Goal: Task Accomplishment & Management: Use online tool/utility

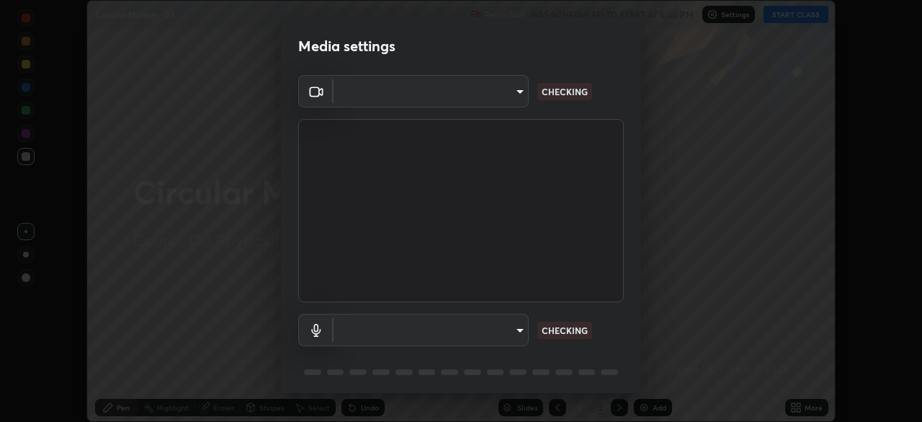
scroll to position [422, 922]
type input "1c1fc7f170fe0fb63c593947f71fbe7b7276dd803ac4132beb317857cbf647bf"
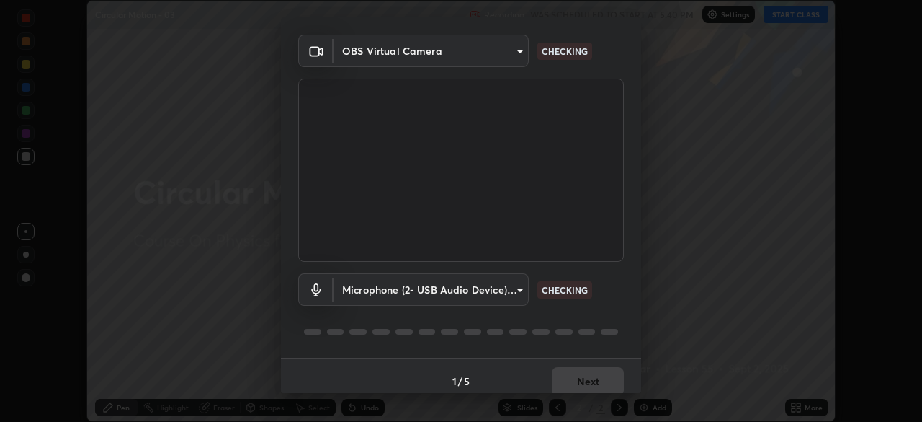
scroll to position [51, 0]
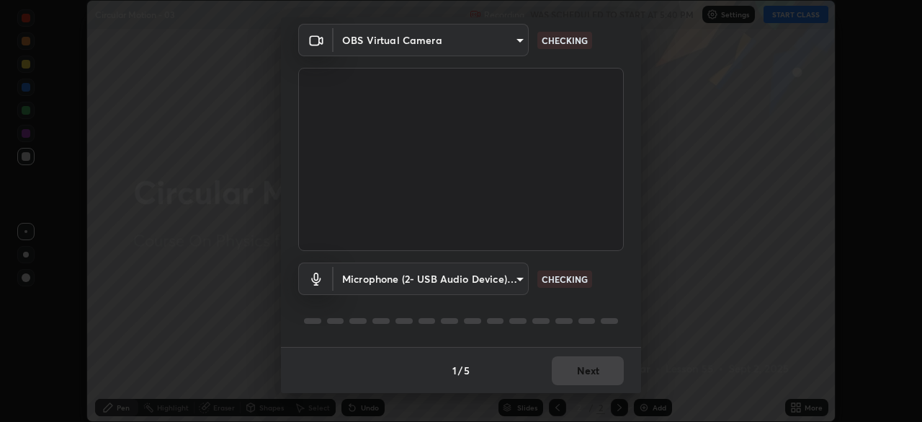
click at [507, 280] on body "Erase all Circular Motion - 03 Recording WAS SCHEDULED TO START AT 5:40 PM Sett…" at bounding box center [461, 211] width 922 height 422
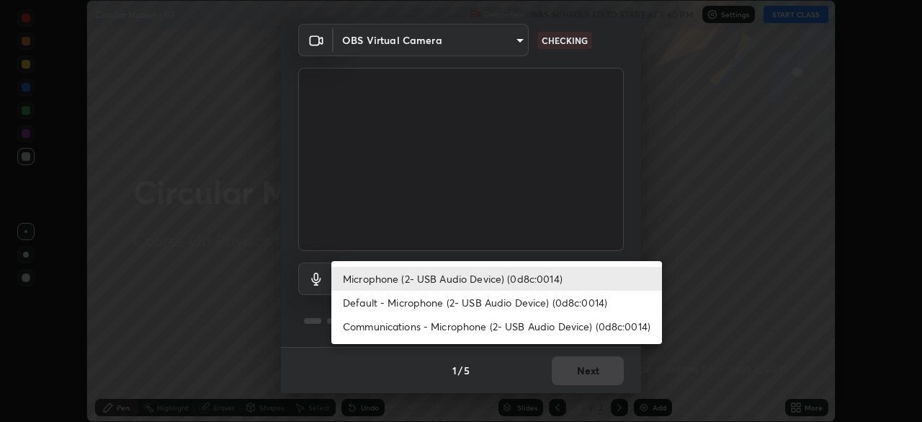
click at [520, 308] on li "Default - Microphone (2- USB Audio Device) (0d8c:0014)" at bounding box center [496, 302] width 331 height 24
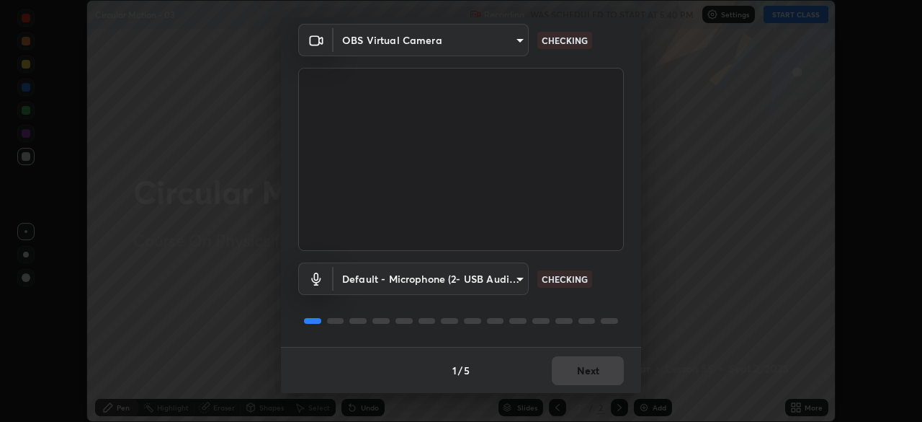
click at [504, 278] on body "Erase all Circular Motion - 03 Recording WAS SCHEDULED TO START AT 5:40 PM Sett…" at bounding box center [461, 211] width 922 height 422
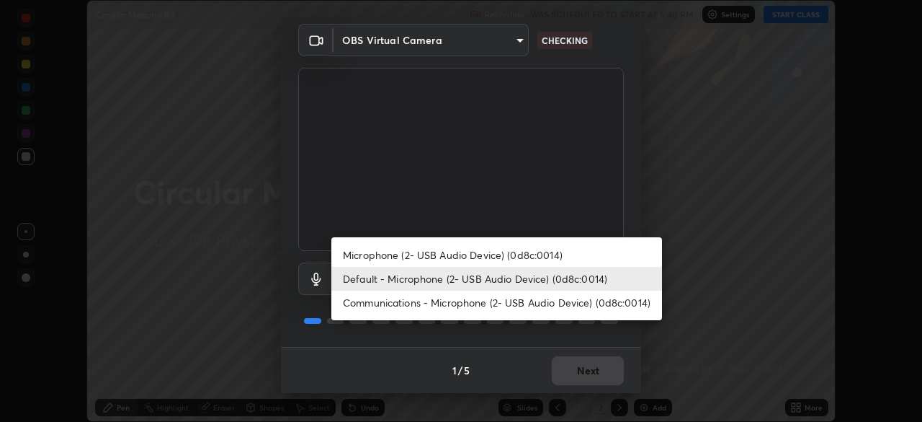
click at [517, 258] on li "Microphone (2- USB Audio Device) (0d8c:0014)" at bounding box center [496, 255] width 331 height 24
type input "775acd5bf9dea67dddcd35884cf77d022ec2c3d2475586dad7815c24ecc843c5"
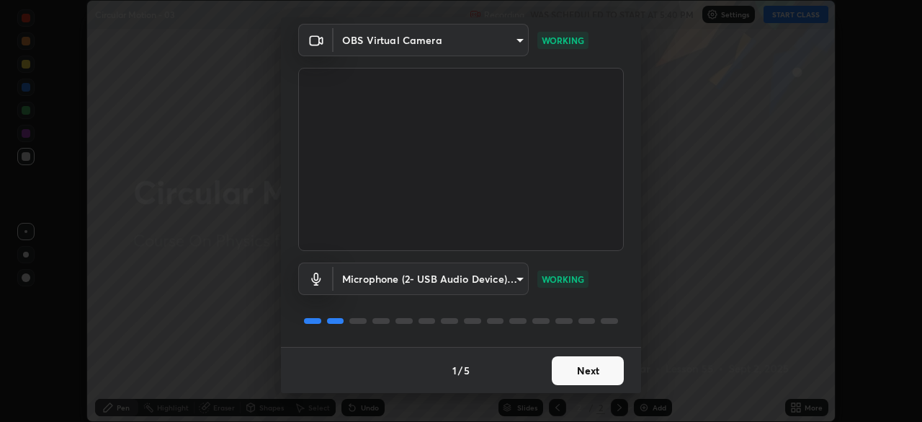
click at [584, 365] on button "Next" at bounding box center [588, 370] width 72 height 29
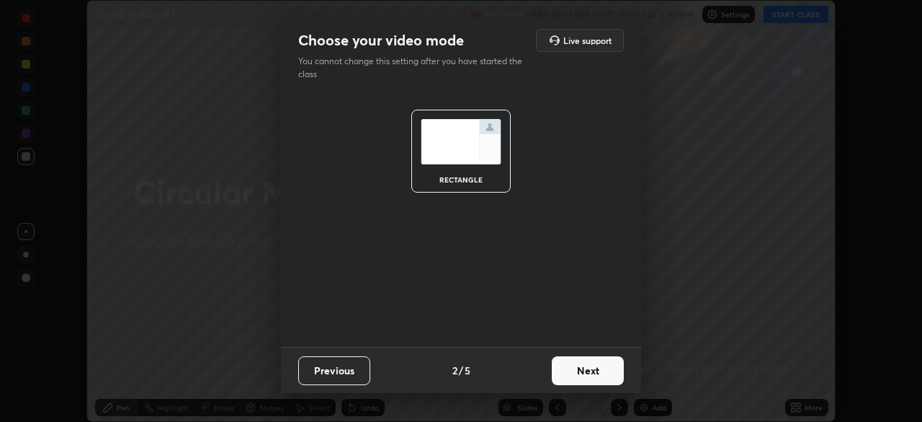
click at [602, 373] on button "Next" at bounding box center [588, 370] width 72 height 29
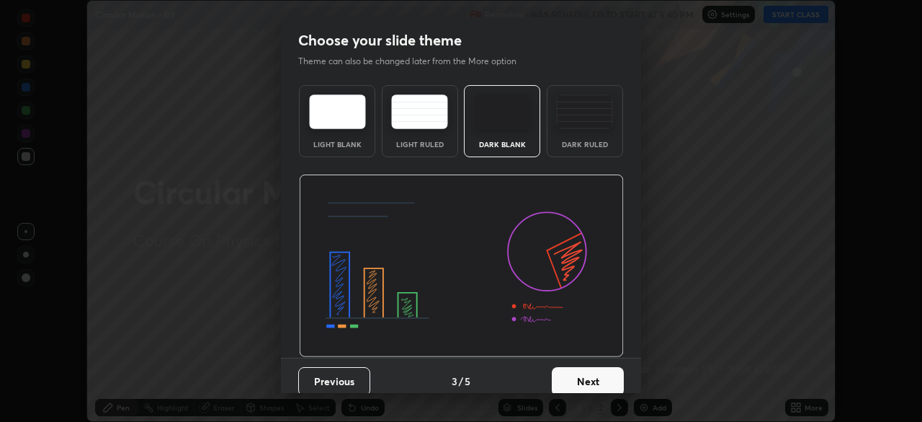
click at [603, 378] on button "Next" at bounding box center [588, 381] width 72 height 29
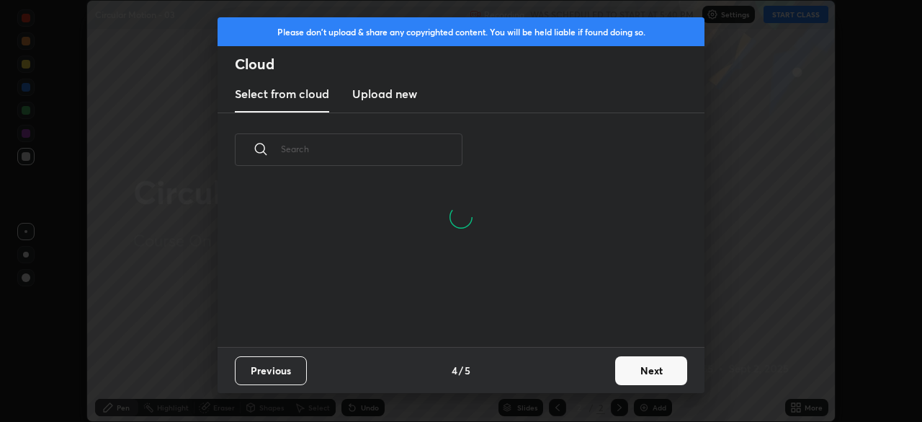
click at [644, 374] on button "Next" at bounding box center [651, 370] width 72 height 29
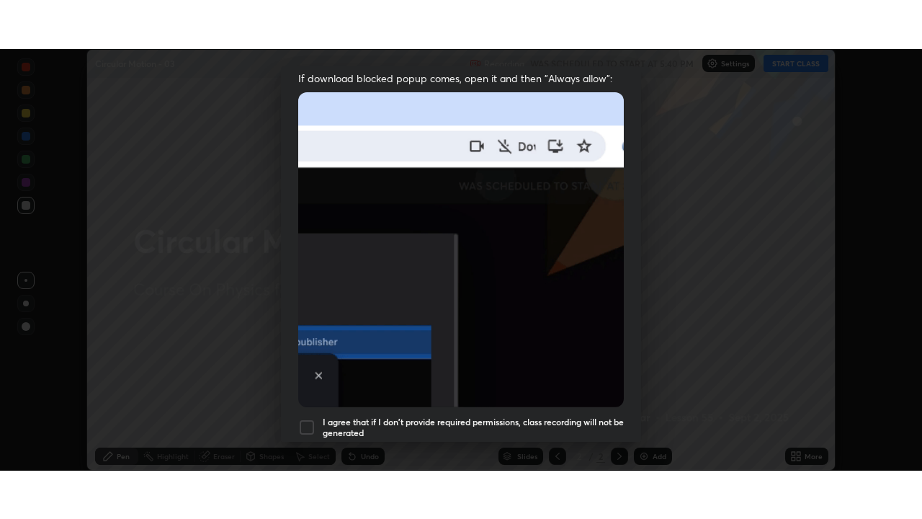
scroll to position [345, 0]
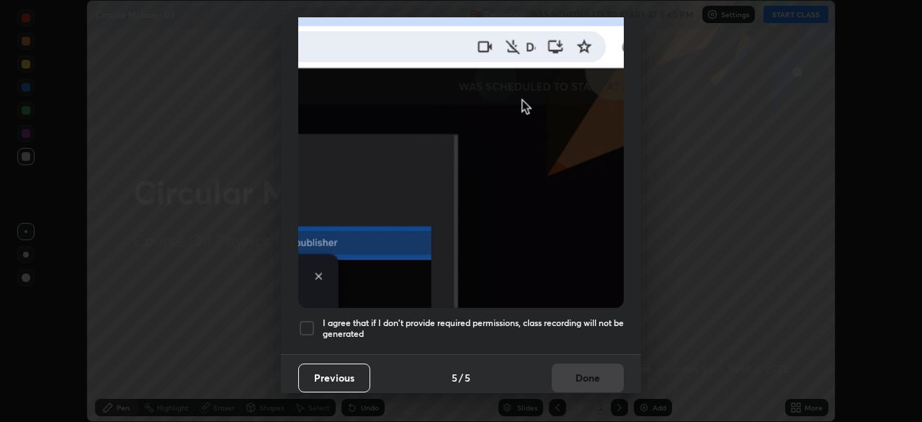
click at [576, 331] on h5 "I agree that if I don't provide required permissions, class recording will not …" at bounding box center [473, 328] width 301 height 22
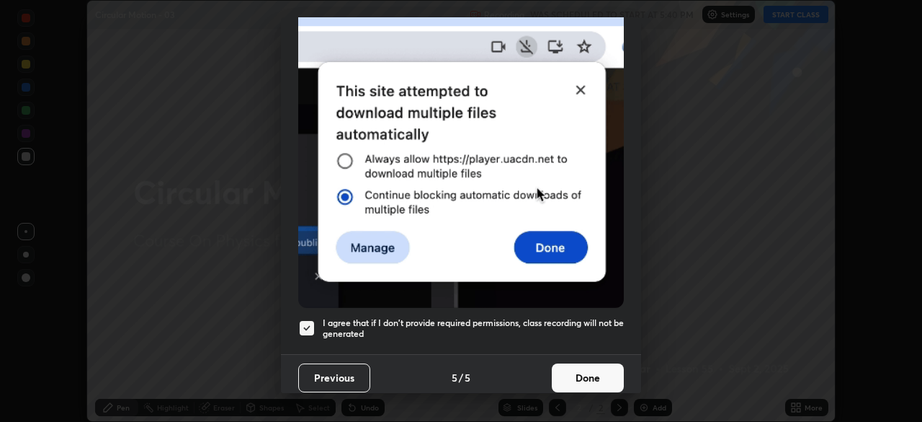
click at [589, 371] on button "Done" at bounding box center [588, 377] width 72 height 29
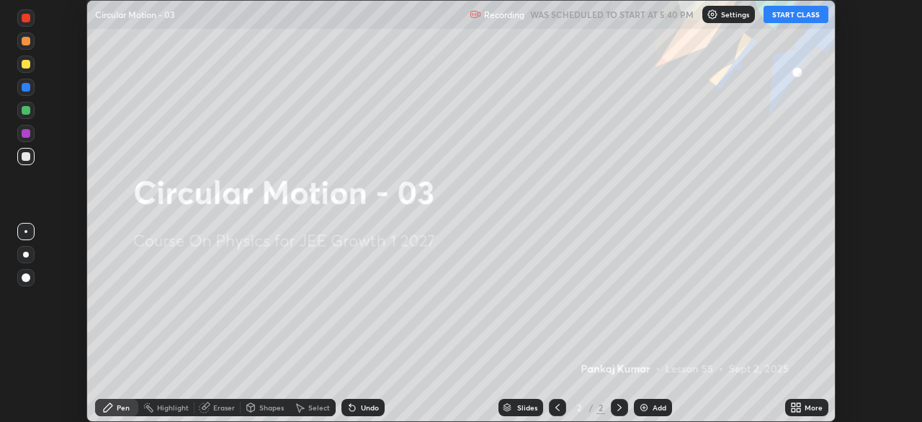
click at [792, 10] on button "START CLASS" at bounding box center [796, 14] width 65 height 17
click at [657, 406] on div "Add" at bounding box center [660, 407] width 14 height 7
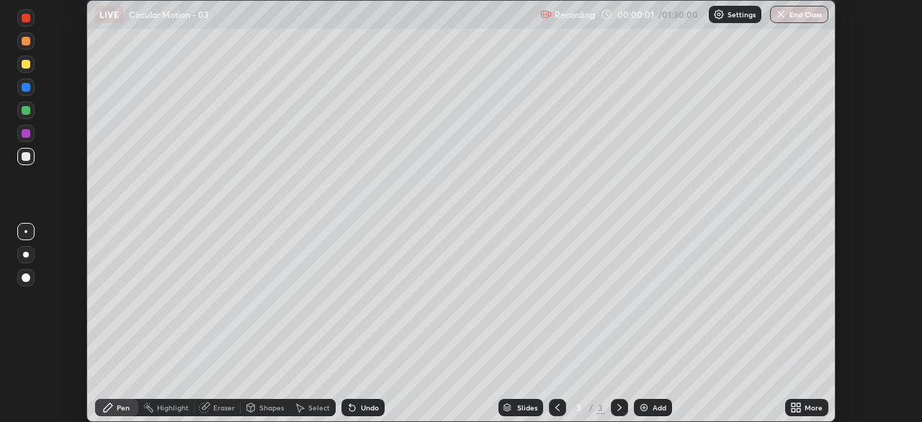
click at [804, 411] on div "More" at bounding box center [806, 407] width 43 height 17
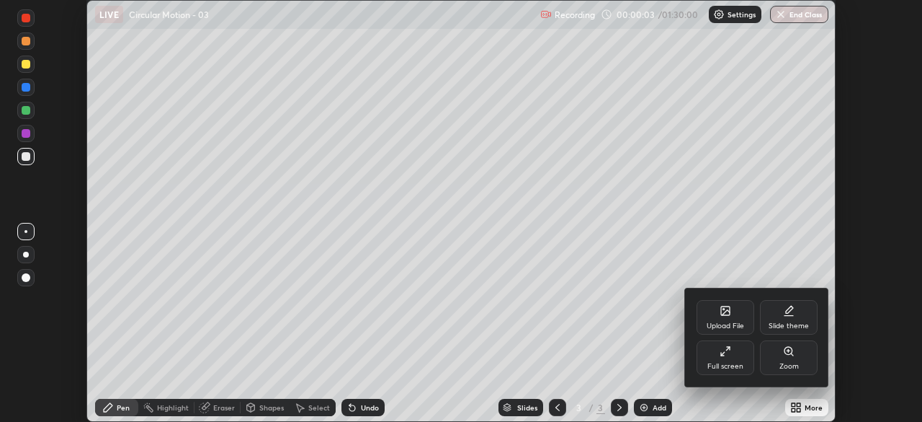
click at [724, 357] on div "Full screen" at bounding box center [726, 357] width 58 height 35
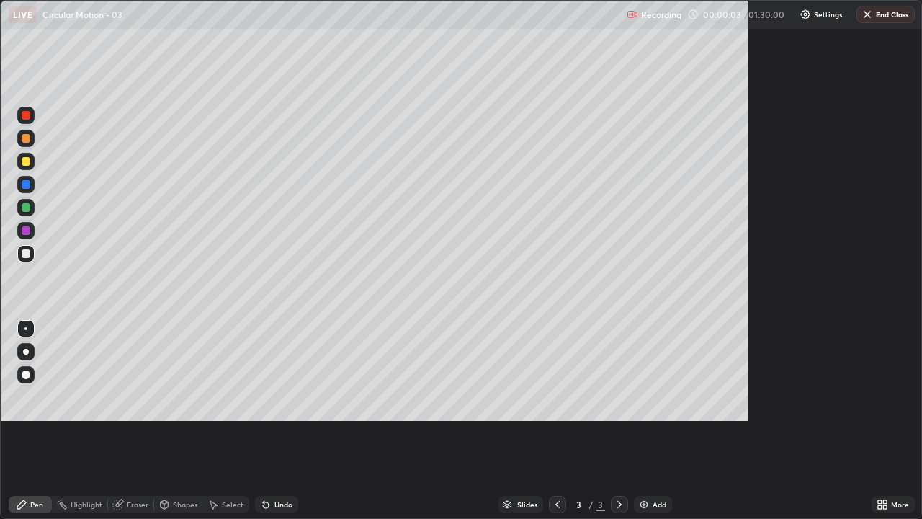
scroll to position [519, 922]
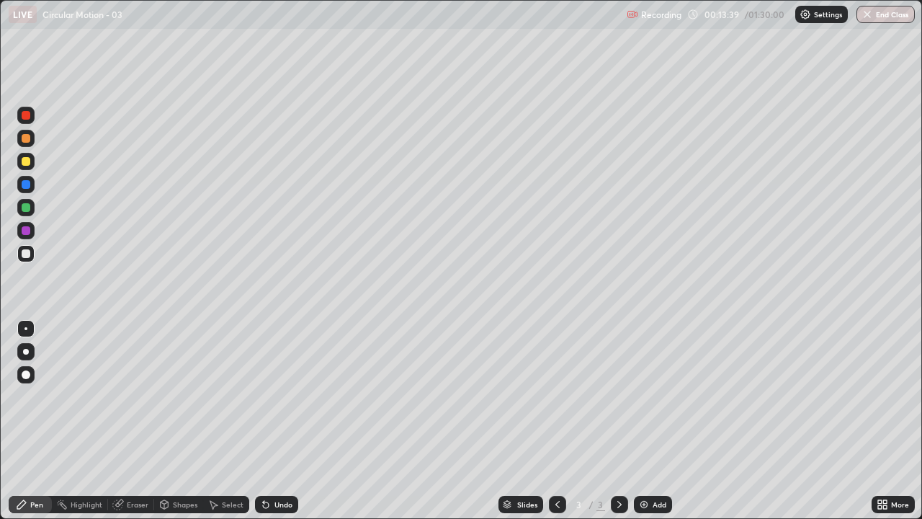
click at [187, 421] on div "Shapes" at bounding box center [185, 504] width 25 height 7
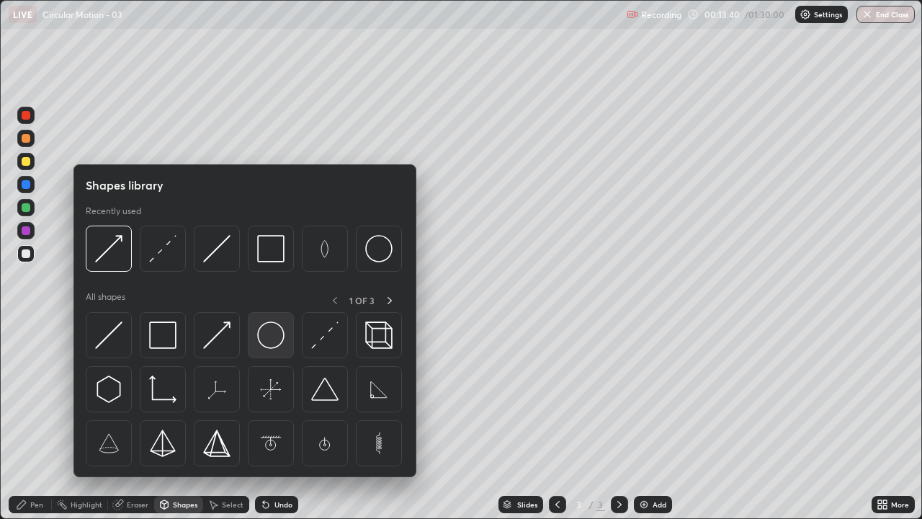
click at [274, 334] on img at bounding box center [270, 334] width 27 height 27
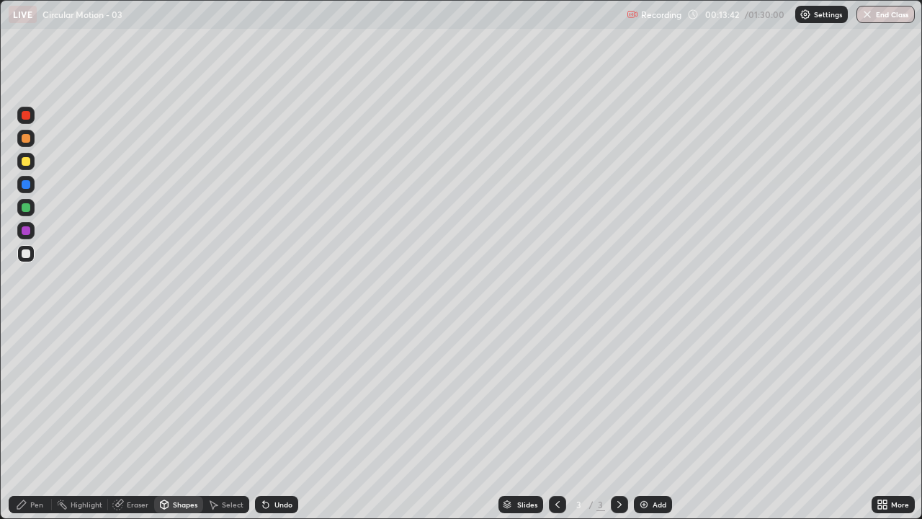
click at [31, 421] on div "Pen" at bounding box center [30, 504] width 43 height 17
click at [179, 421] on div "Shapes" at bounding box center [178, 504] width 49 height 17
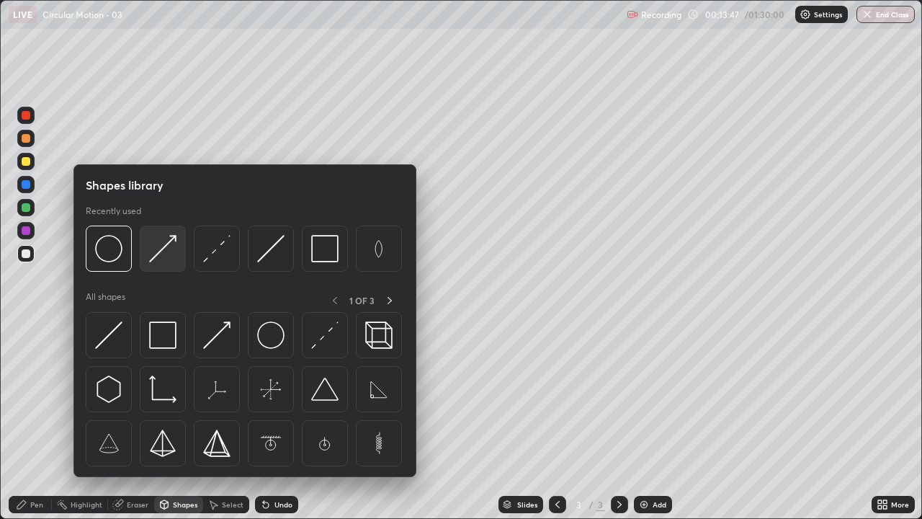
click at [164, 248] on img at bounding box center [162, 248] width 27 height 27
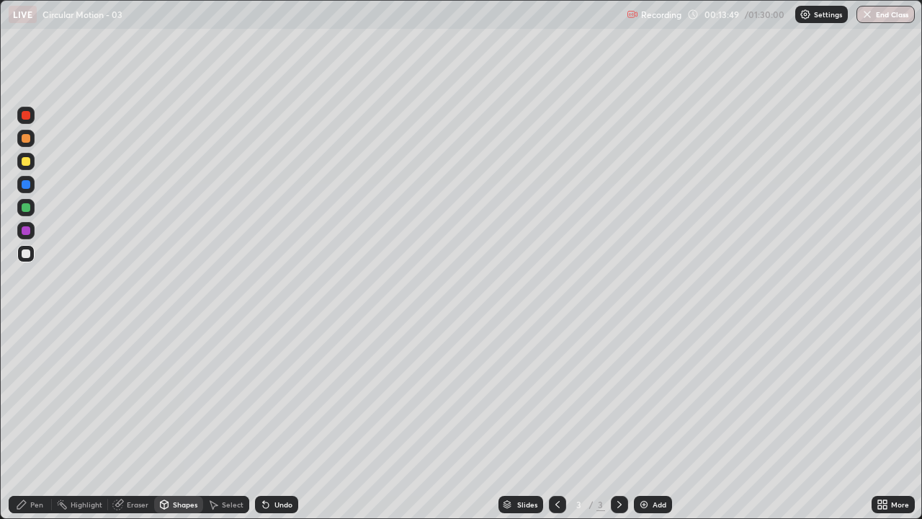
click at [35, 421] on div "Pen" at bounding box center [30, 504] width 43 height 17
click at [175, 421] on div "Shapes" at bounding box center [178, 504] width 49 height 17
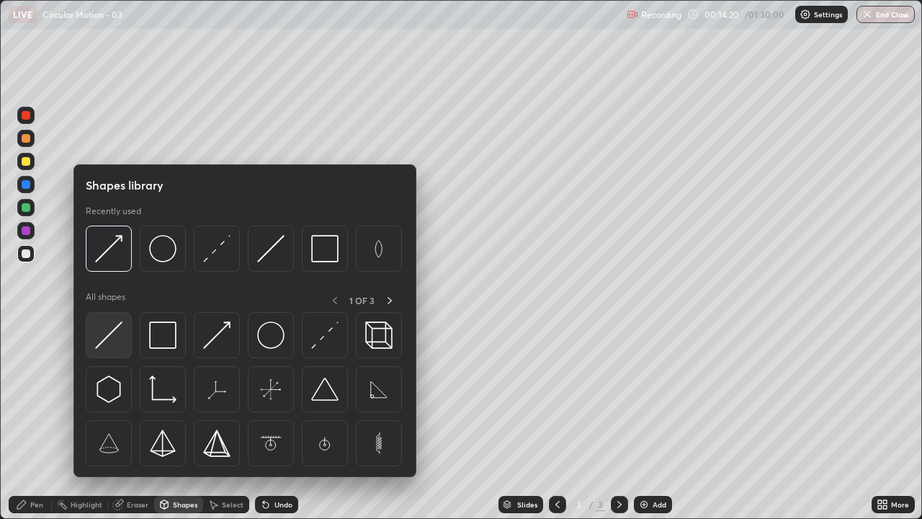
click at [106, 341] on img at bounding box center [108, 334] width 27 height 27
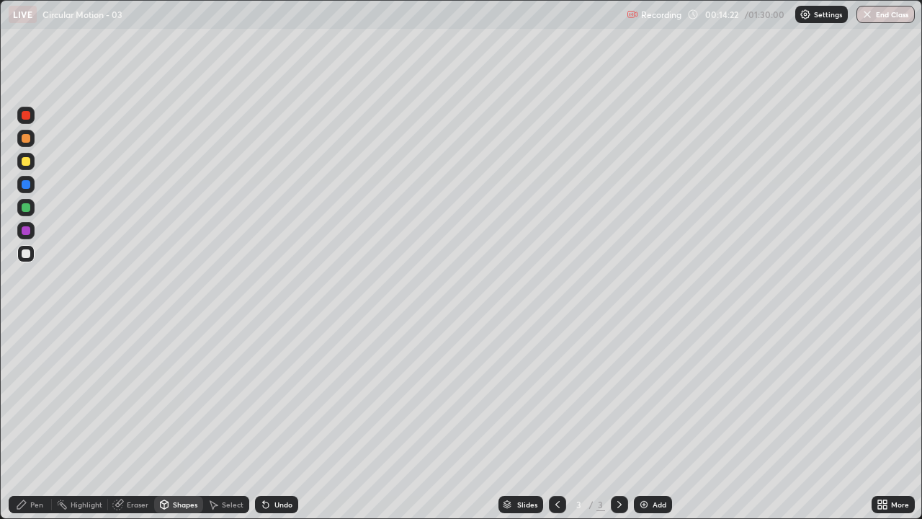
click at [24, 421] on icon at bounding box center [22, 505] width 12 height 12
click at [133, 421] on div "Eraser" at bounding box center [138, 504] width 22 height 7
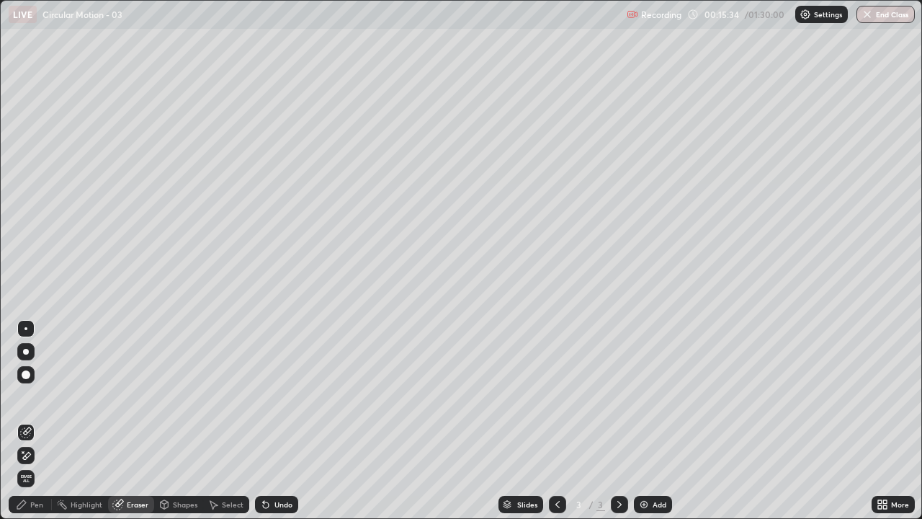
click at [137, 421] on div "Eraser" at bounding box center [138, 504] width 22 height 7
click at [30, 421] on icon at bounding box center [27, 455] width 8 height 7
click at [179, 421] on div "Shapes" at bounding box center [185, 504] width 25 height 7
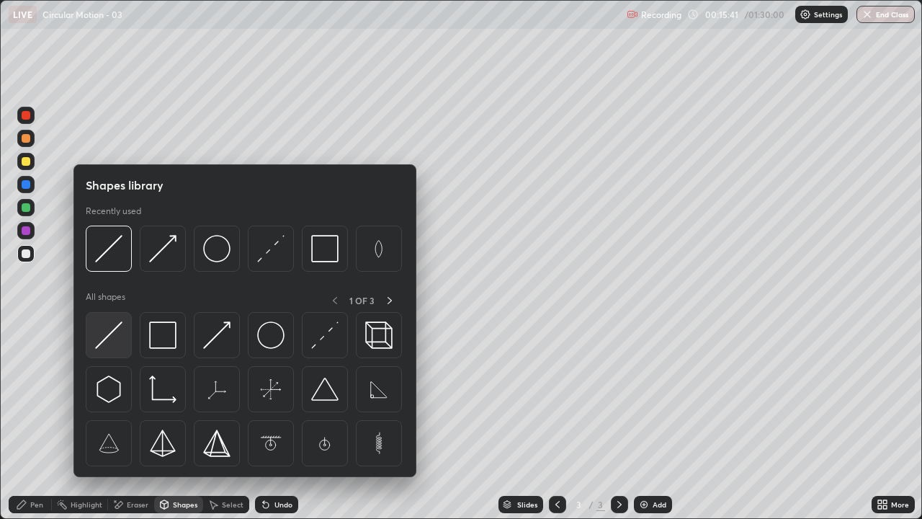
click at [115, 338] on img at bounding box center [108, 334] width 27 height 27
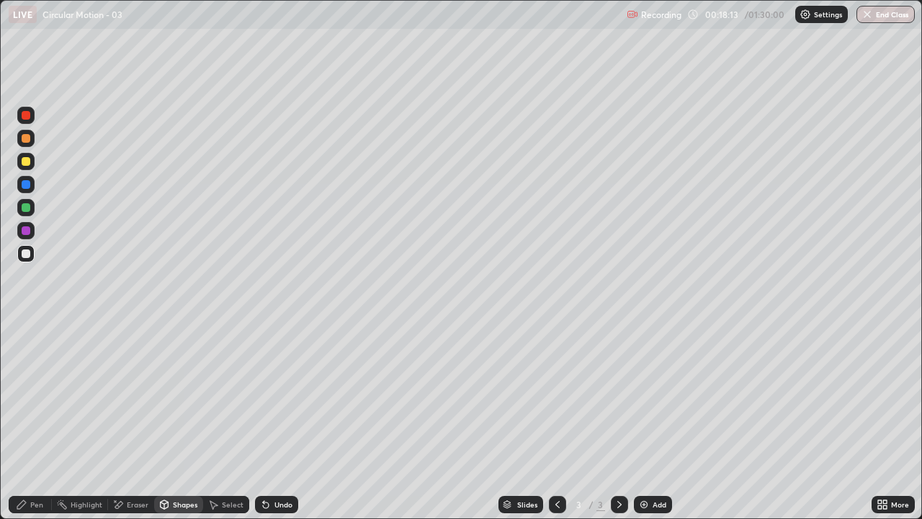
click at [37, 421] on div "Pen" at bounding box center [36, 504] width 13 height 7
click at [658, 421] on div "Add" at bounding box center [653, 504] width 38 height 17
click at [31, 254] on div at bounding box center [25, 253] width 17 height 17
click at [173, 421] on div "Shapes" at bounding box center [178, 504] width 49 height 17
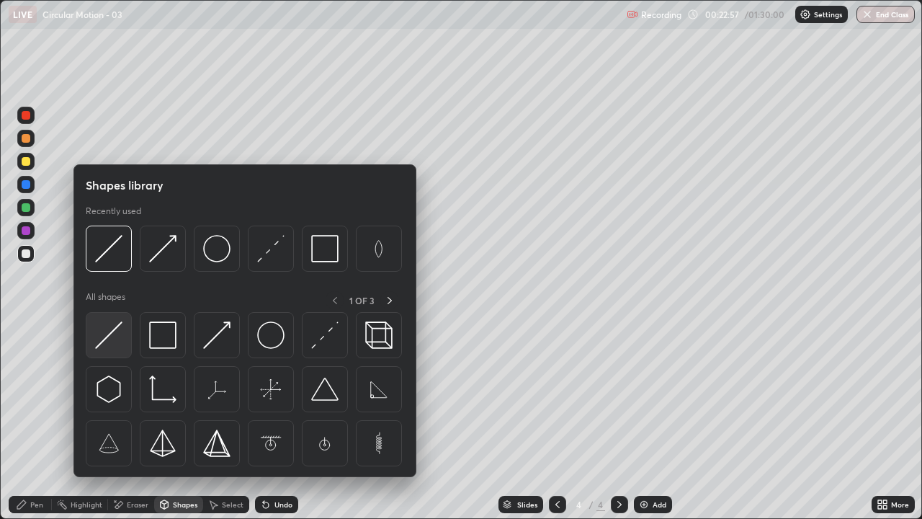
click at [111, 331] on img at bounding box center [108, 334] width 27 height 27
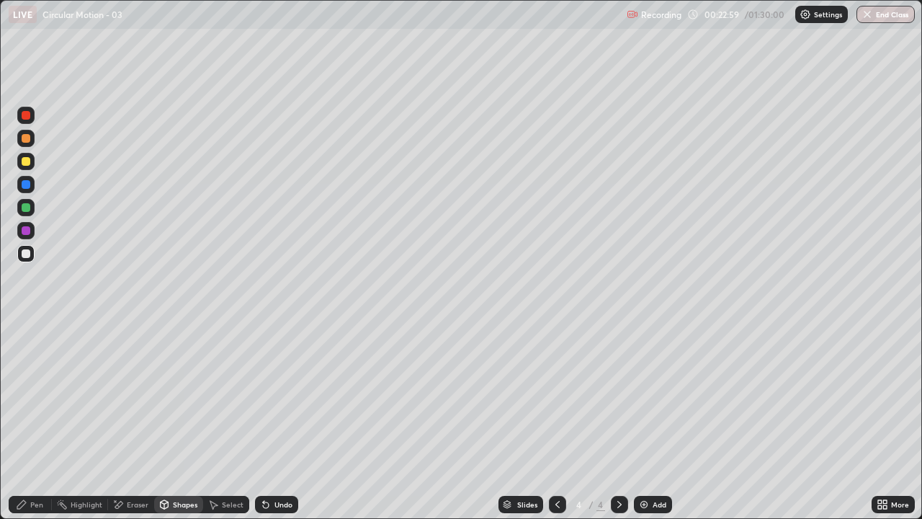
click at [22, 421] on icon at bounding box center [22, 505] width 12 height 12
click at [668, 421] on div "Add" at bounding box center [653, 504] width 38 height 17
click at [30, 164] on div at bounding box center [26, 161] width 9 height 9
click at [663, 421] on div "Add" at bounding box center [660, 504] width 14 height 7
click at [29, 252] on div at bounding box center [26, 253] width 9 height 9
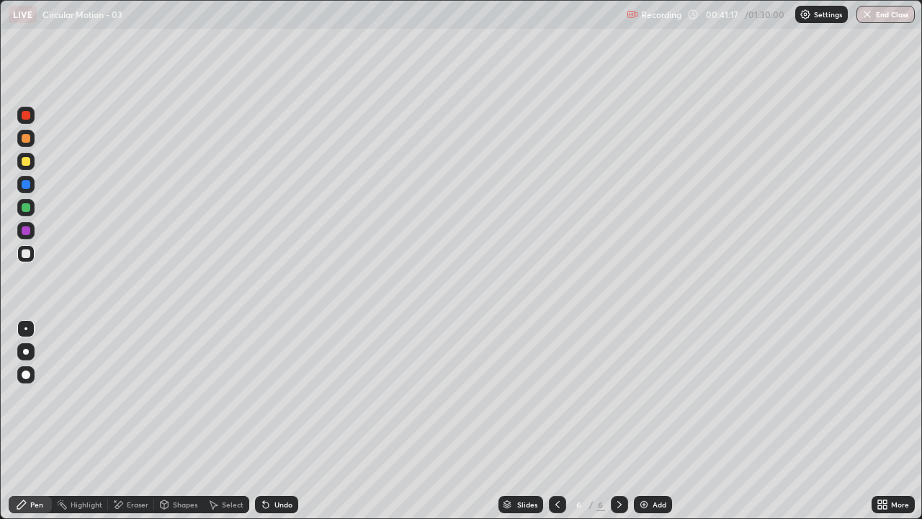
click at [180, 421] on div "Shapes" at bounding box center [185, 504] width 25 height 7
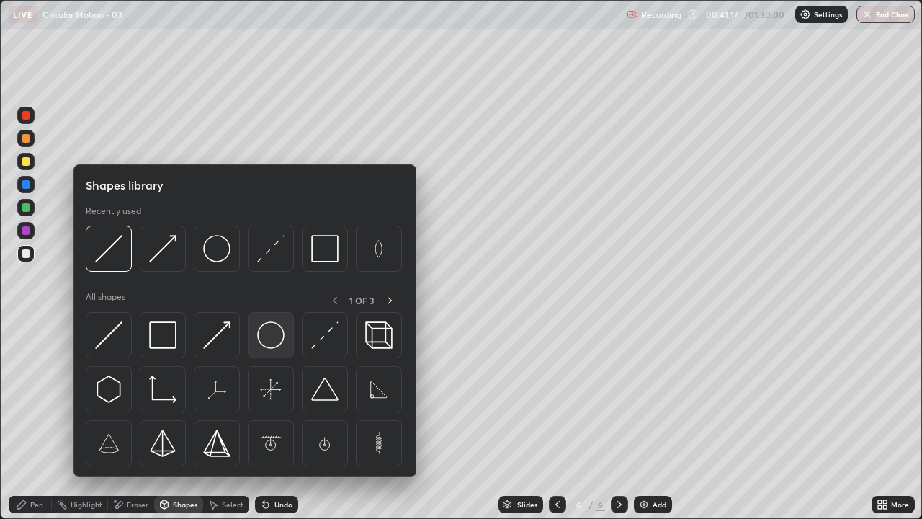
click at [267, 331] on img at bounding box center [270, 334] width 27 height 27
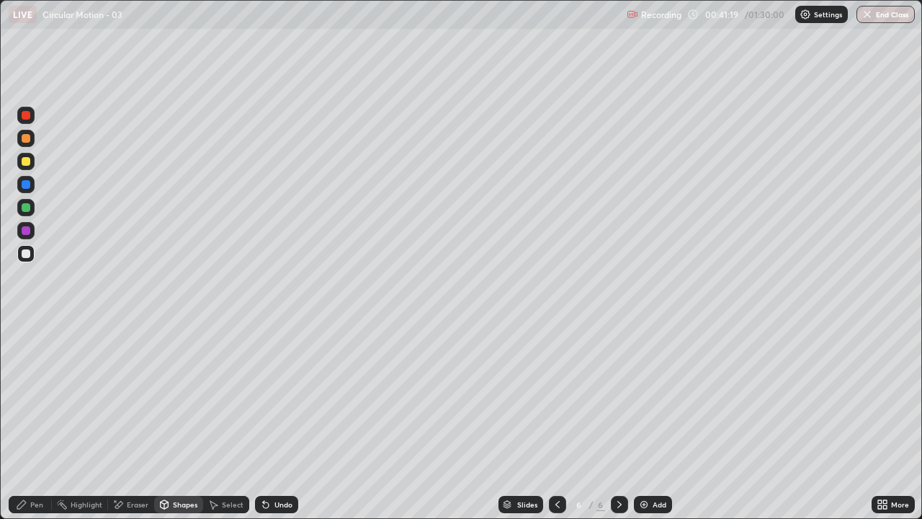
click at [181, 421] on div "Shapes" at bounding box center [185, 504] width 25 height 7
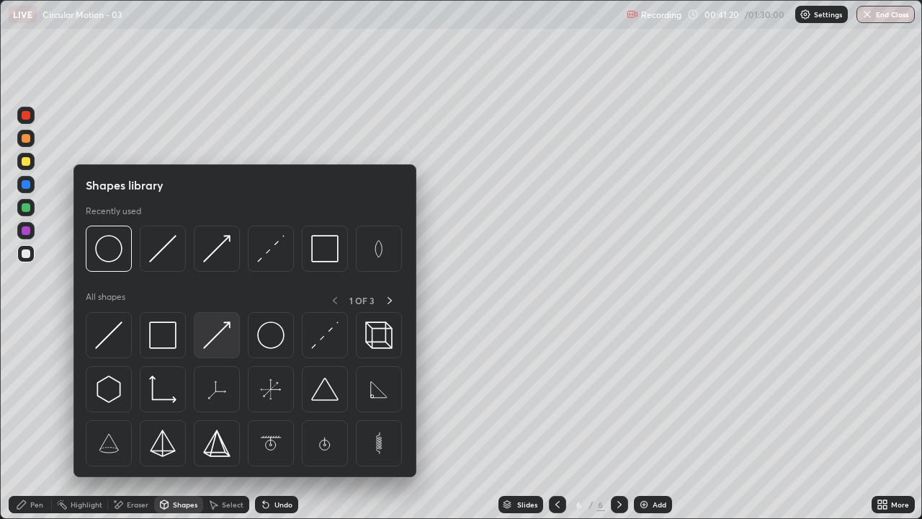
click at [218, 333] on img at bounding box center [216, 334] width 27 height 27
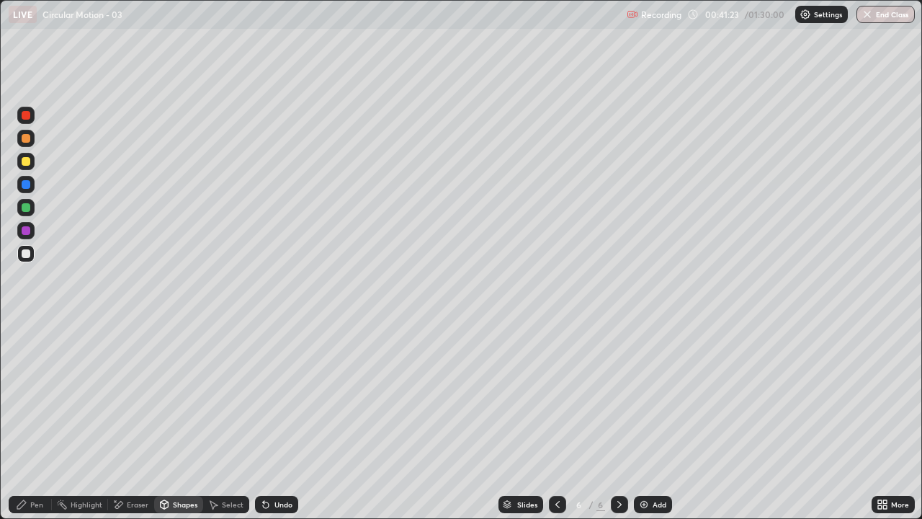
click at [181, 421] on div "Shapes" at bounding box center [178, 504] width 49 height 17
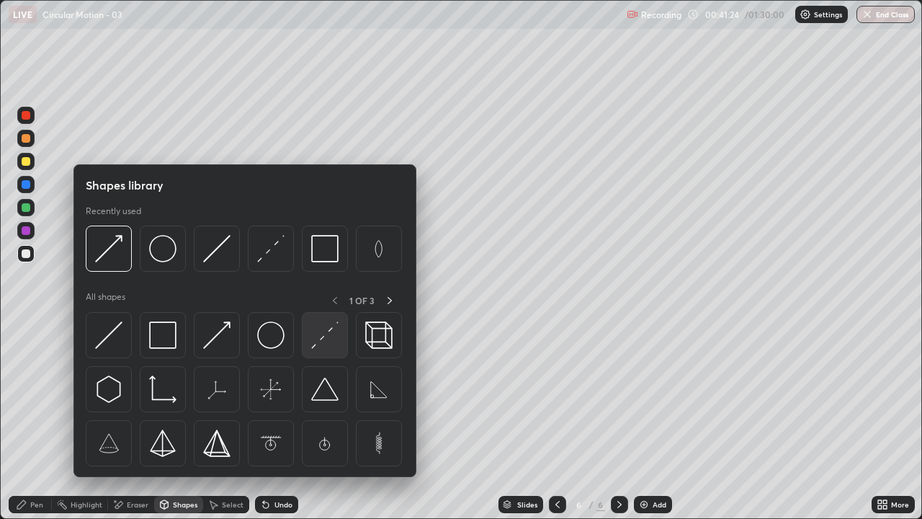
click at [326, 330] on img at bounding box center [324, 334] width 27 height 27
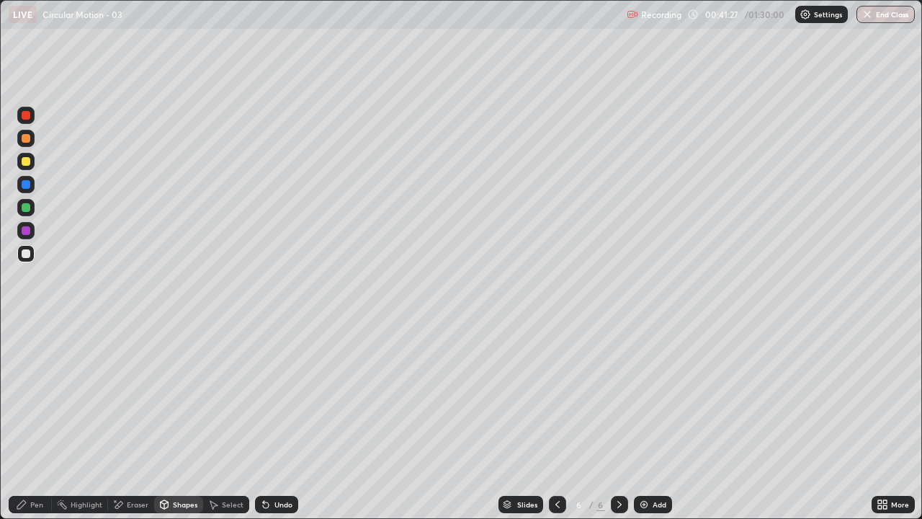
click at [172, 421] on div "Shapes" at bounding box center [178, 504] width 49 height 17
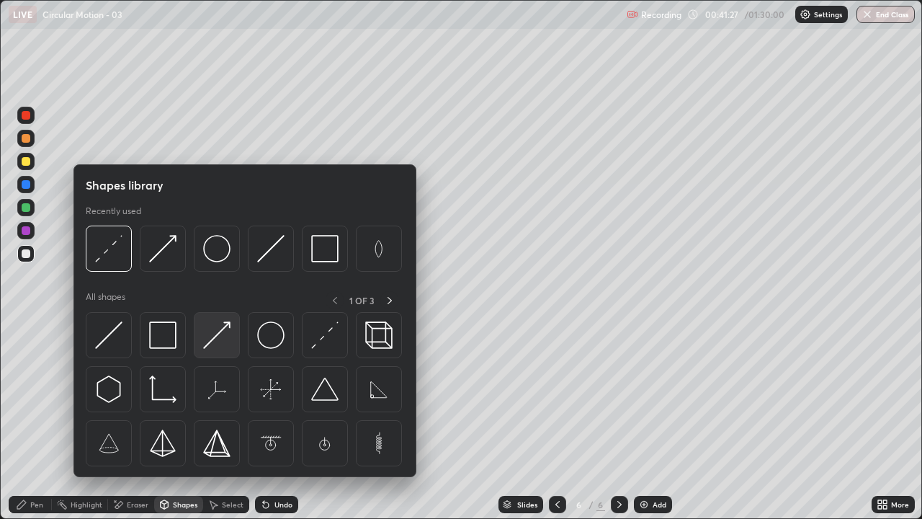
click at [223, 339] on img at bounding box center [216, 334] width 27 height 27
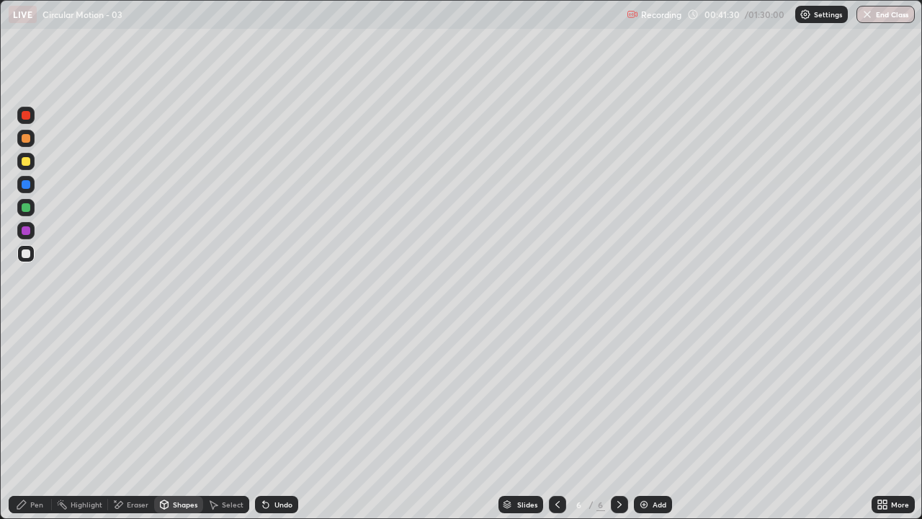
click at [17, 421] on icon at bounding box center [22, 505] width 12 height 12
click at [27, 204] on div at bounding box center [26, 207] width 9 height 9
click at [280, 421] on div "Undo" at bounding box center [284, 504] width 18 height 7
click at [664, 421] on div "Add" at bounding box center [660, 504] width 14 height 7
click at [32, 254] on div at bounding box center [25, 253] width 17 height 17
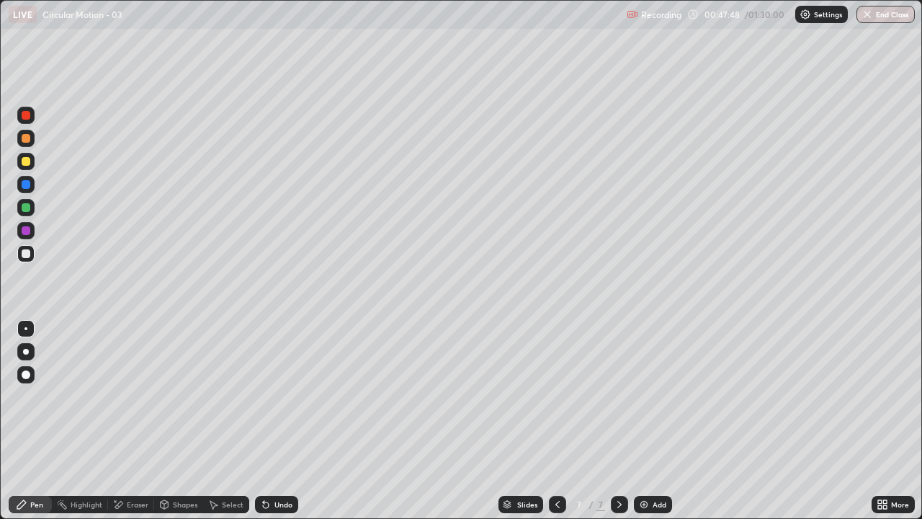
click at [25, 421] on icon at bounding box center [22, 505] width 12 height 12
click at [30, 254] on div at bounding box center [26, 253] width 9 height 9
click at [31, 161] on div at bounding box center [25, 161] width 17 height 17
click at [177, 421] on div "Shapes" at bounding box center [178, 504] width 49 height 17
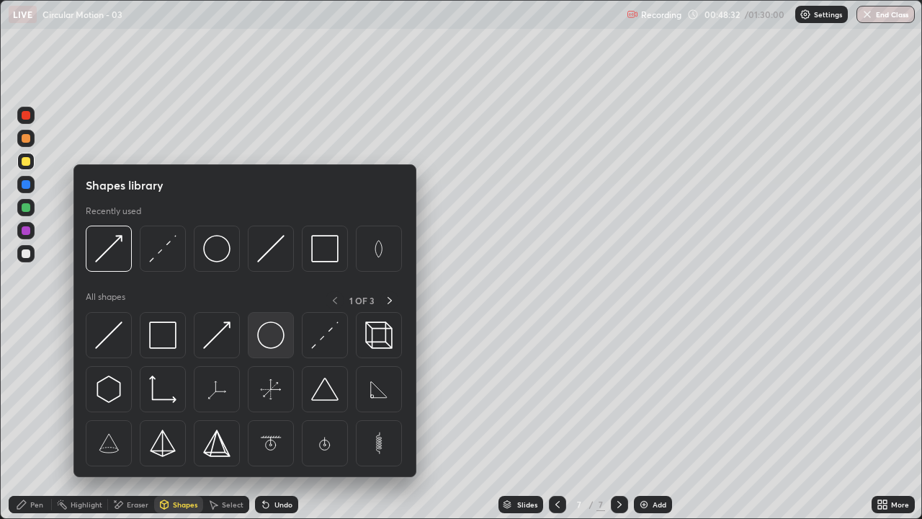
click at [277, 332] on img at bounding box center [270, 334] width 27 height 27
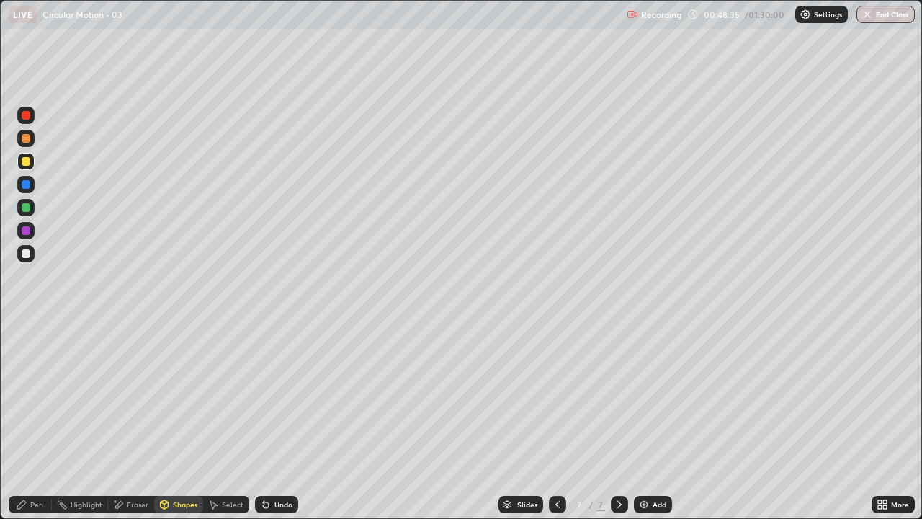
click at [179, 421] on div "Shapes" at bounding box center [178, 504] width 49 height 17
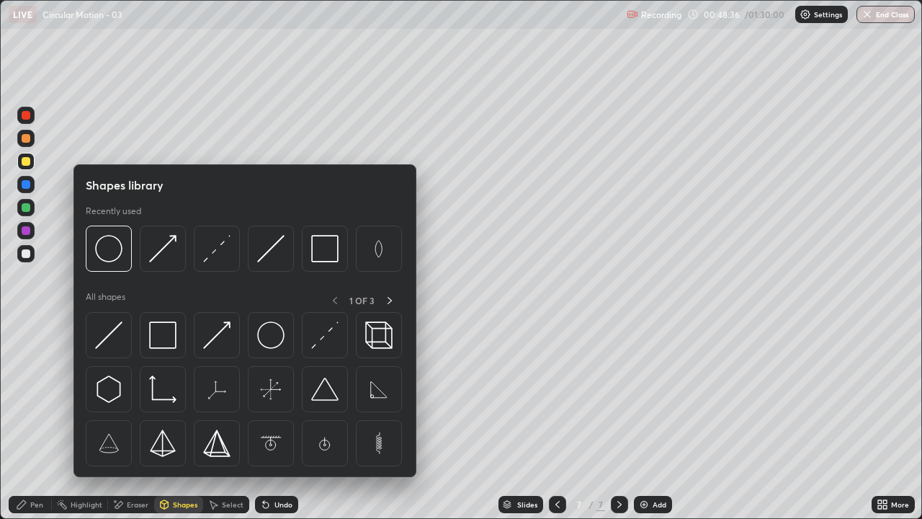
click at [320, 338] on img at bounding box center [324, 334] width 27 height 27
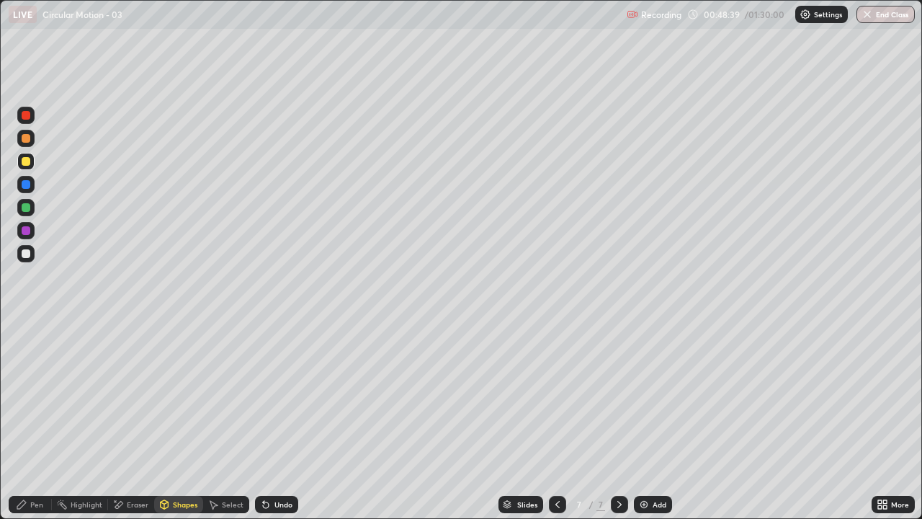
click at [26, 421] on icon at bounding box center [22, 505] width 12 height 12
click at [31, 253] on div at bounding box center [25, 253] width 17 height 17
click at [175, 421] on div "Shapes" at bounding box center [178, 504] width 49 height 17
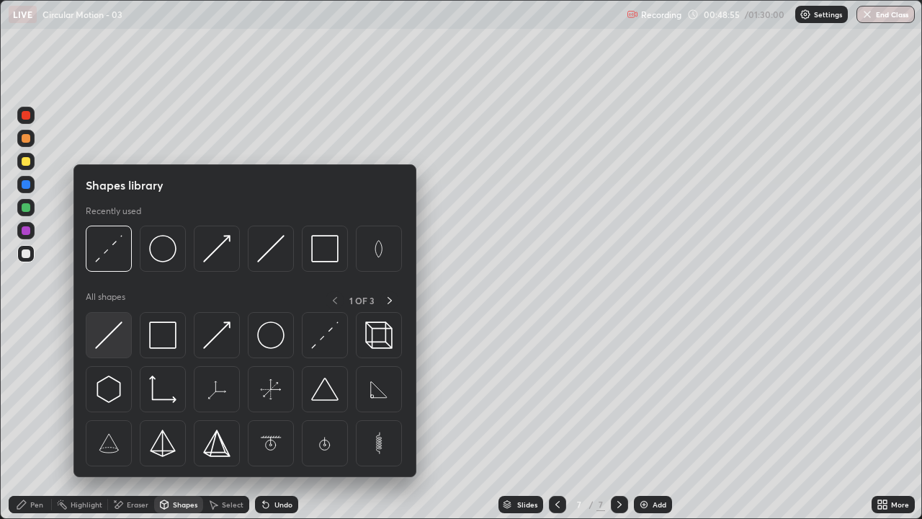
click at [112, 343] on img at bounding box center [108, 334] width 27 height 27
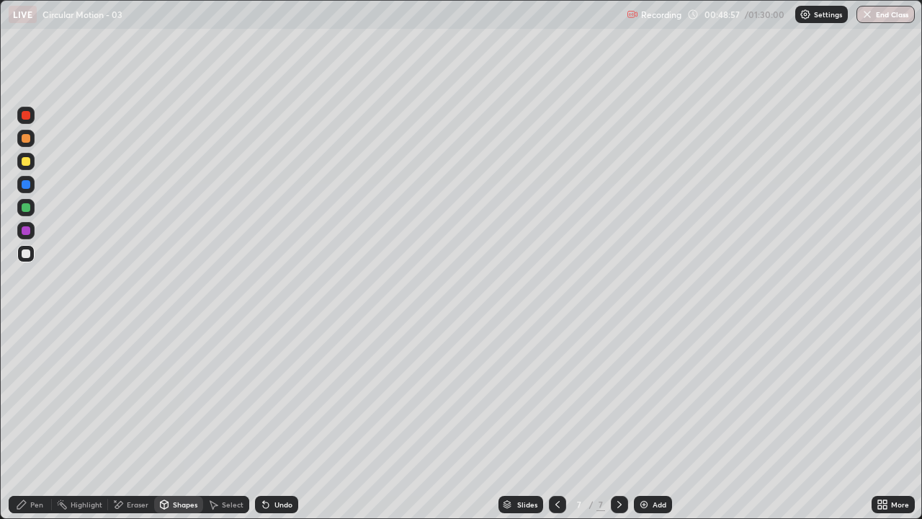
click at [179, 421] on div "Shapes" at bounding box center [178, 504] width 49 height 17
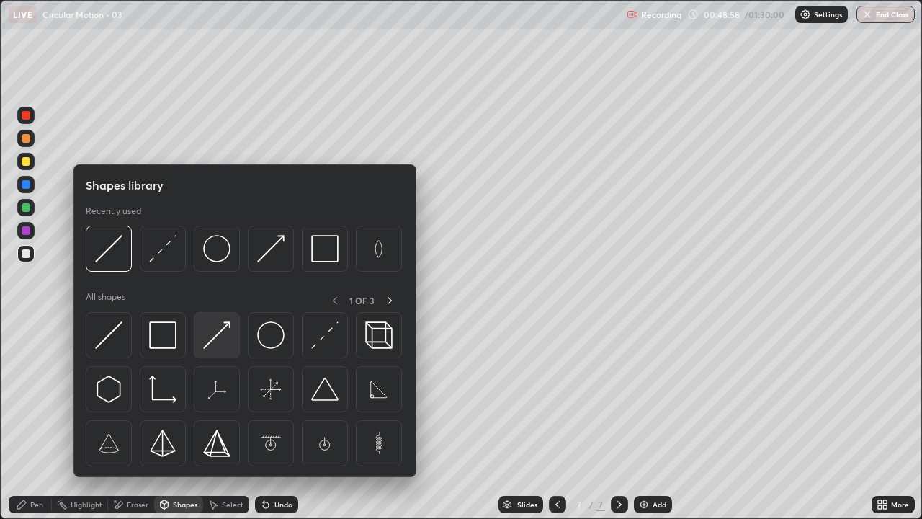
click at [208, 336] on img at bounding box center [216, 334] width 27 height 27
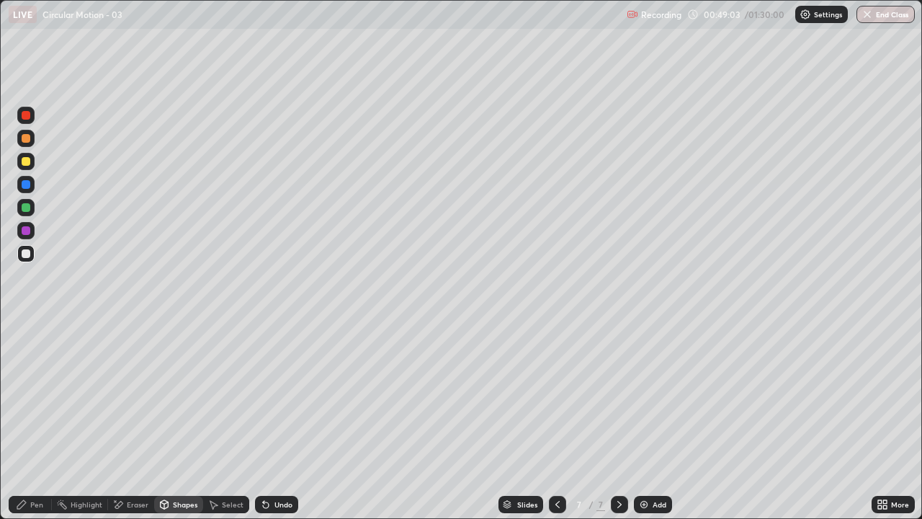
click at [27, 421] on div "Pen" at bounding box center [30, 504] width 43 height 17
click at [180, 421] on div "Shapes" at bounding box center [178, 504] width 49 height 17
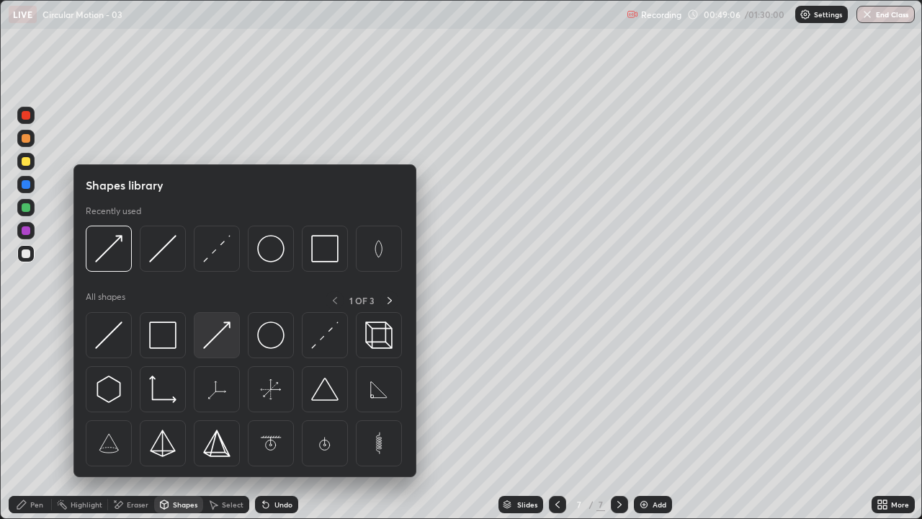
click at [214, 334] on img at bounding box center [216, 334] width 27 height 27
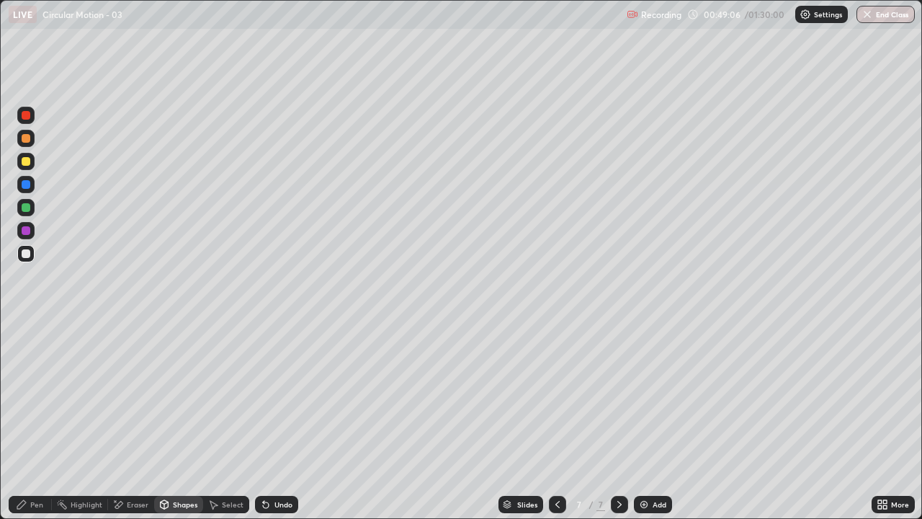
click at [27, 230] on div at bounding box center [26, 230] width 9 height 9
click at [29, 421] on div "Pen" at bounding box center [30, 504] width 43 height 17
click at [282, 421] on div "Undo" at bounding box center [284, 504] width 18 height 7
click at [180, 421] on div "Shapes" at bounding box center [178, 504] width 49 height 17
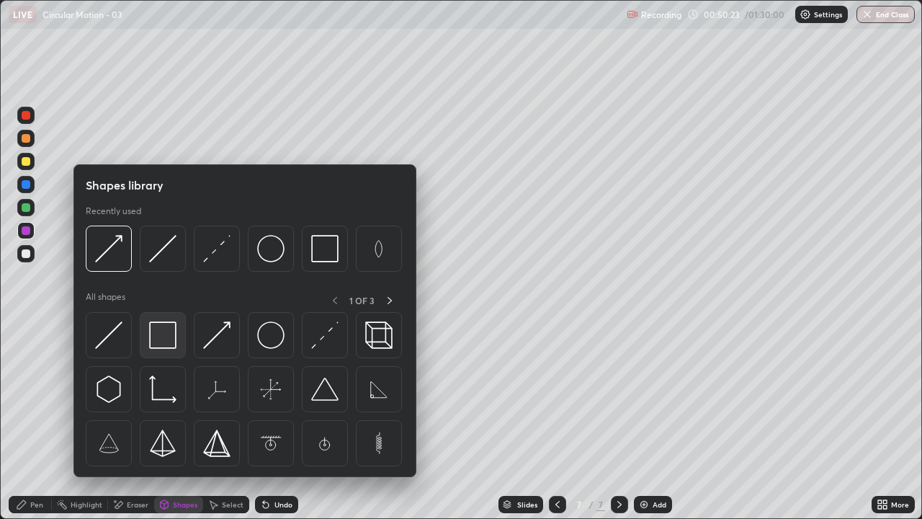
click at [174, 335] on img at bounding box center [162, 334] width 27 height 27
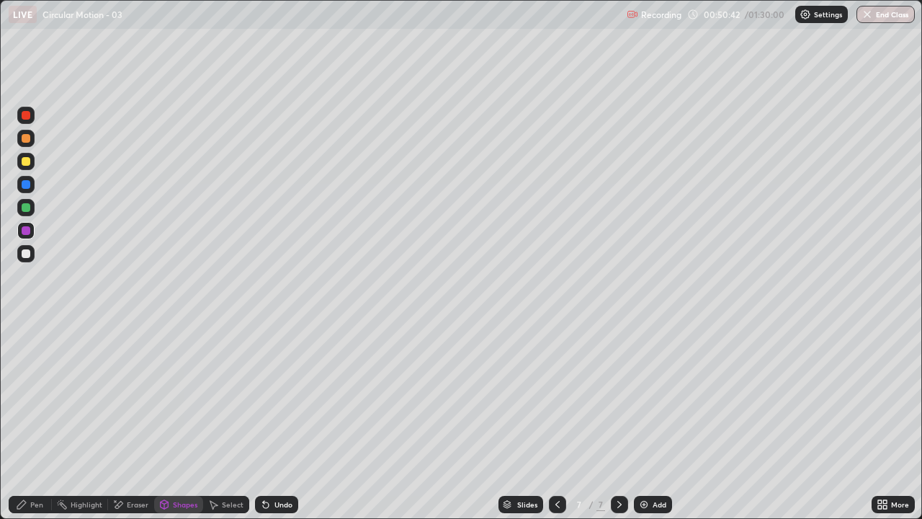
click at [657, 421] on div "Add" at bounding box center [653, 504] width 38 height 17
click at [182, 421] on div "Shapes" at bounding box center [178, 504] width 49 height 17
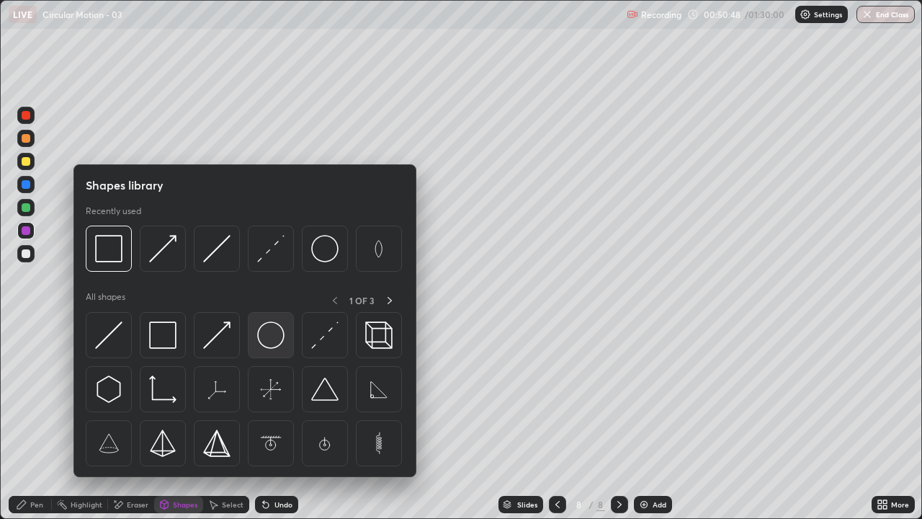
click at [267, 331] on img at bounding box center [270, 334] width 27 height 27
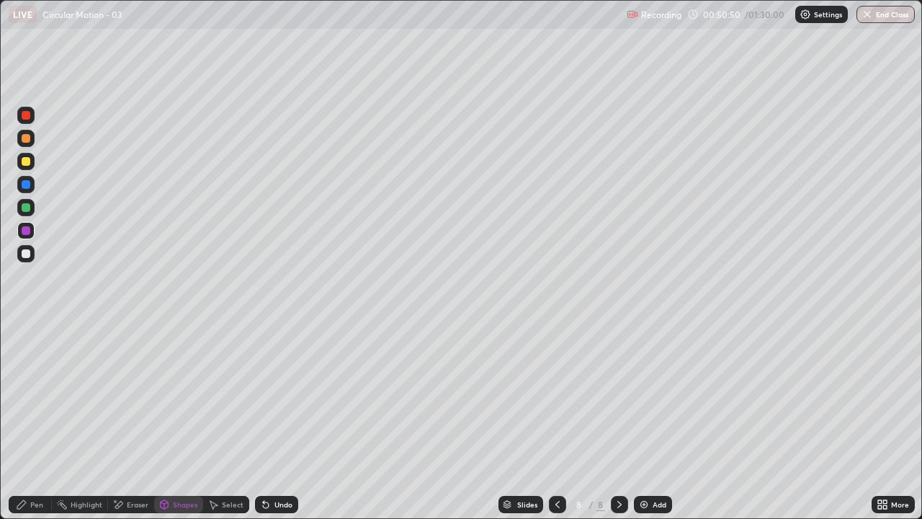
click at [173, 421] on div "Shapes" at bounding box center [185, 504] width 25 height 7
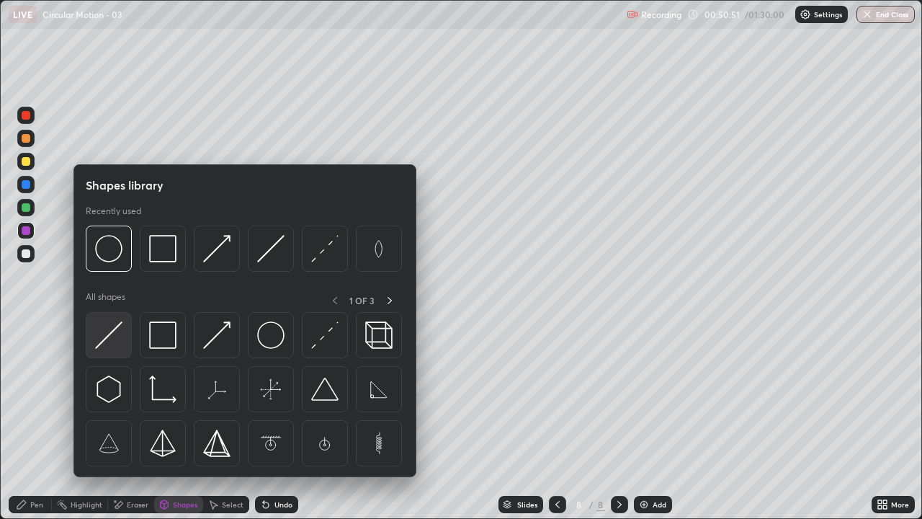
click at [109, 331] on img at bounding box center [108, 334] width 27 height 27
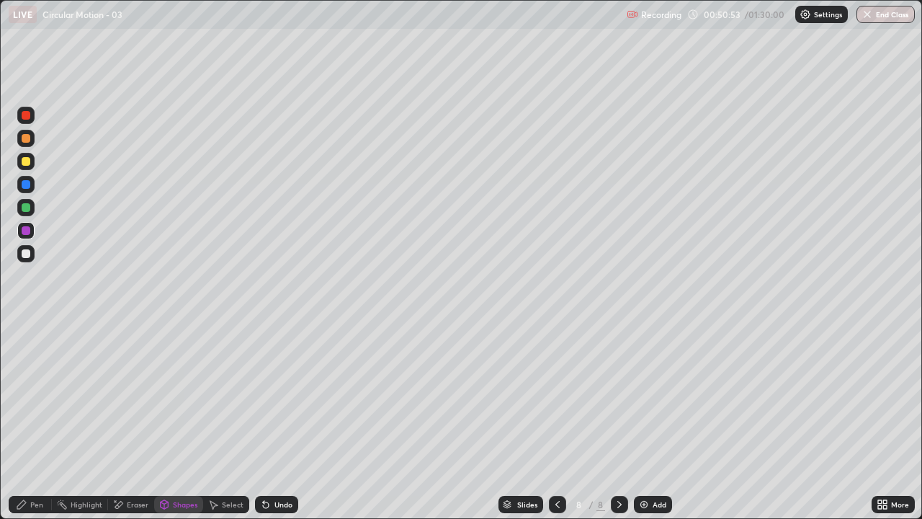
click at [164, 421] on icon at bounding box center [164, 506] width 0 height 5
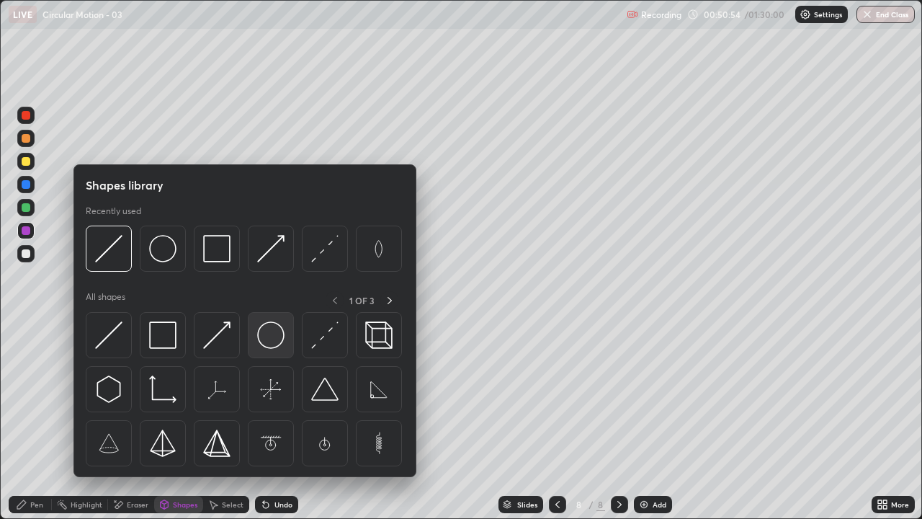
click at [269, 335] on img at bounding box center [270, 334] width 27 height 27
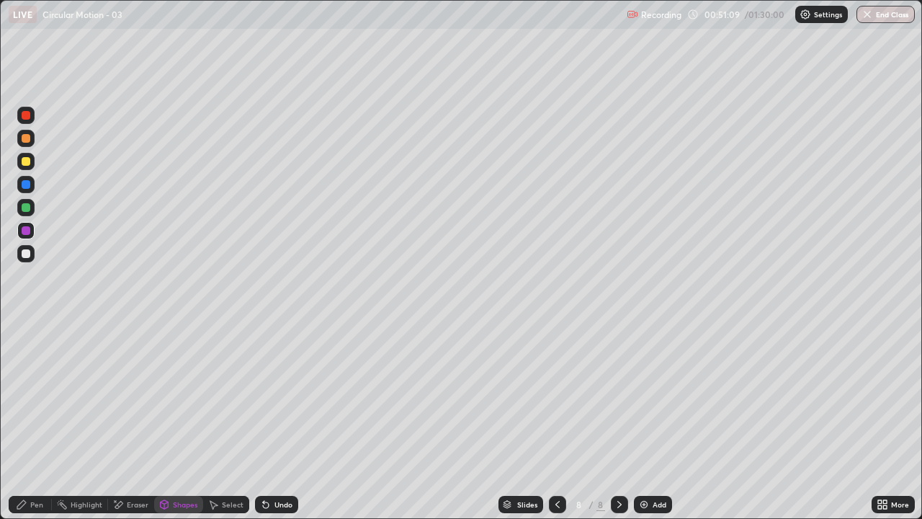
click at [30, 421] on div "Pen" at bounding box center [36, 504] width 13 height 7
click at [29, 251] on div at bounding box center [26, 253] width 9 height 9
click at [176, 421] on div "Shapes" at bounding box center [178, 504] width 49 height 17
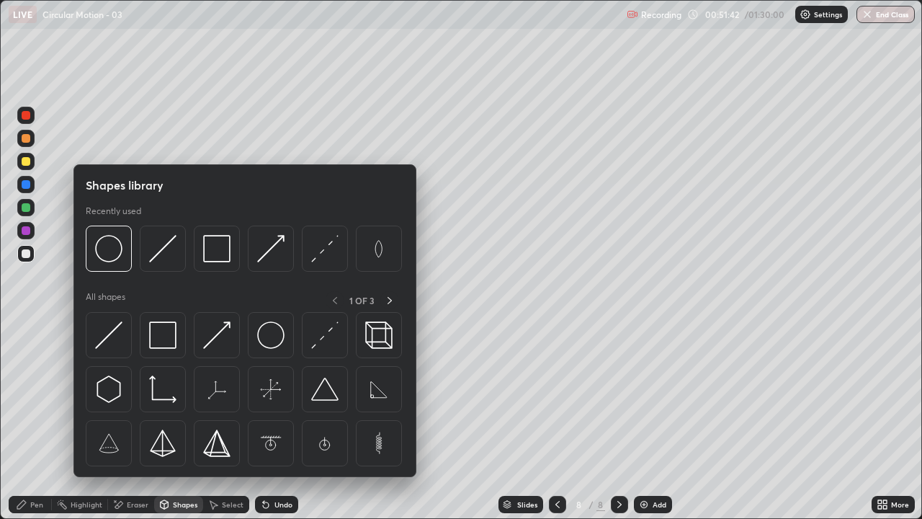
click at [27, 421] on icon at bounding box center [22, 505] width 12 height 12
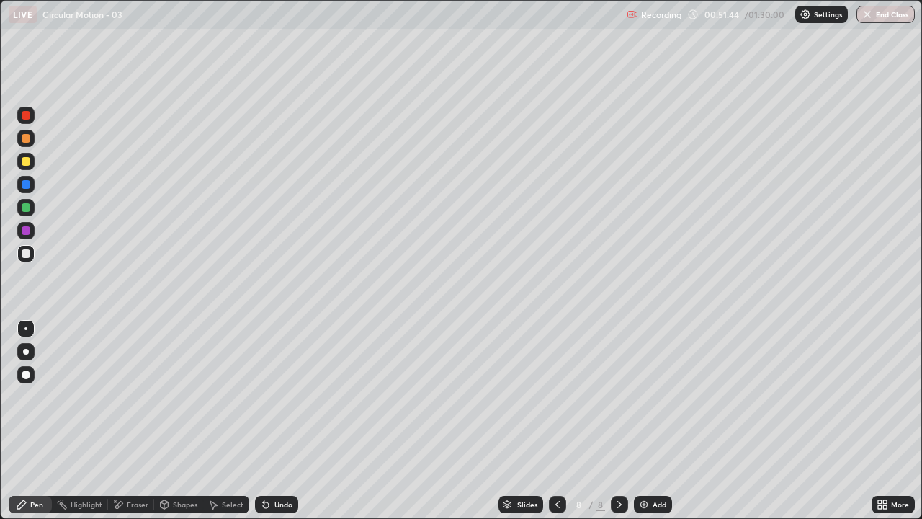
click at [177, 421] on div "Shapes" at bounding box center [178, 504] width 49 height 17
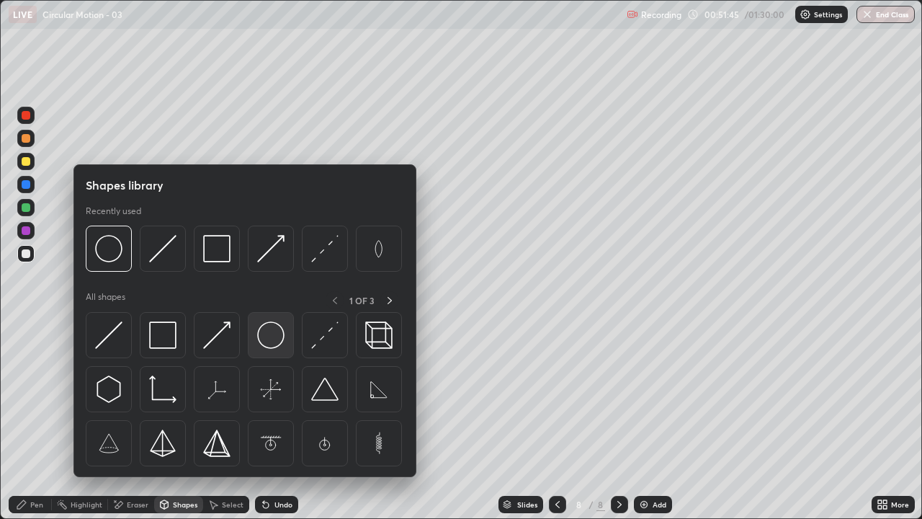
click at [270, 333] on img at bounding box center [270, 334] width 27 height 27
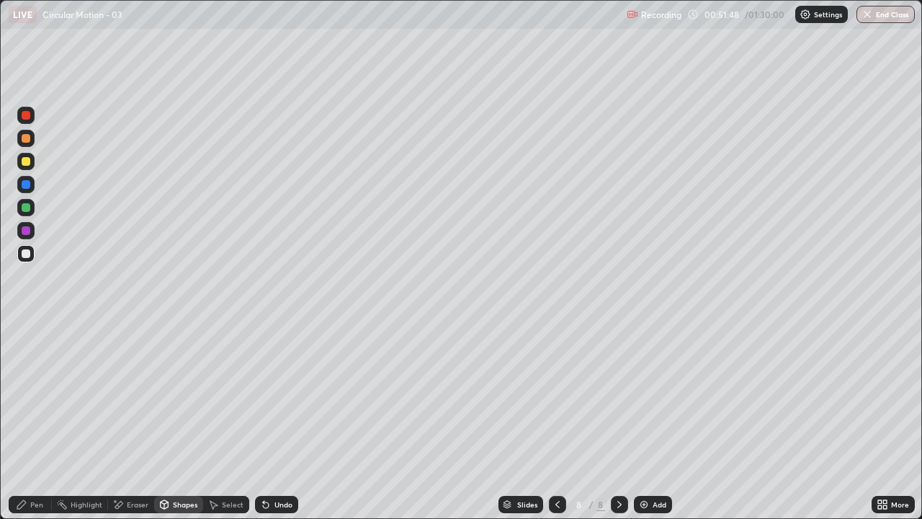
click at [175, 421] on div "Shapes" at bounding box center [178, 504] width 49 height 17
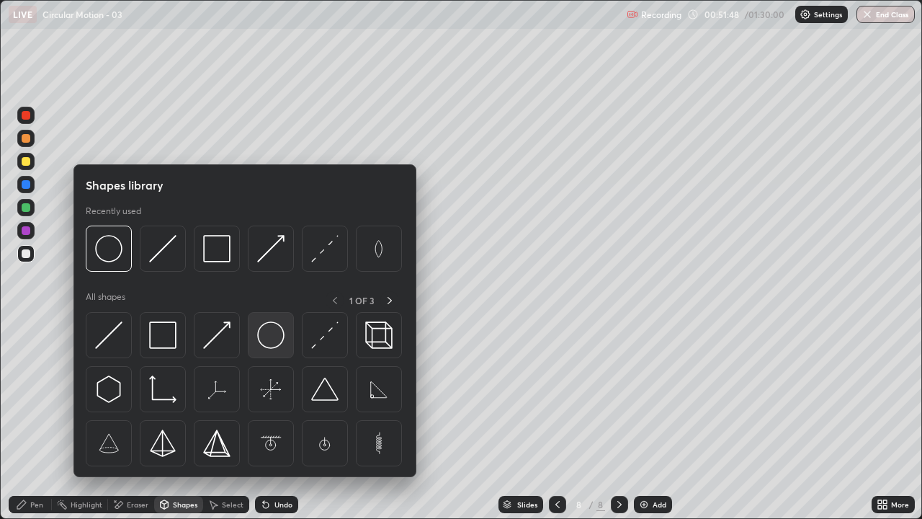
click at [277, 334] on img at bounding box center [270, 334] width 27 height 27
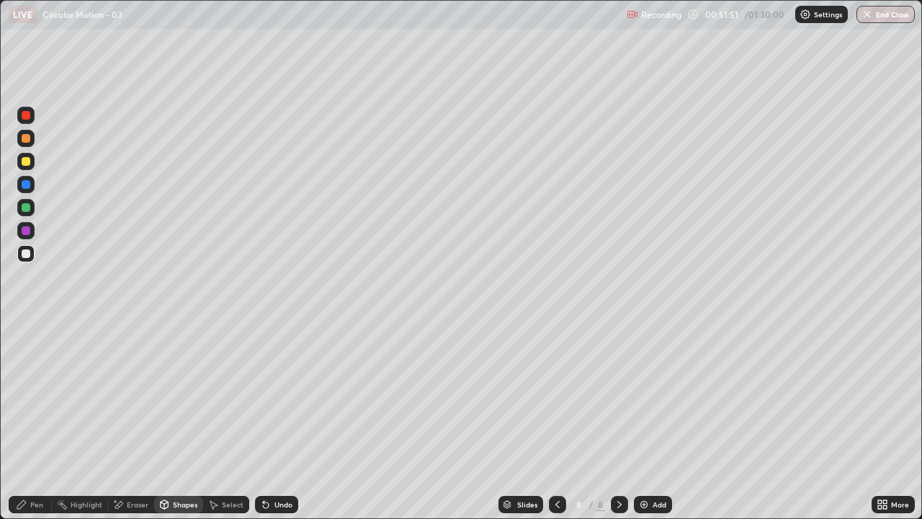
click at [25, 421] on icon at bounding box center [22, 505] width 12 height 12
click at [27, 253] on div at bounding box center [26, 253] width 9 height 9
click at [29, 232] on div at bounding box center [26, 230] width 9 height 9
click at [181, 421] on div "Shapes" at bounding box center [185, 504] width 25 height 7
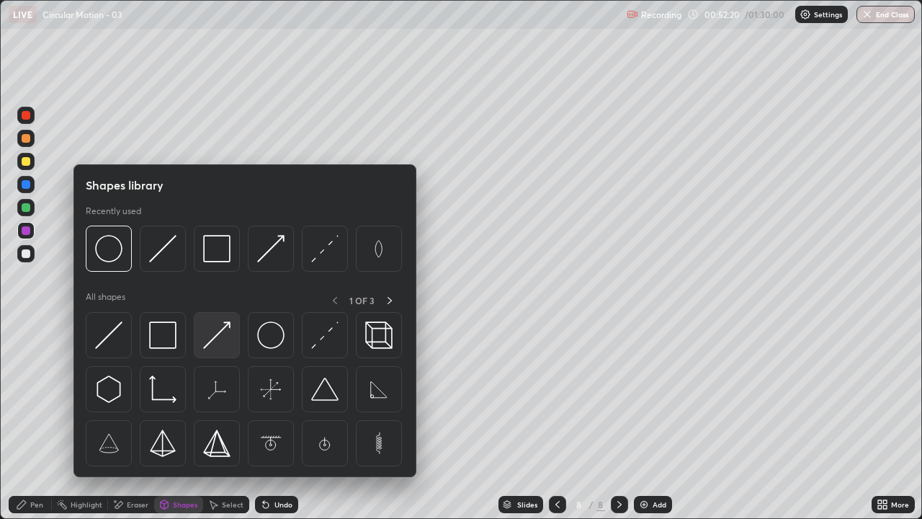
click at [218, 338] on img at bounding box center [216, 334] width 27 height 27
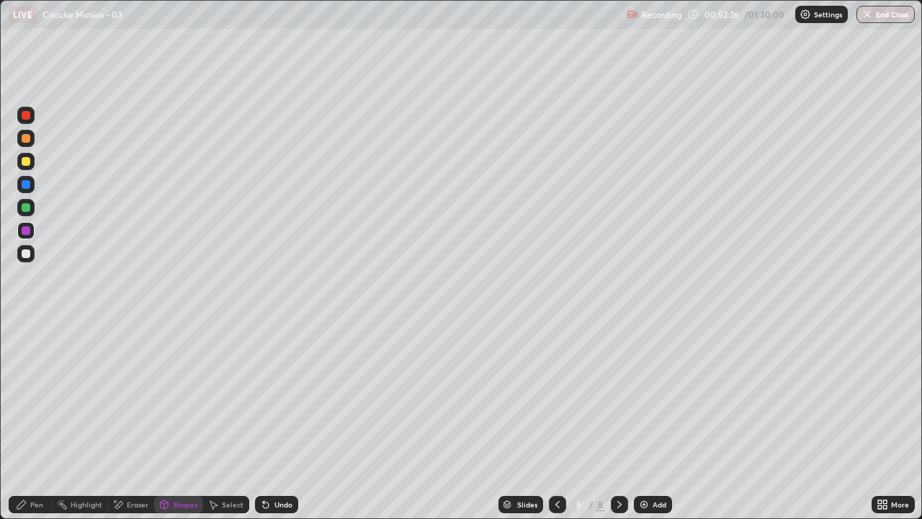
click at [30, 421] on div "Pen" at bounding box center [30, 504] width 43 height 17
click at [174, 421] on div "Shapes" at bounding box center [178, 504] width 49 height 17
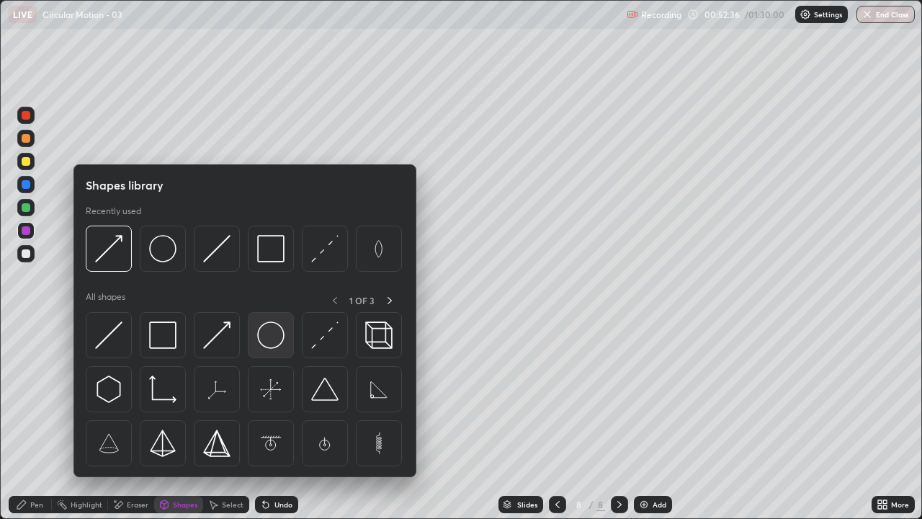
click at [275, 337] on img at bounding box center [270, 334] width 27 height 27
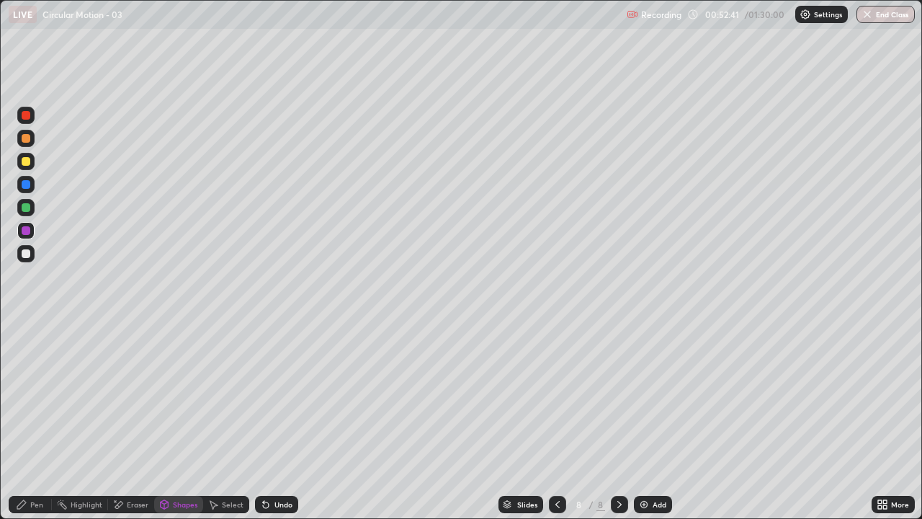
click at [174, 421] on div "Shapes" at bounding box center [178, 504] width 49 height 17
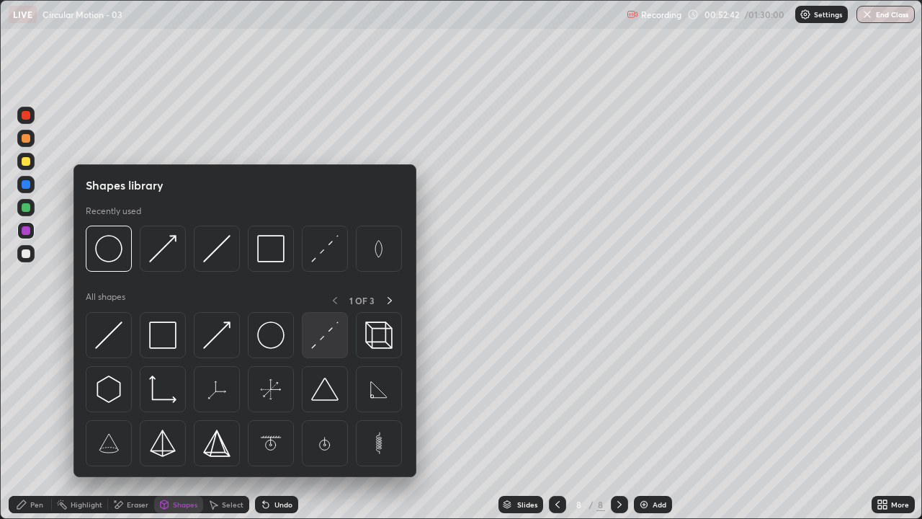
click at [324, 343] on img at bounding box center [324, 334] width 27 height 27
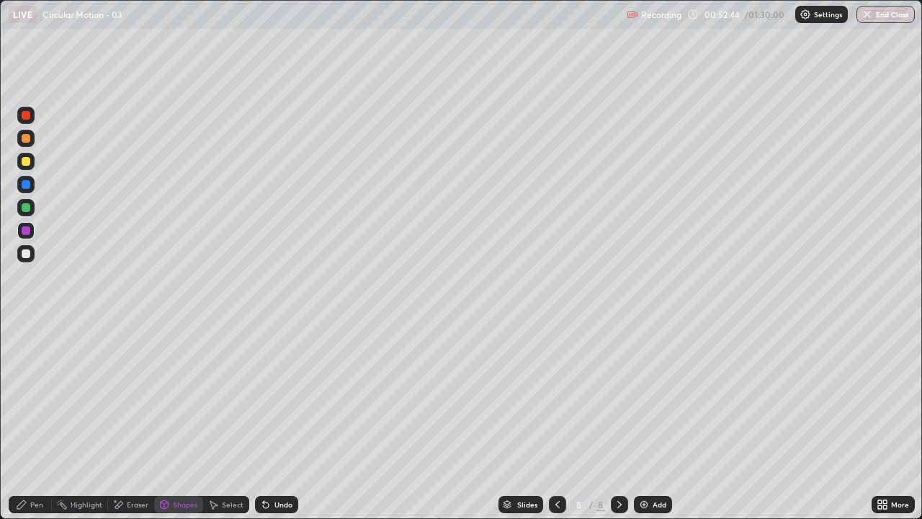
click at [125, 421] on div "Eraser" at bounding box center [131, 504] width 46 height 17
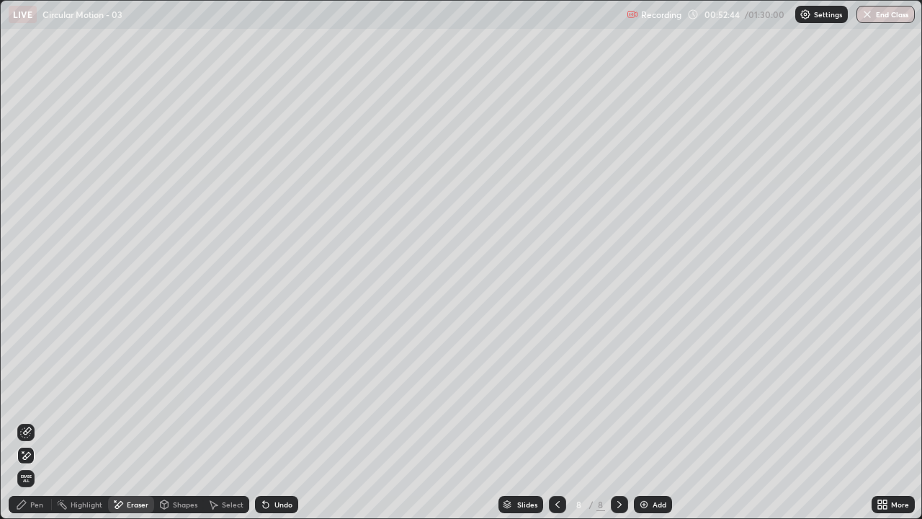
click at [26, 421] on icon at bounding box center [26, 433] width 12 height 12
click at [179, 421] on div "Shapes" at bounding box center [185, 504] width 25 height 7
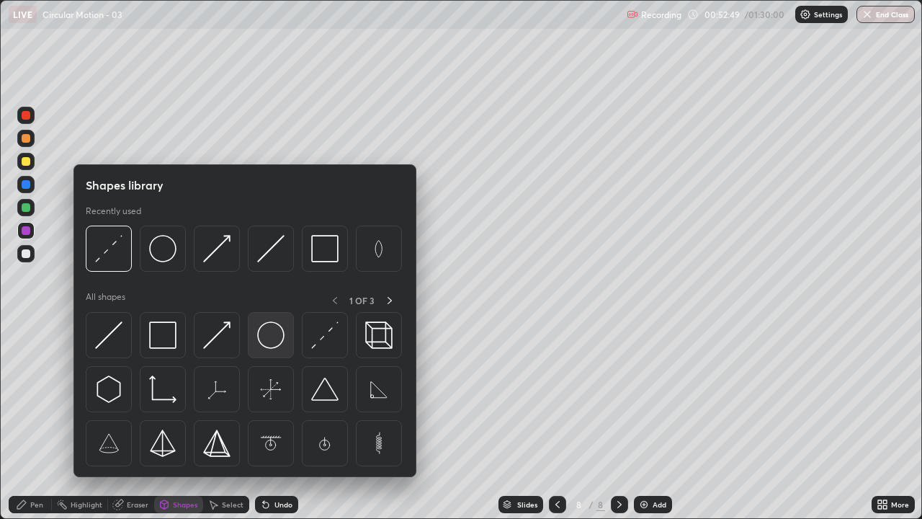
click at [262, 337] on img at bounding box center [270, 334] width 27 height 27
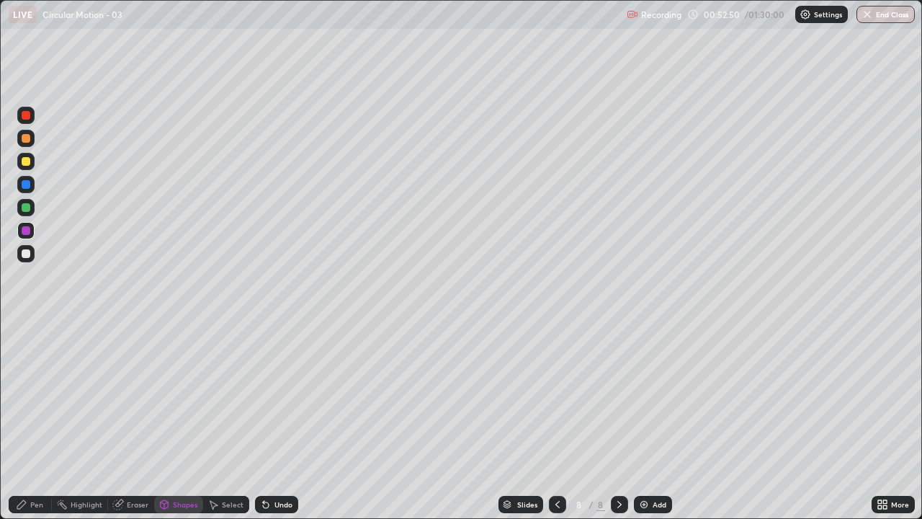
click at [32, 421] on div "Pen" at bounding box center [30, 504] width 43 height 17
click at [171, 421] on div "Shapes" at bounding box center [178, 504] width 49 height 17
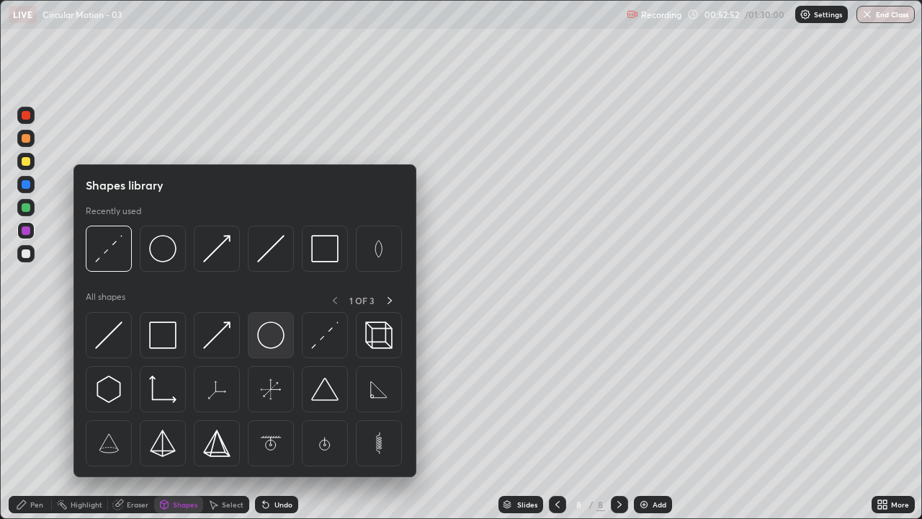
click at [267, 330] on img at bounding box center [270, 334] width 27 height 27
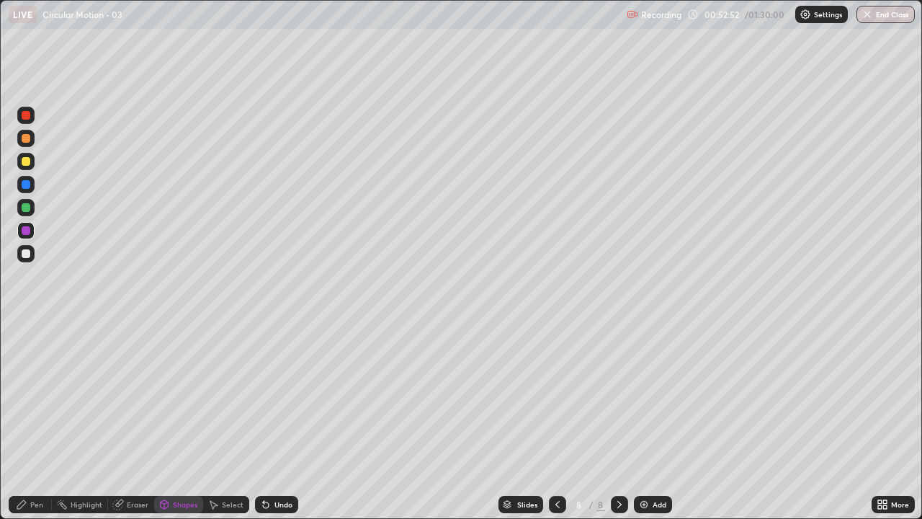
click at [27, 163] on div at bounding box center [26, 161] width 9 height 9
click at [27, 421] on div "Pen" at bounding box center [30, 504] width 43 height 17
click at [176, 421] on div "Shapes" at bounding box center [178, 504] width 49 height 17
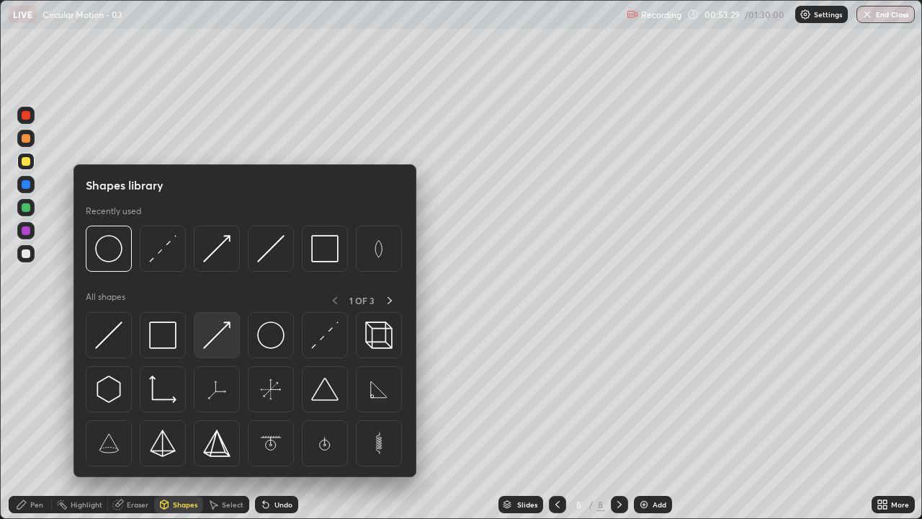
click at [224, 339] on img at bounding box center [216, 334] width 27 height 27
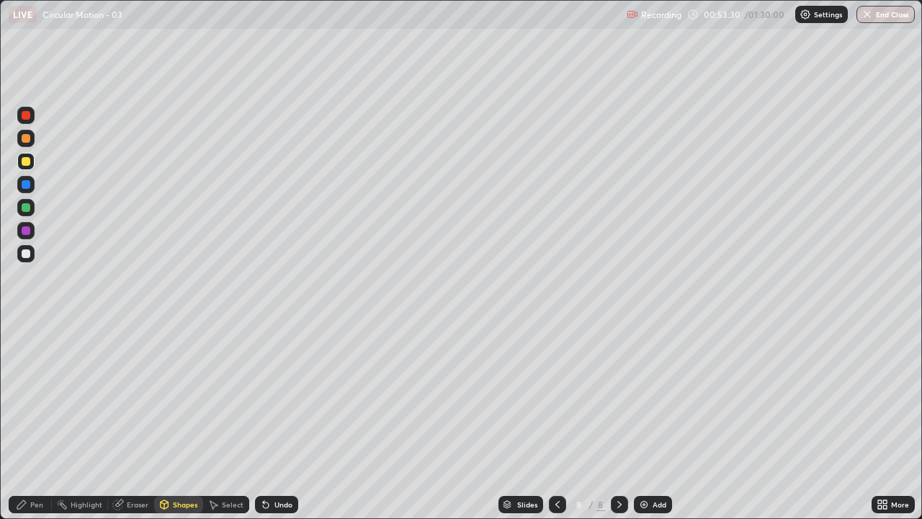
click at [25, 226] on div at bounding box center [25, 230] width 17 height 17
click at [25, 207] on div at bounding box center [26, 207] width 9 height 9
click at [184, 421] on div "Shapes" at bounding box center [185, 504] width 25 height 7
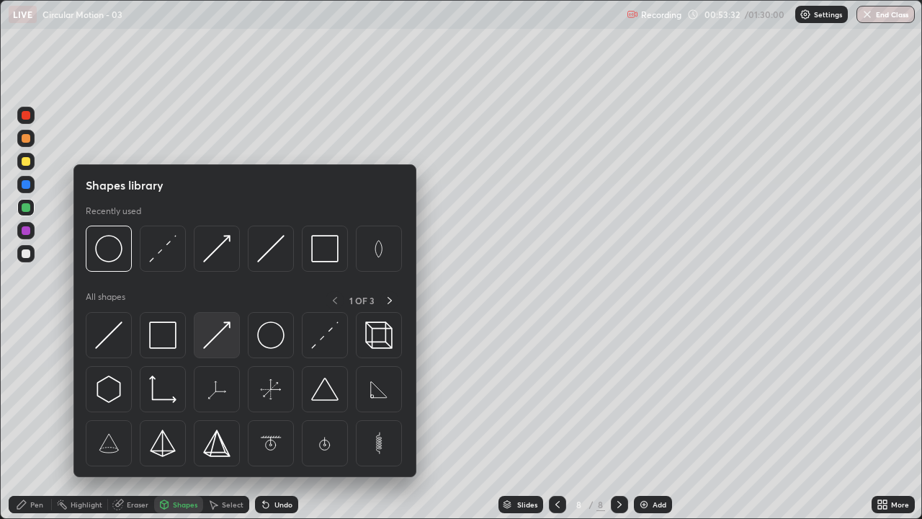
click at [219, 335] on img at bounding box center [216, 334] width 27 height 27
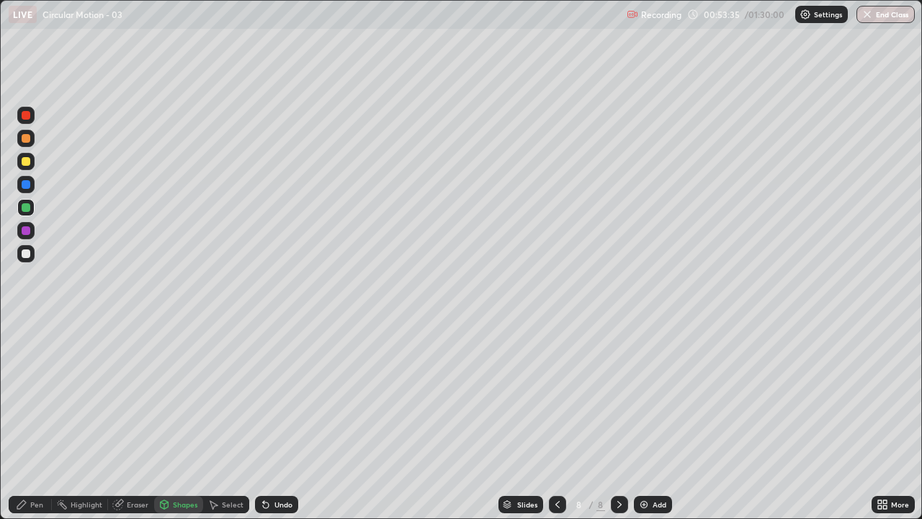
click at [31, 421] on div "Pen" at bounding box center [36, 504] width 13 height 7
click at [166, 421] on icon at bounding box center [165, 504] width 8 height 9
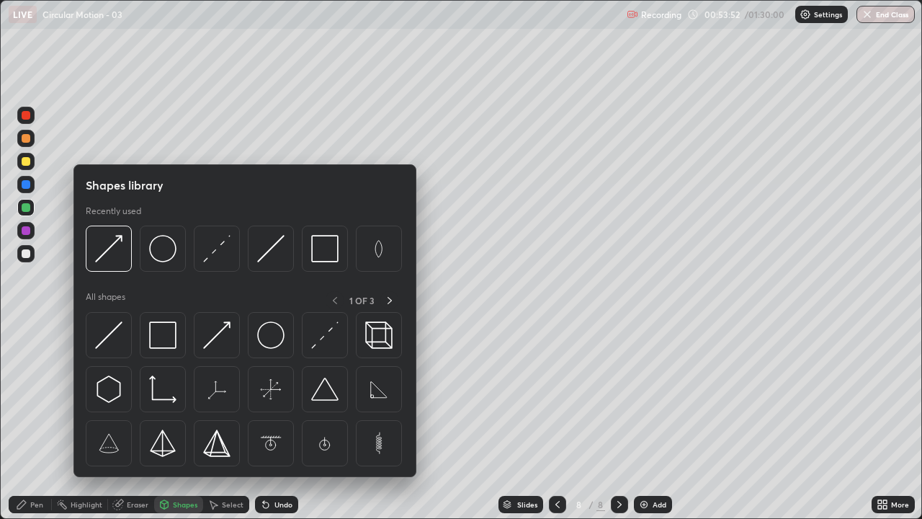
click at [30, 421] on div "Pen" at bounding box center [30, 504] width 43 height 17
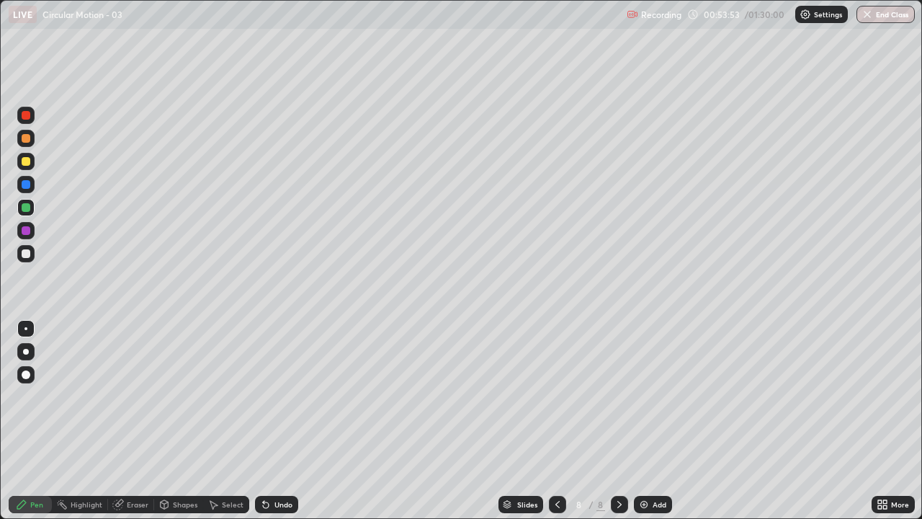
click at [27, 161] on div at bounding box center [26, 161] width 9 height 9
click at [184, 421] on div "Shapes" at bounding box center [178, 504] width 49 height 17
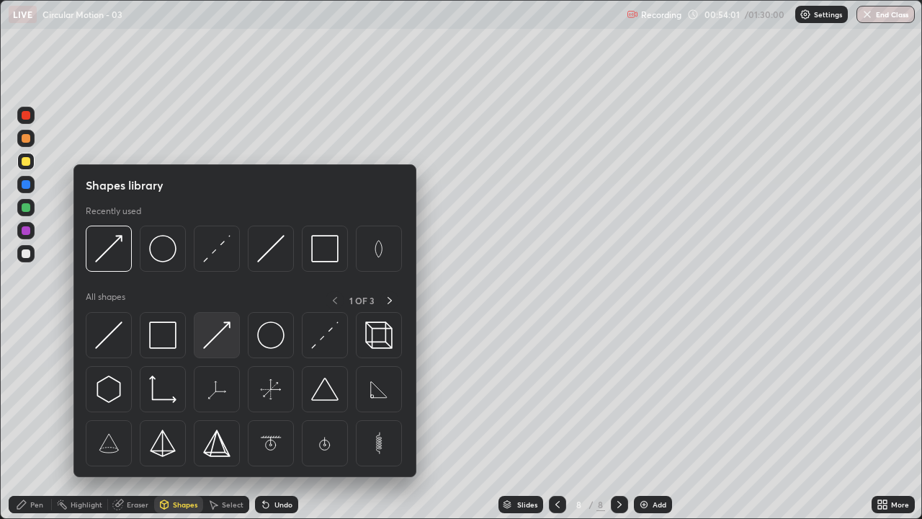
click at [211, 339] on img at bounding box center [216, 334] width 27 height 27
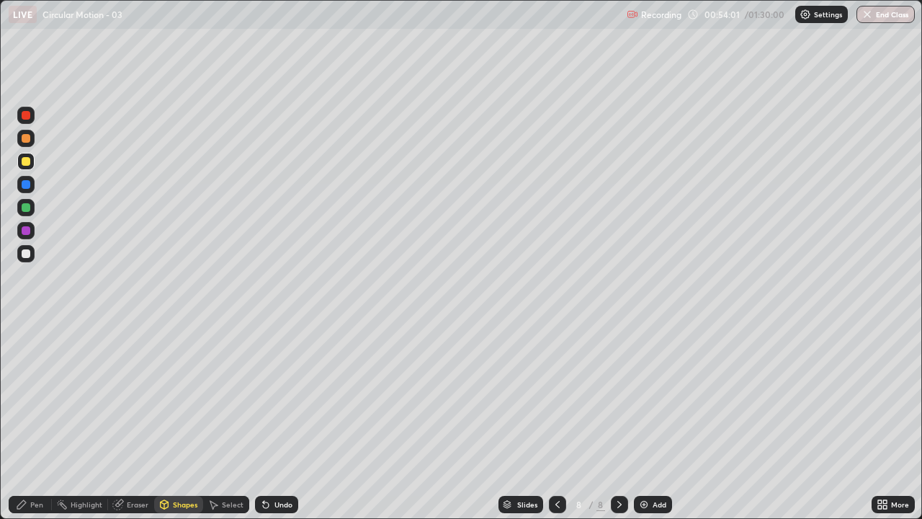
click at [174, 421] on div "Shapes" at bounding box center [178, 504] width 49 height 17
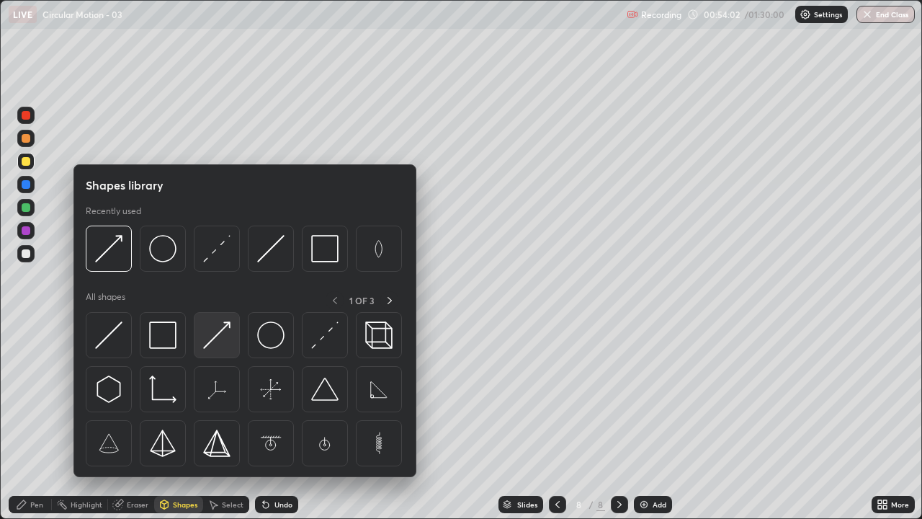
click at [218, 336] on img at bounding box center [216, 334] width 27 height 27
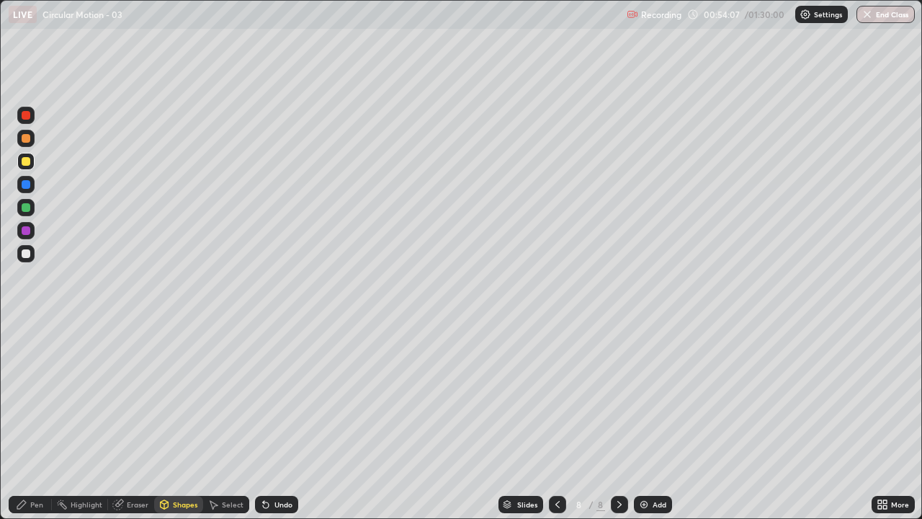
click at [30, 421] on div "Pen" at bounding box center [30, 504] width 43 height 17
click at [177, 421] on div "Shapes" at bounding box center [185, 504] width 25 height 7
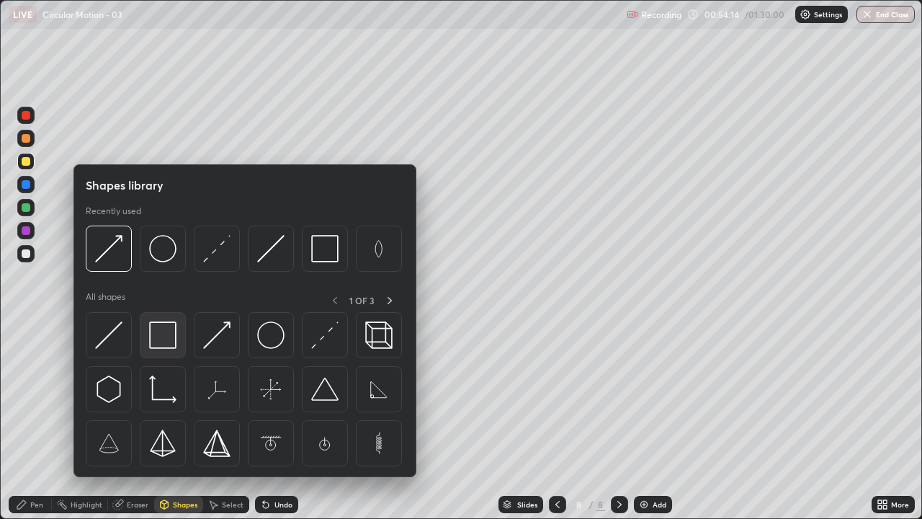
click at [164, 331] on img at bounding box center [162, 334] width 27 height 27
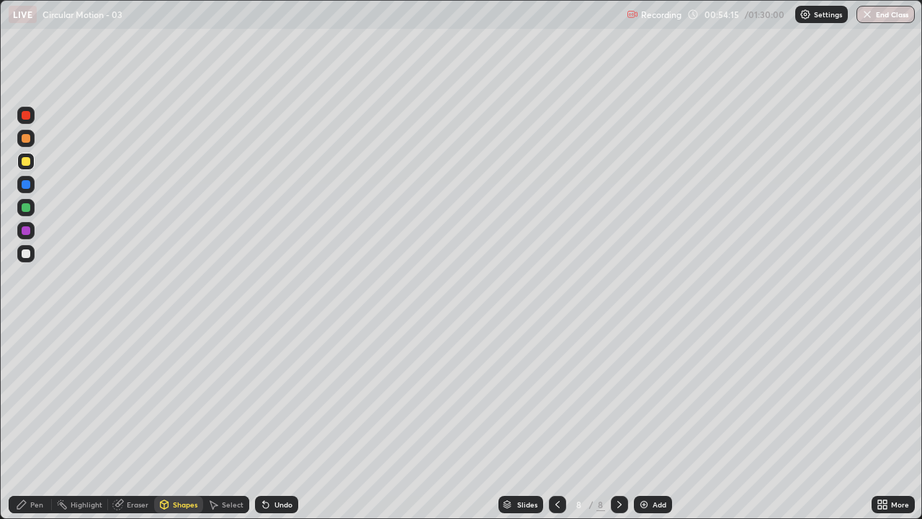
click at [29, 206] on div at bounding box center [26, 207] width 9 height 9
click at [184, 421] on div "Shapes" at bounding box center [185, 504] width 25 height 7
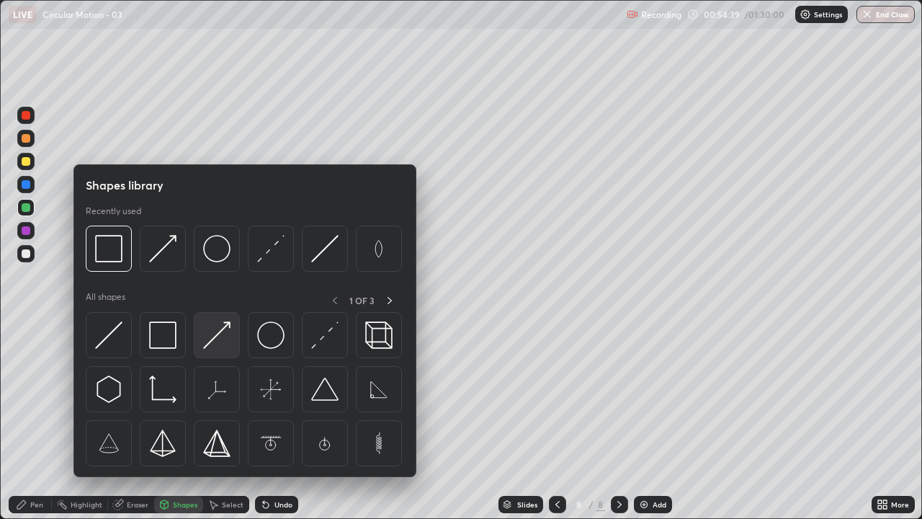
click at [221, 331] on img at bounding box center [216, 334] width 27 height 27
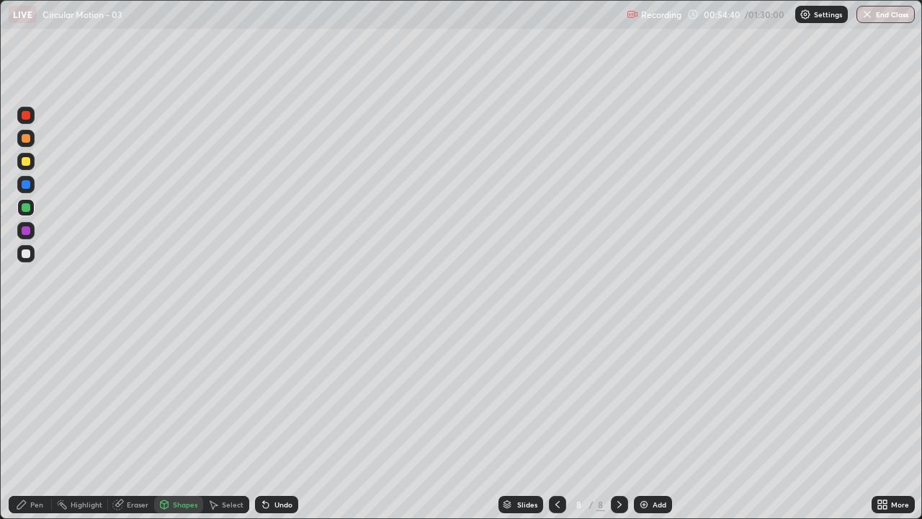
click at [29, 250] on div at bounding box center [26, 253] width 9 height 9
click at [24, 421] on icon at bounding box center [22, 505] width 12 height 12
click at [562, 421] on div at bounding box center [557, 504] width 17 height 17
click at [619, 421] on icon at bounding box center [620, 504] width 4 height 7
click at [138, 421] on div "Eraser" at bounding box center [138, 504] width 22 height 7
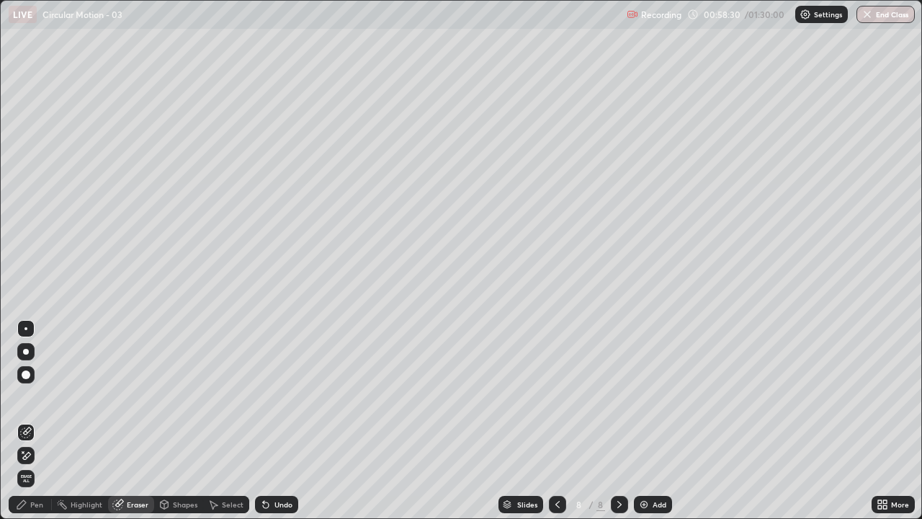
click at [27, 421] on icon at bounding box center [26, 456] width 12 height 12
click at [182, 421] on div "Shapes" at bounding box center [178, 504] width 49 height 17
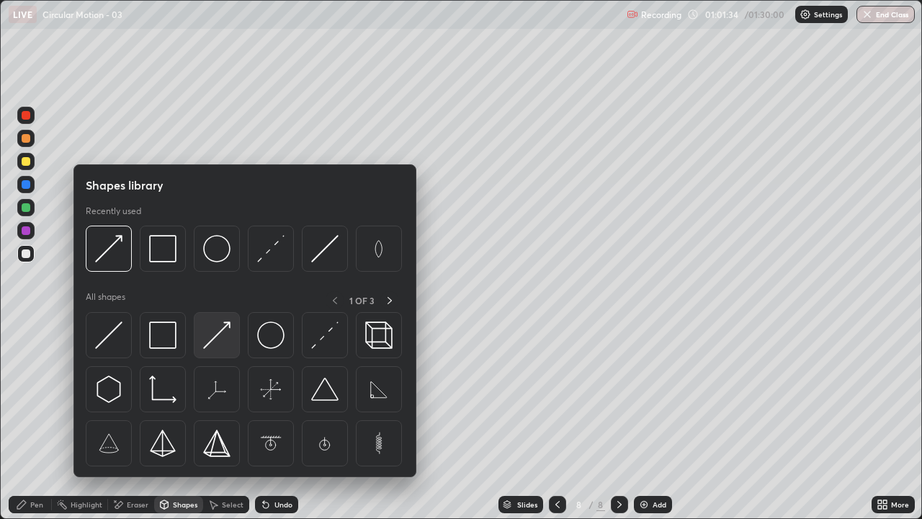
click at [215, 339] on img at bounding box center [216, 334] width 27 height 27
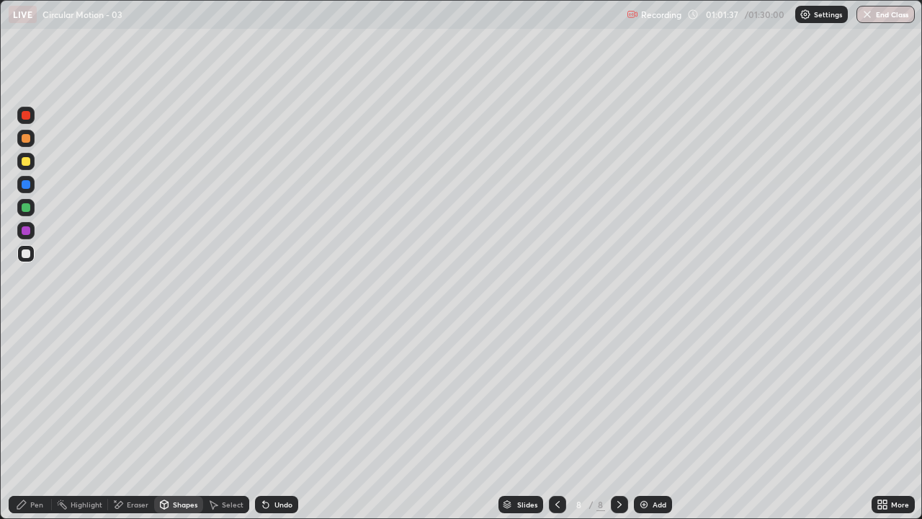
click at [30, 421] on div "Pen" at bounding box center [30, 504] width 43 height 17
click at [665, 421] on div "Add" at bounding box center [653, 504] width 38 height 17
click at [27, 161] on div at bounding box center [26, 161] width 9 height 9
click at [187, 421] on div "Shapes" at bounding box center [185, 504] width 25 height 7
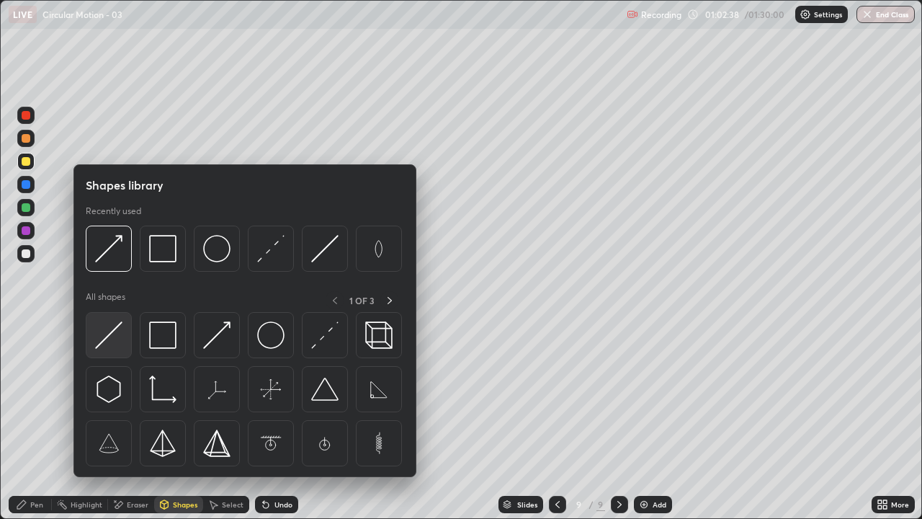
click at [115, 336] on img at bounding box center [108, 334] width 27 height 27
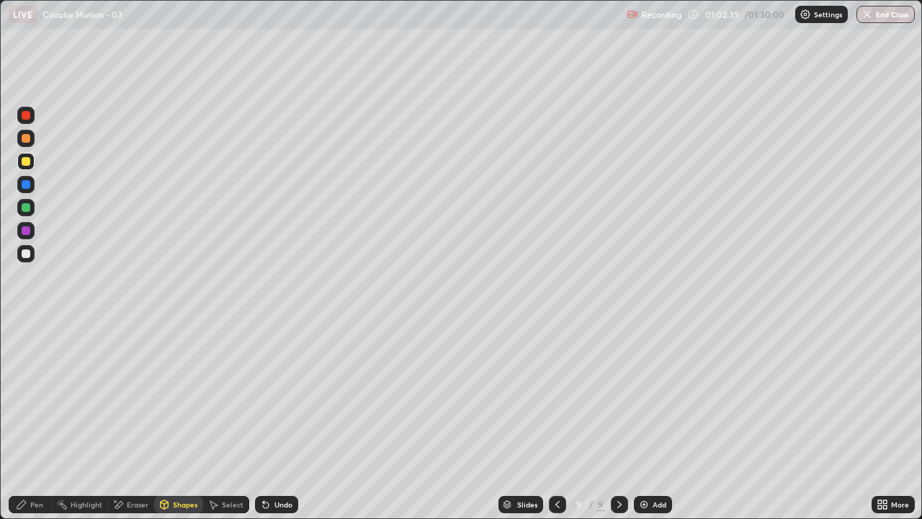
click at [174, 421] on div "Shapes" at bounding box center [185, 504] width 25 height 7
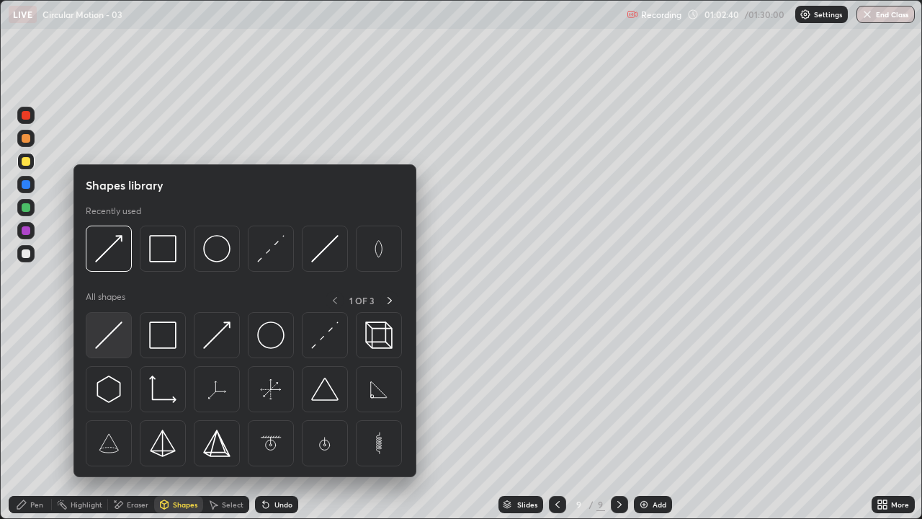
click at [107, 336] on img at bounding box center [108, 334] width 27 height 27
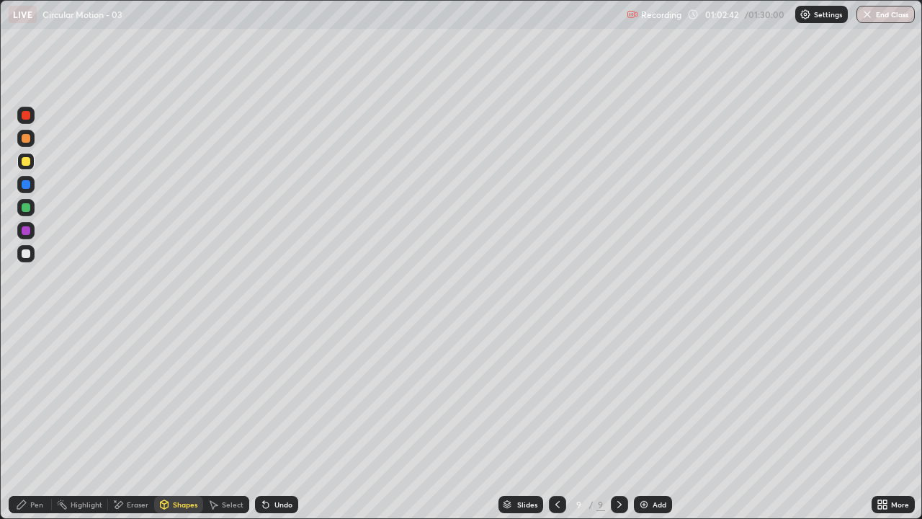
click at [180, 421] on div "Shapes" at bounding box center [178, 504] width 49 height 17
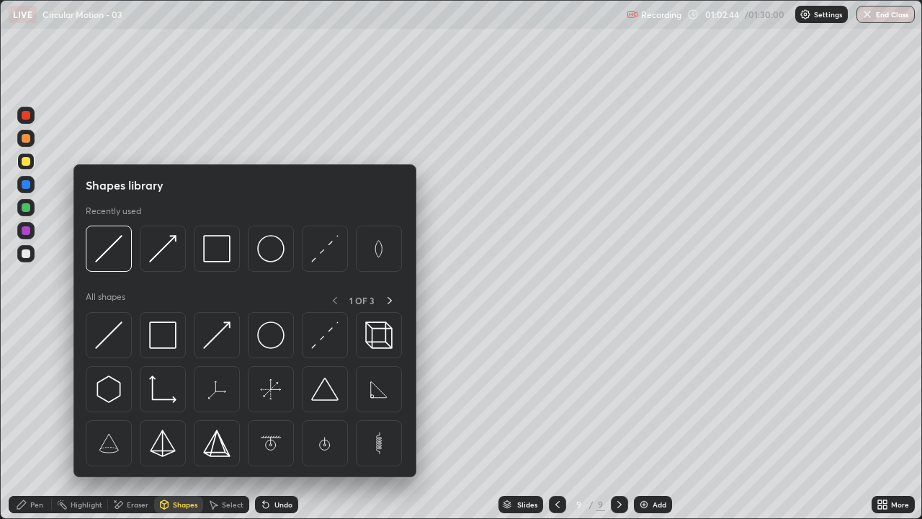
click at [280, 421] on div "Undo" at bounding box center [284, 504] width 18 height 7
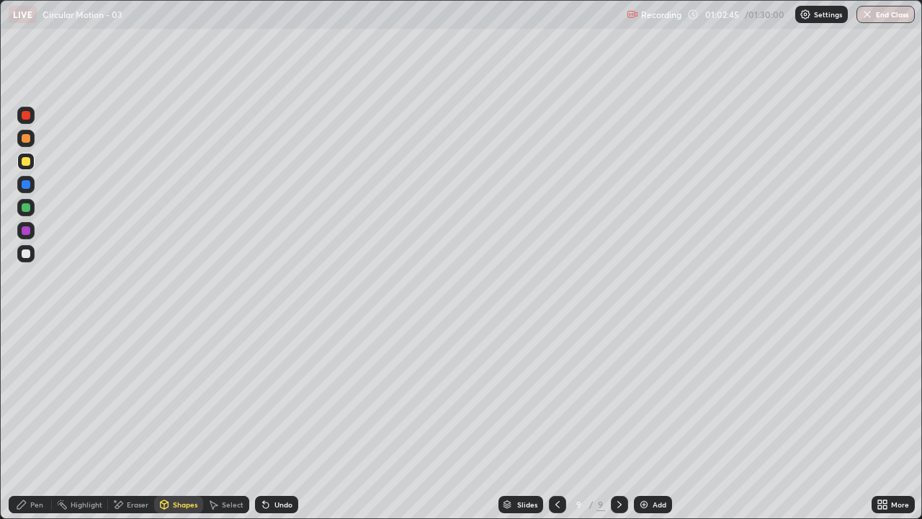
click at [179, 421] on div "Shapes" at bounding box center [185, 504] width 25 height 7
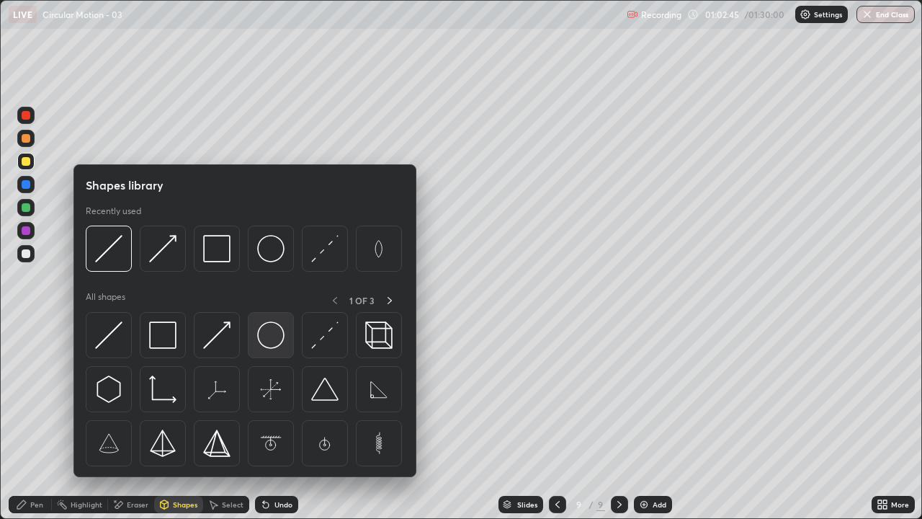
click at [277, 342] on img at bounding box center [270, 334] width 27 height 27
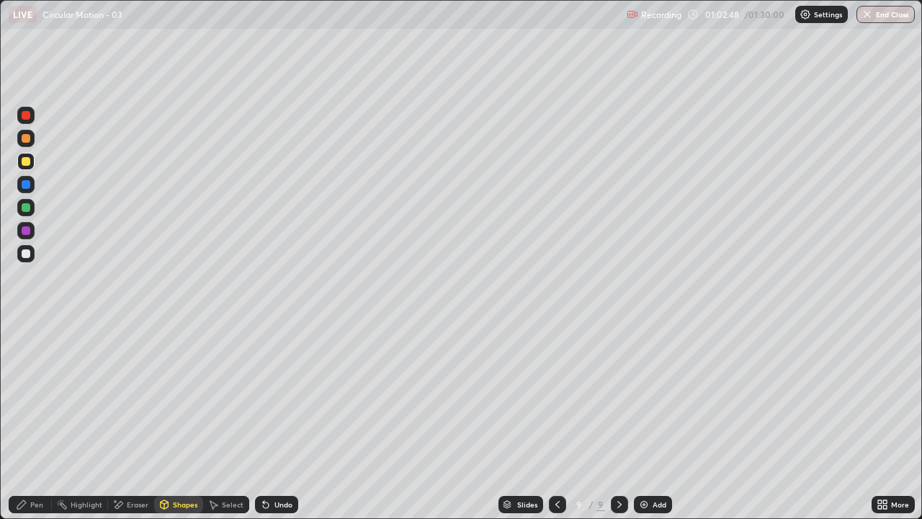
click at [134, 421] on div "Eraser" at bounding box center [138, 504] width 22 height 7
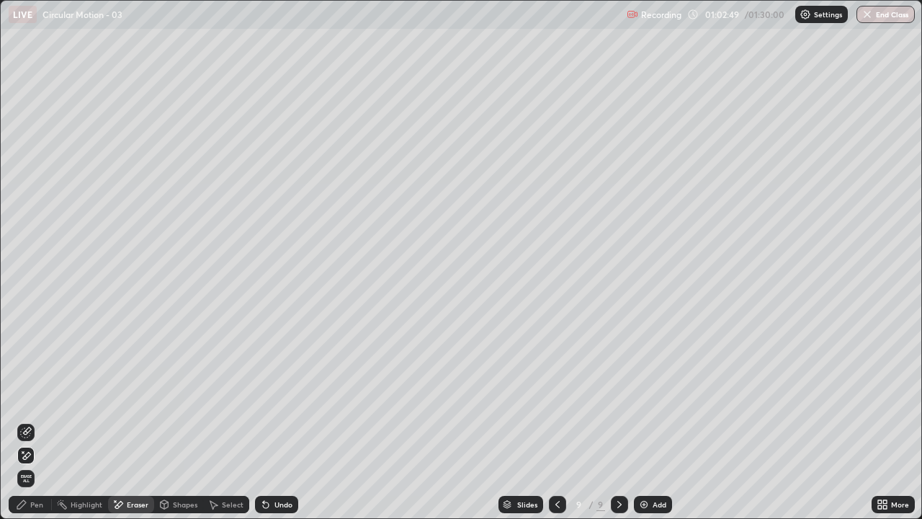
click at [30, 421] on icon at bounding box center [26, 433] width 12 height 12
click at [178, 421] on div "Shapes" at bounding box center [178, 504] width 49 height 17
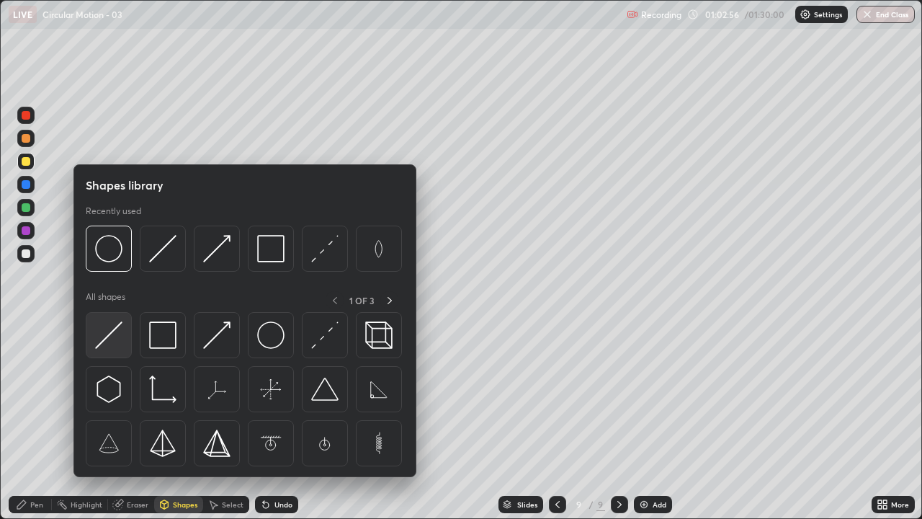
click at [112, 335] on img at bounding box center [108, 334] width 27 height 27
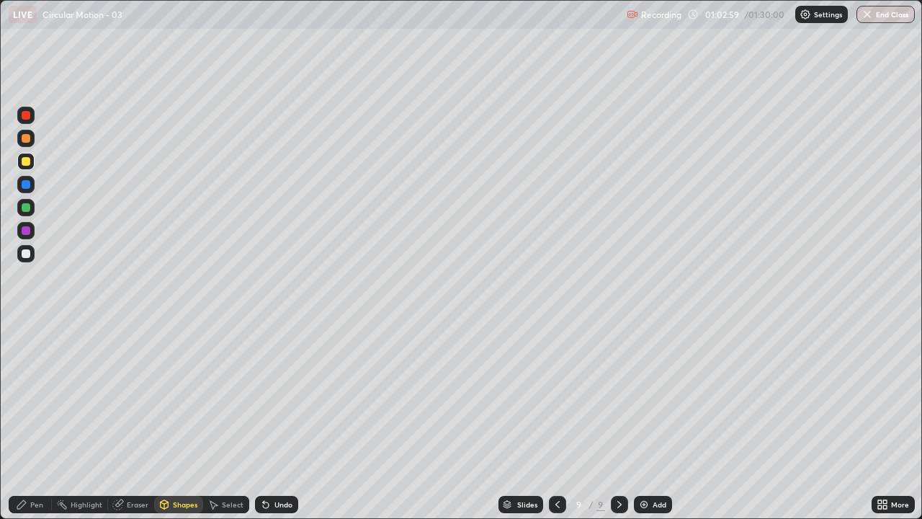
click at [172, 421] on div "Shapes" at bounding box center [178, 504] width 49 height 17
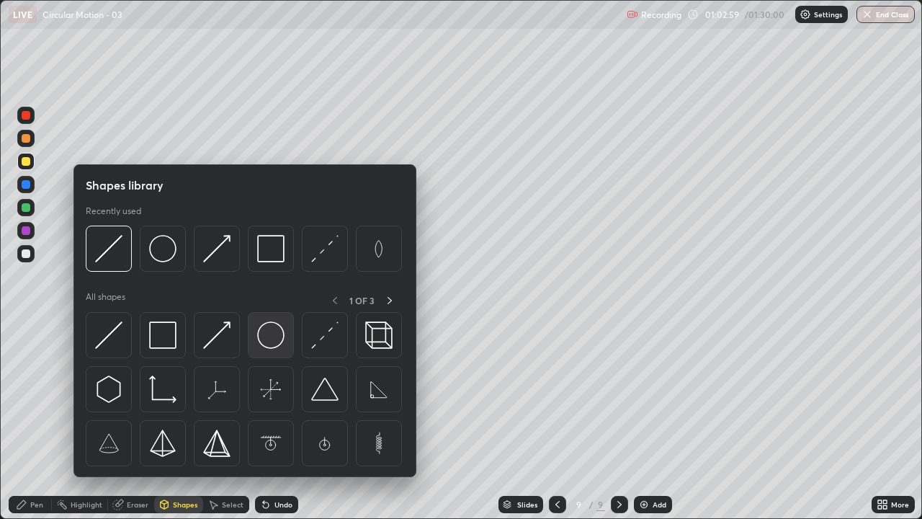
click at [272, 338] on img at bounding box center [270, 334] width 27 height 27
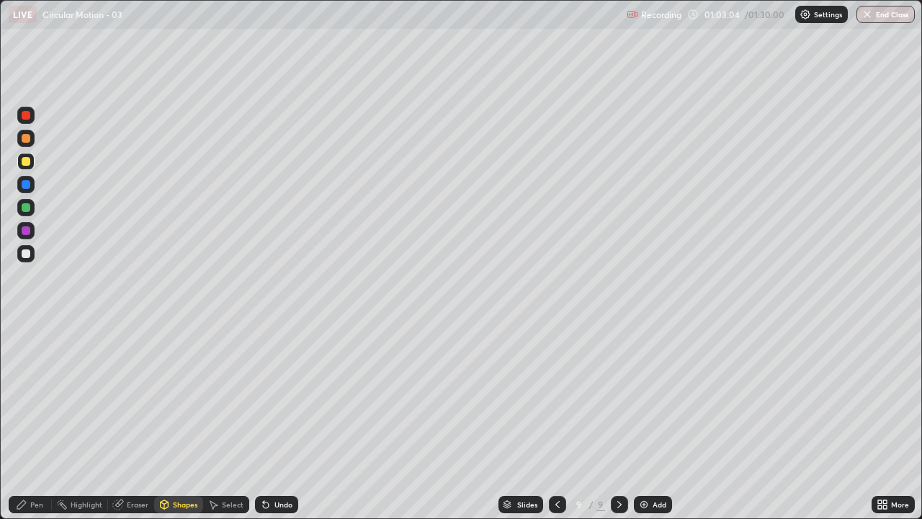
click at [26, 421] on icon at bounding box center [22, 505] width 12 height 12
click at [177, 421] on div "Shapes" at bounding box center [178, 504] width 49 height 17
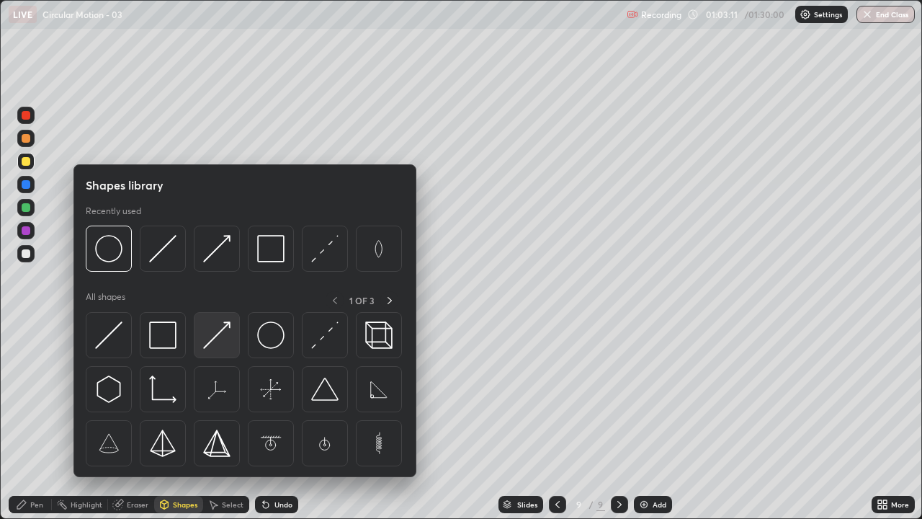
click at [220, 342] on img at bounding box center [216, 334] width 27 height 27
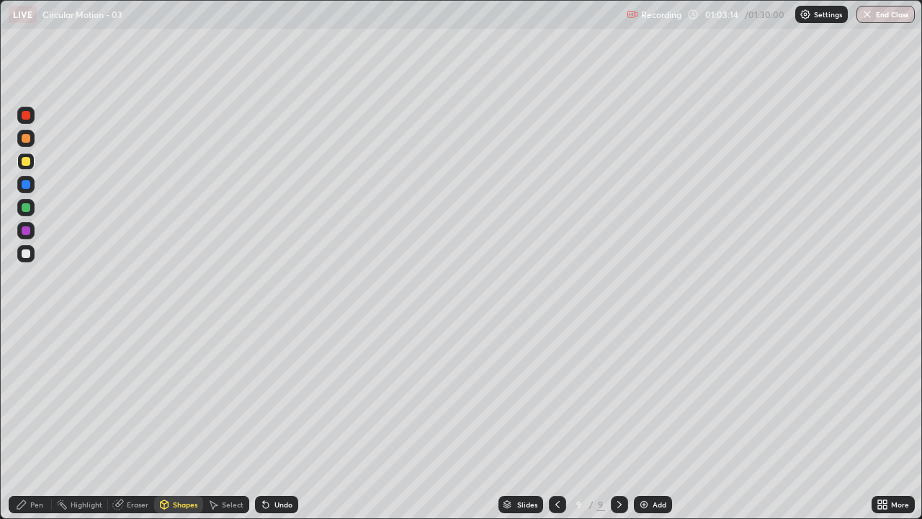
click at [19, 421] on icon at bounding box center [21, 504] width 9 height 9
click at [190, 421] on div "Shapes" at bounding box center [185, 504] width 25 height 7
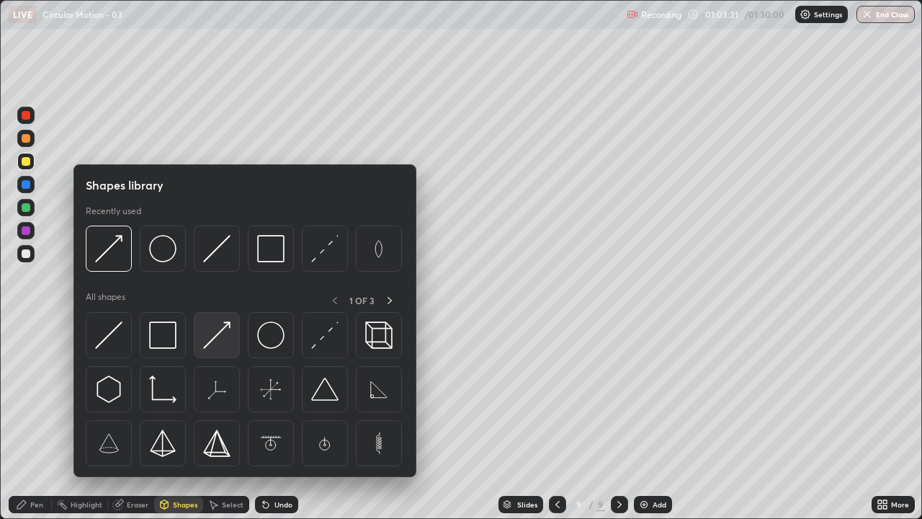
click at [227, 332] on img at bounding box center [216, 334] width 27 height 27
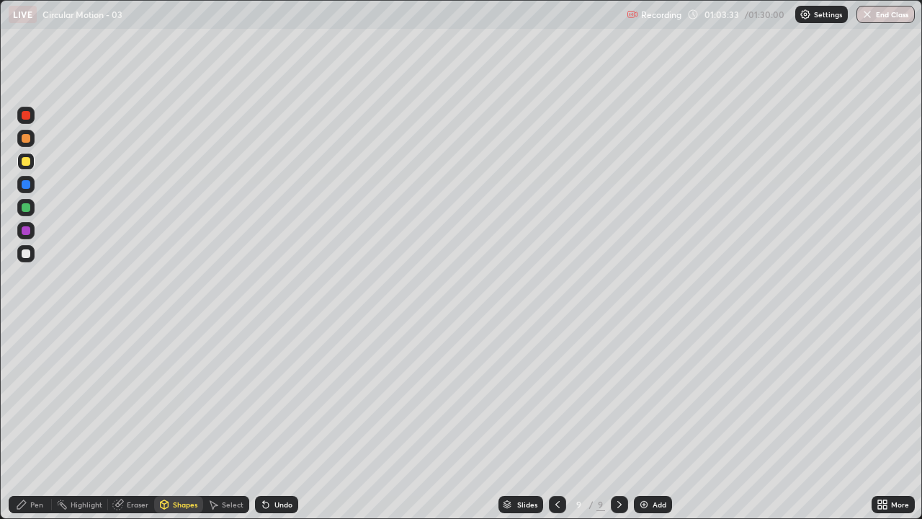
click at [27, 225] on div at bounding box center [25, 230] width 17 height 17
click at [25, 421] on icon at bounding box center [22, 505] width 12 height 12
click at [22, 257] on div at bounding box center [25, 253] width 17 height 17
click at [170, 421] on div "Shapes" at bounding box center [178, 504] width 49 height 17
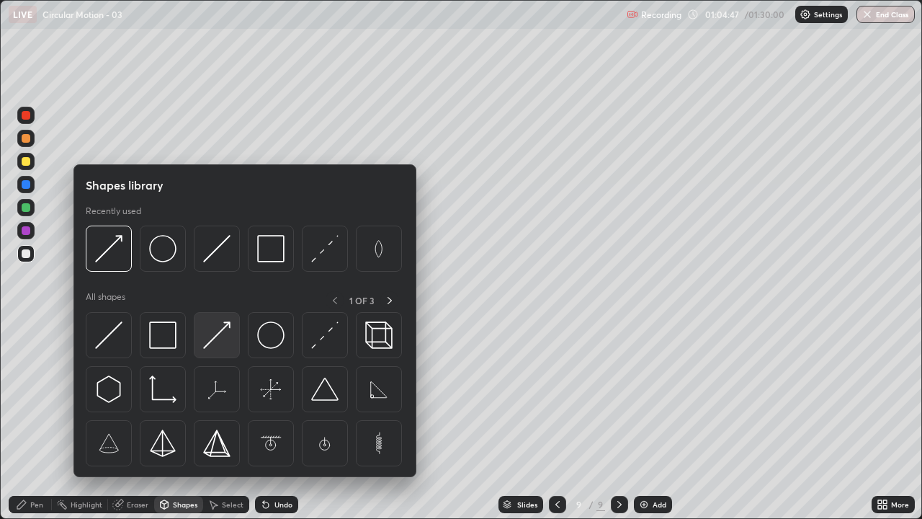
click at [218, 343] on img at bounding box center [216, 334] width 27 height 27
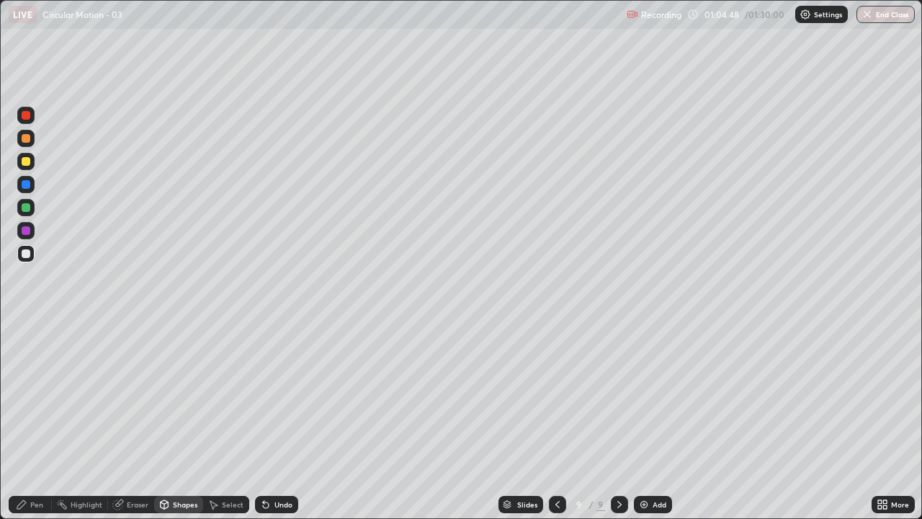
click at [27, 205] on div at bounding box center [26, 207] width 9 height 9
click at [19, 421] on div "Pen" at bounding box center [30, 504] width 43 height 17
click at [182, 421] on div "Shapes" at bounding box center [178, 504] width 49 height 17
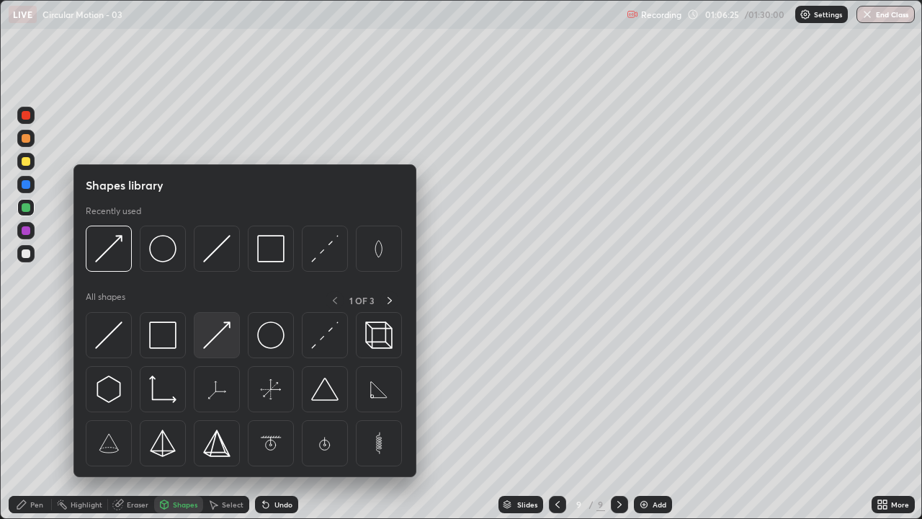
click at [223, 331] on img at bounding box center [216, 334] width 27 height 27
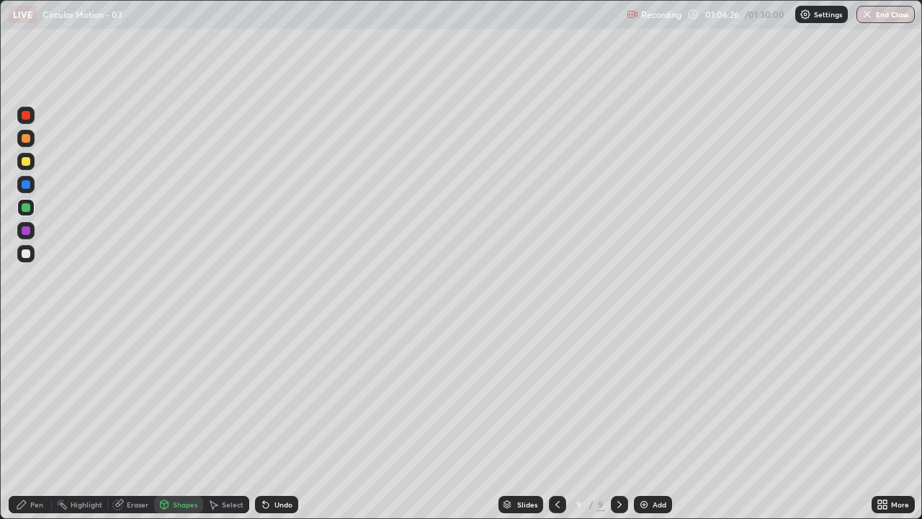
click at [29, 227] on div at bounding box center [26, 230] width 9 height 9
click at [24, 421] on div "Pen" at bounding box center [30, 504] width 43 height 17
click at [174, 421] on div "Shapes" at bounding box center [185, 504] width 25 height 7
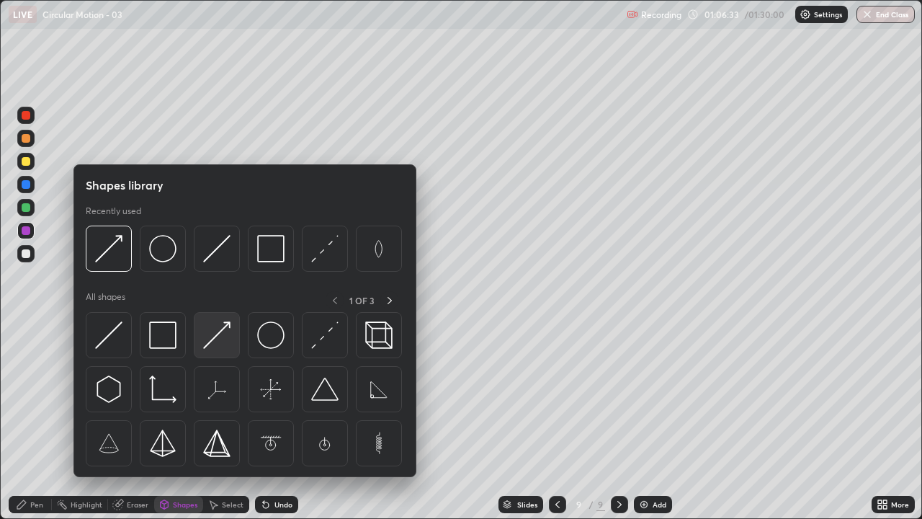
click at [217, 334] on img at bounding box center [216, 334] width 27 height 27
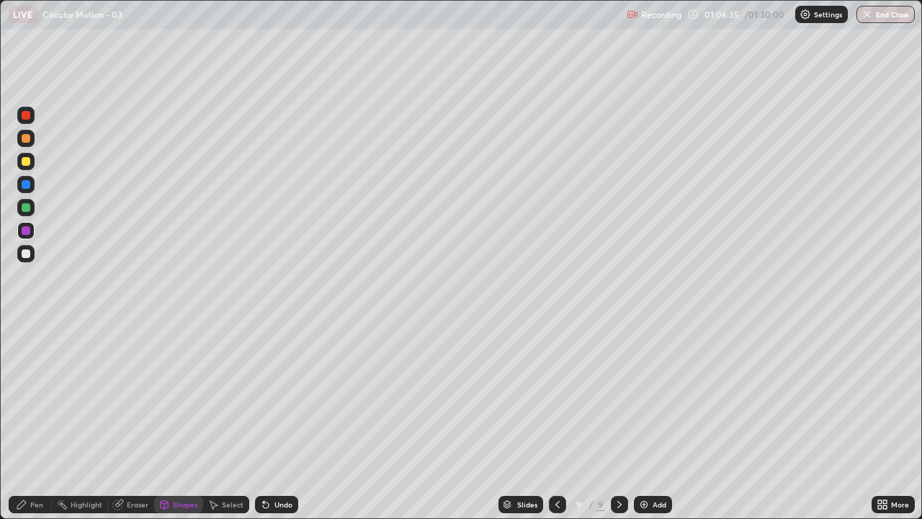
click at [26, 421] on icon at bounding box center [22, 505] width 12 height 12
click at [130, 421] on div "Eraser" at bounding box center [131, 504] width 46 height 17
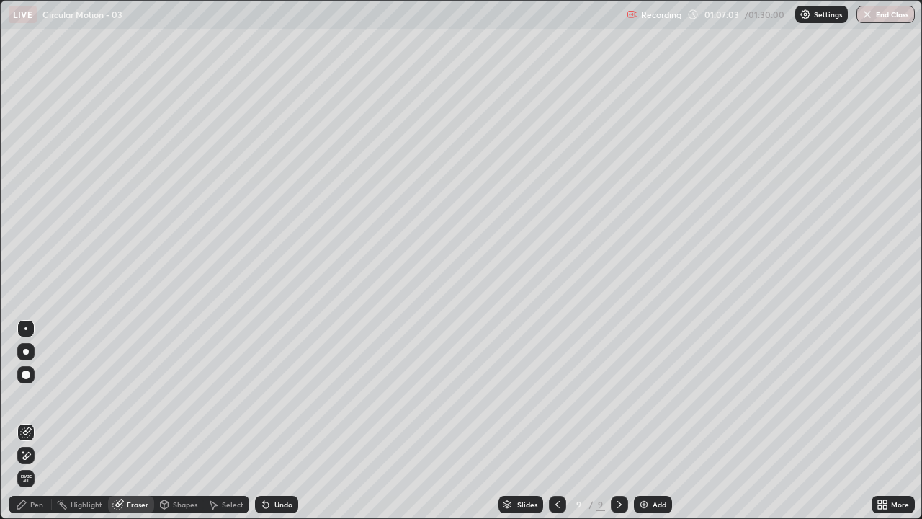
click at [27, 421] on icon at bounding box center [26, 456] width 12 height 12
click at [19, 421] on icon at bounding box center [22, 505] width 12 height 12
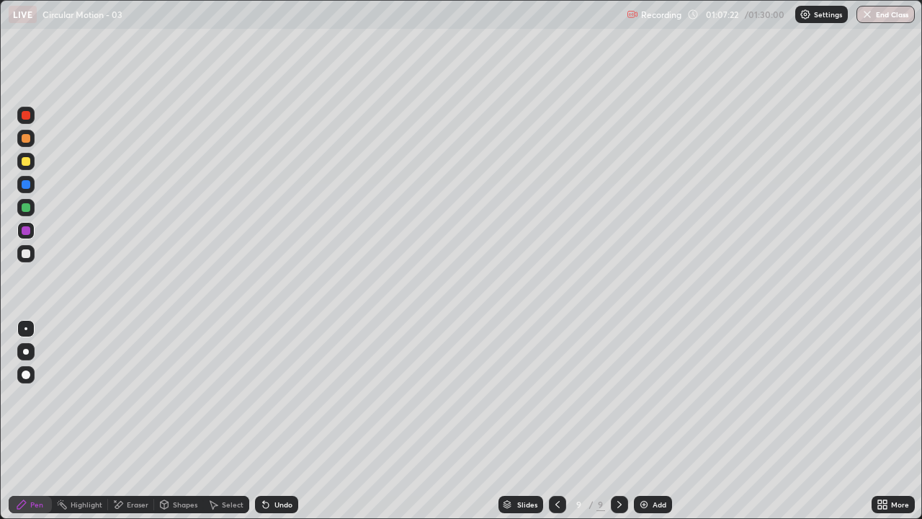
click at [281, 421] on div "Undo" at bounding box center [284, 504] width 18 height 7
click at [276, 421] on div "Undo" at bounding box center [284, 504] width 18 height 7
click at [549, 421] on div at bounding box center [557, 504] width 17 height 17
click at [618, 421] on icon at bounding box center [620, 505] width 12 height 12
click at [24, 254] on div at bounding box center [26, 253] width 9 height 9
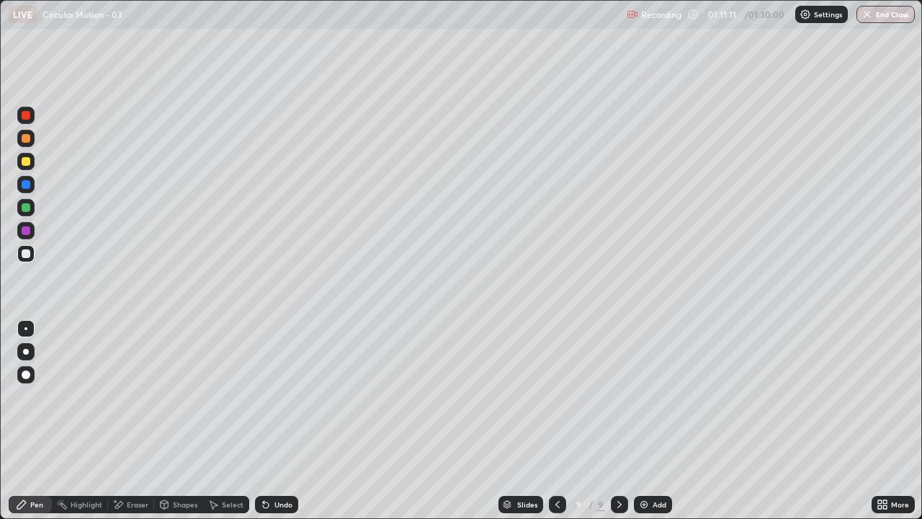
click at [128, 421] on div "Eraser" at bounding box center [131, 504] width 46 height 17
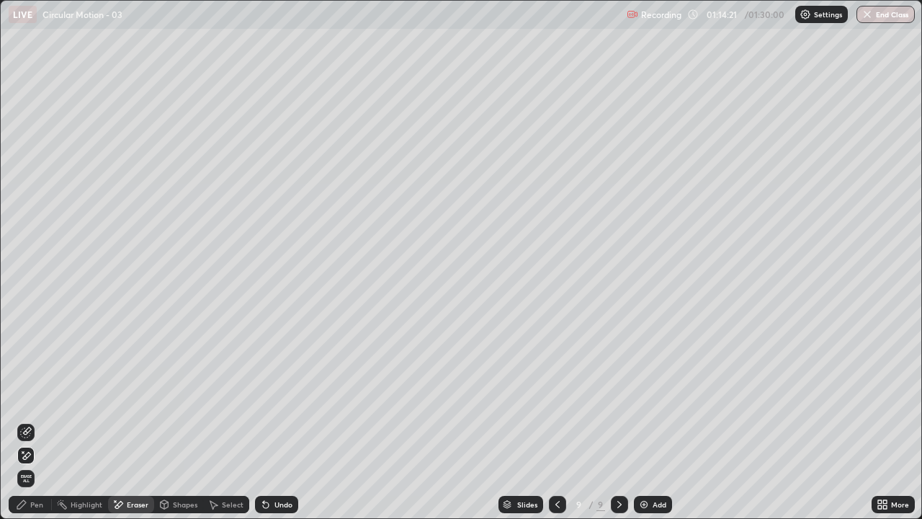
click at [659, 421] on div "Add" at bounding box center [660, 504] width 14 height 7
click at [180, 421] on div "Shapes" at bounding box center [178, 504] width 49 height 17
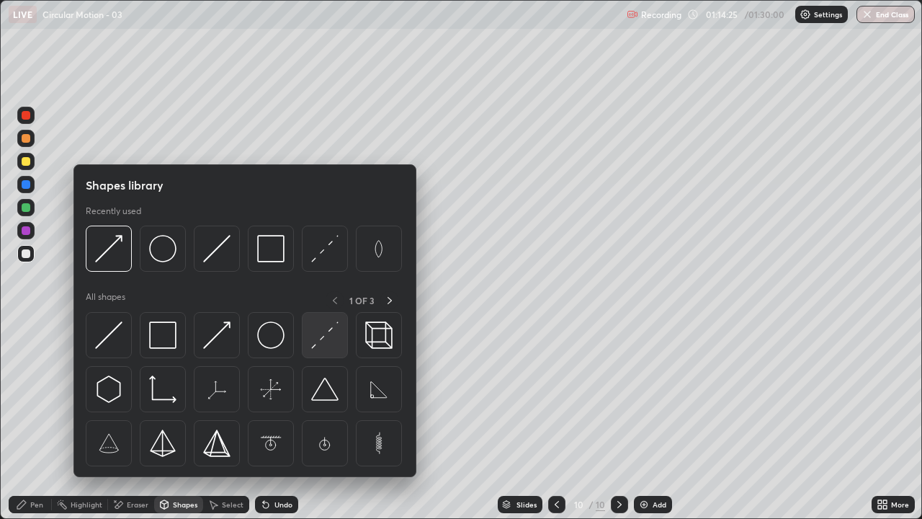
click at [323, 339] on img at bounding box center [324, 334] width 27 height 27
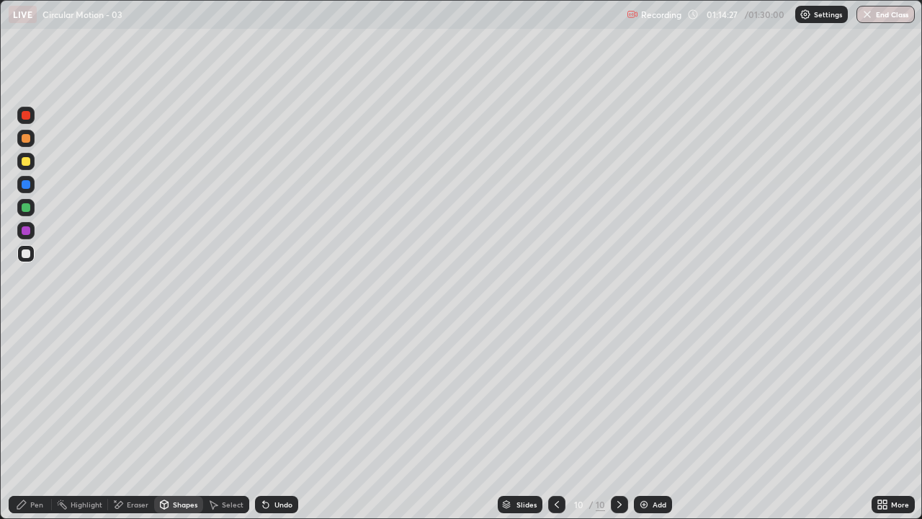
click at [175, 421] on div "Shapes" at bounding box center [178, 504] width 49 height 17
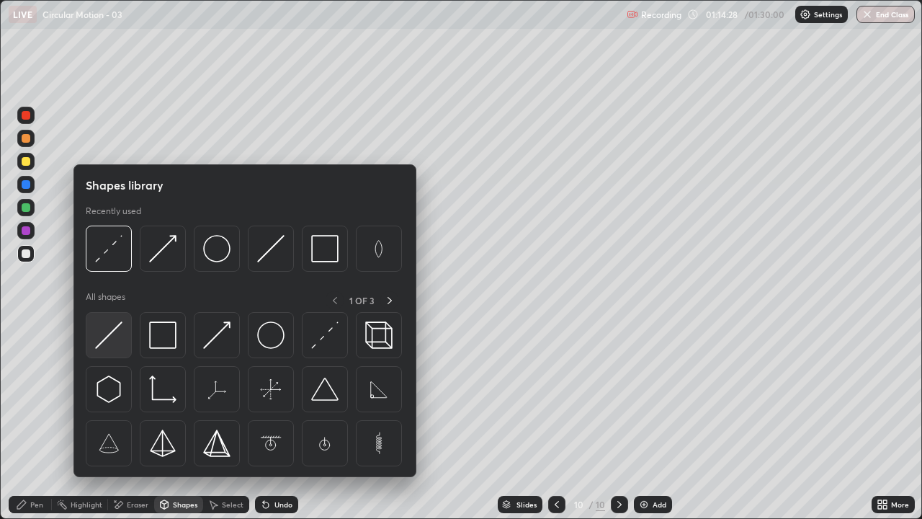
click at [106, 326] on img at bounding box center [108, 334] width 27 height 27
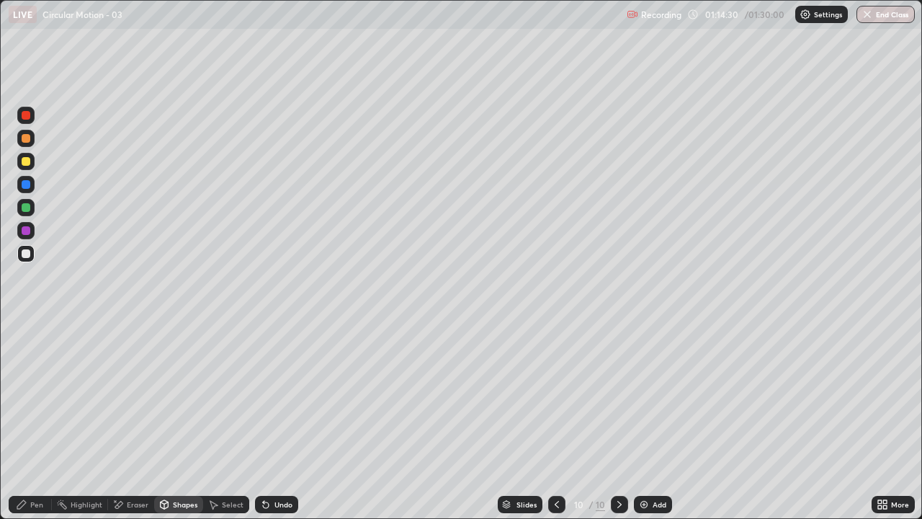
click at [176, 421] on div "Shapes" at bounding box center [178, 504] width 49 height 17
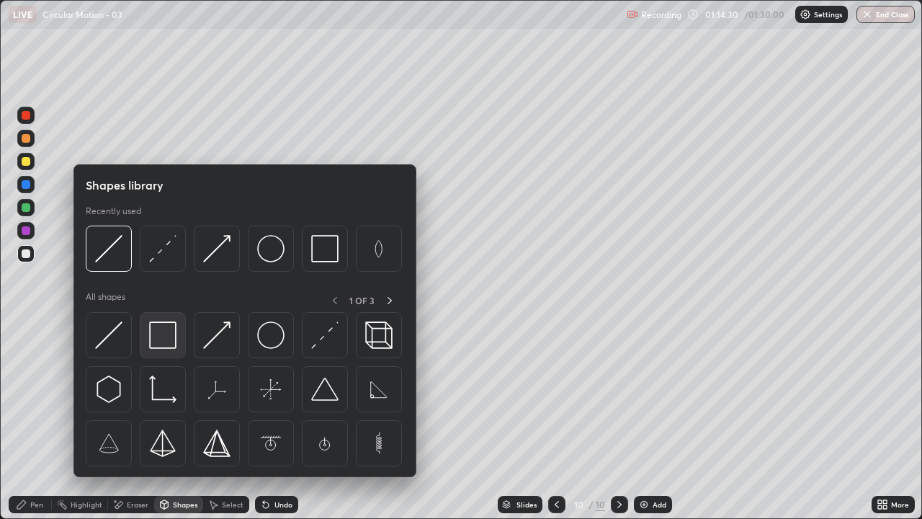
click at [165, 337] on img at bounding box center [162, 334] width 27 height 27
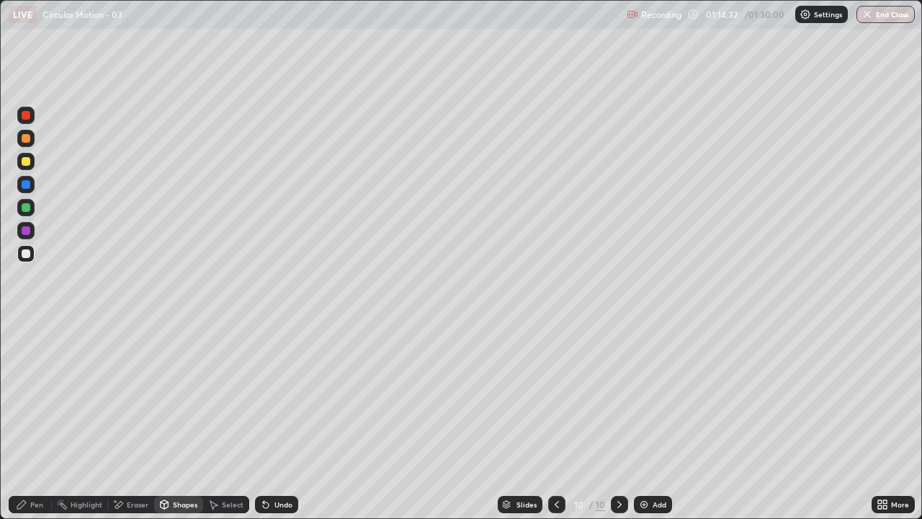
click at [182, 421] on div "Shapes" at bounding box center [185, 504] width 25 height 7
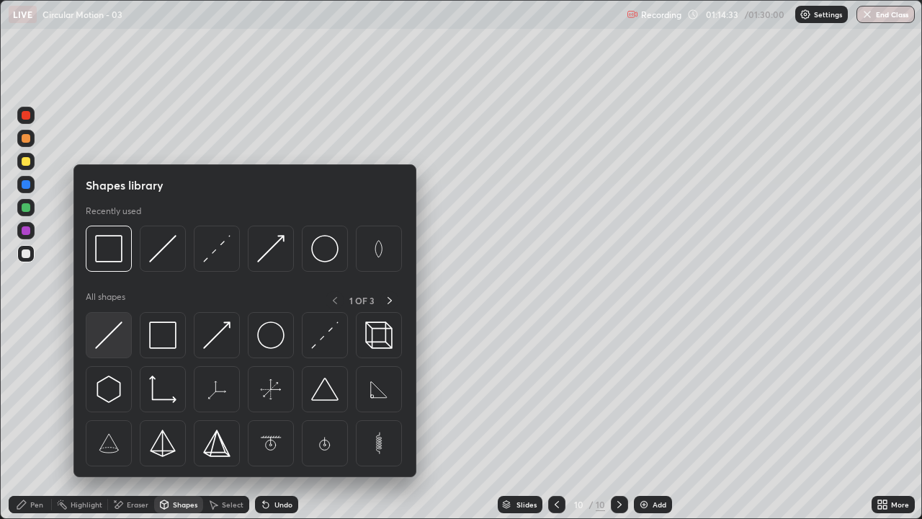
click at [110, 340] on img at bounding box center [108, 334] width 27 height 27
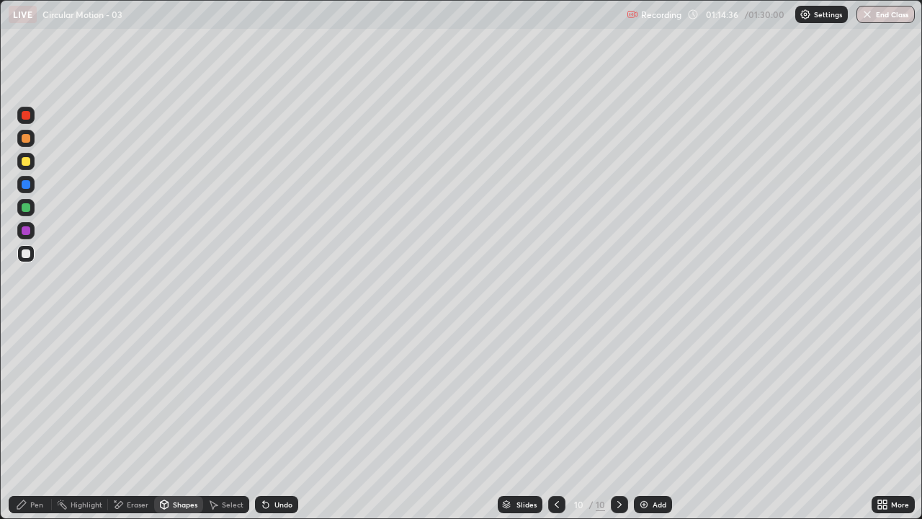
click at [171, 421] on div "Shapes" at bounding box center [178, 504] width 49 height 17
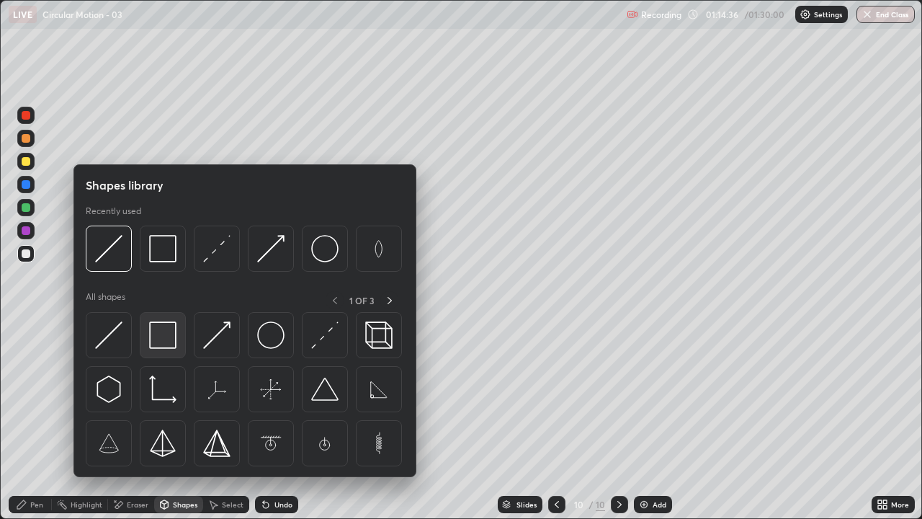
click at [164, 338] on img at bounding box center [162, 334] width 27 height 27
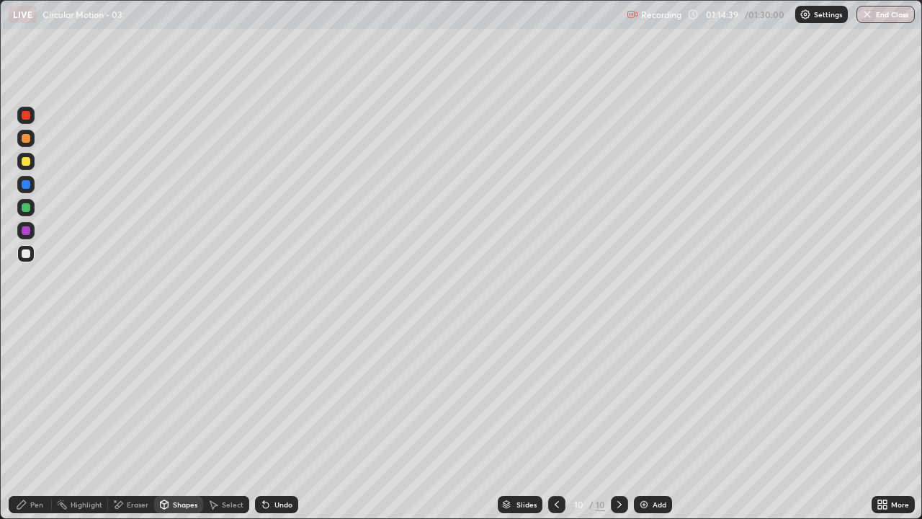
click at [179, 421] on div "Shapes" at bounding box center [178, 504] width 49 height 17
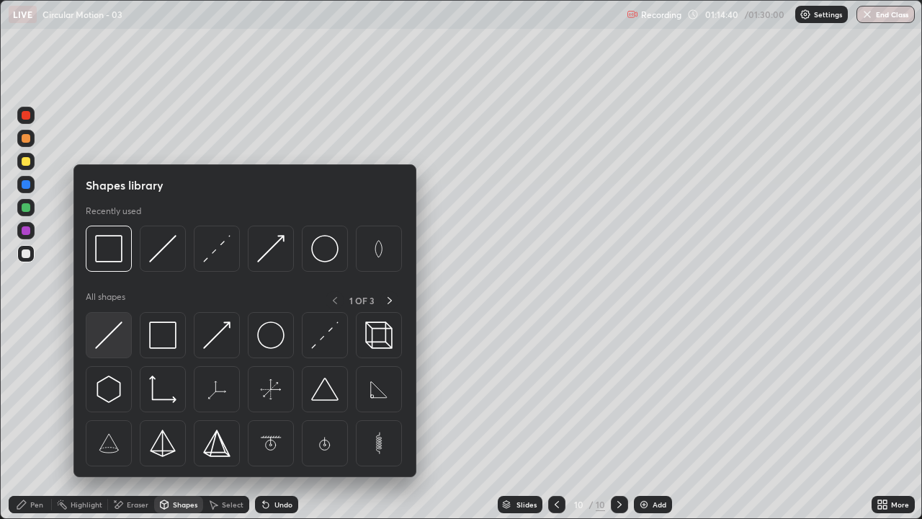
click at [105, 340] on img at bounding box center [108, 334] width 27 height 27
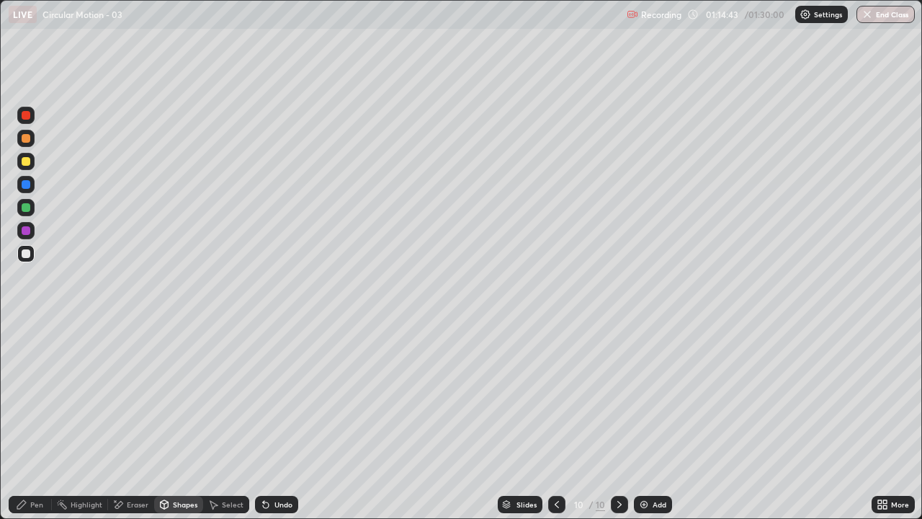
click at [177, 421] on div "Shapes" at bounding box center [178, 504] width 49 height 17
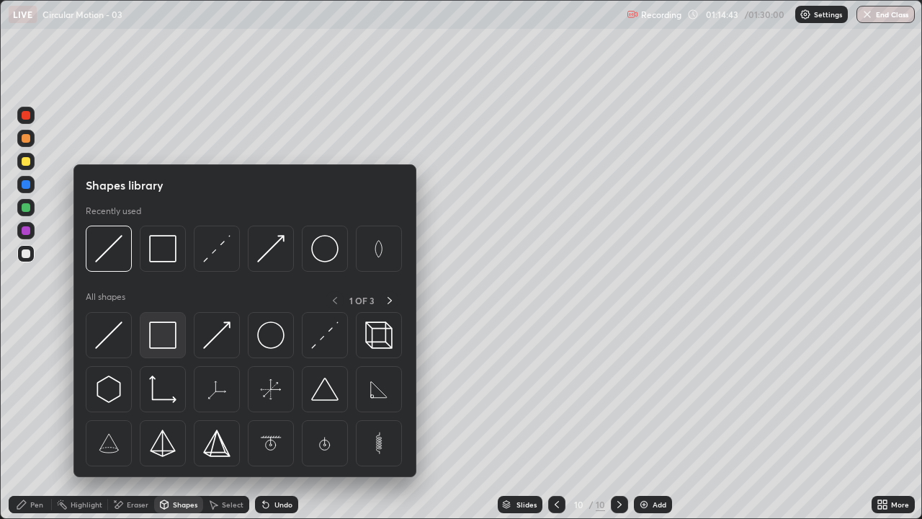
click at [165, 337] on img at bounding box center [162, 334] width 27 height 27
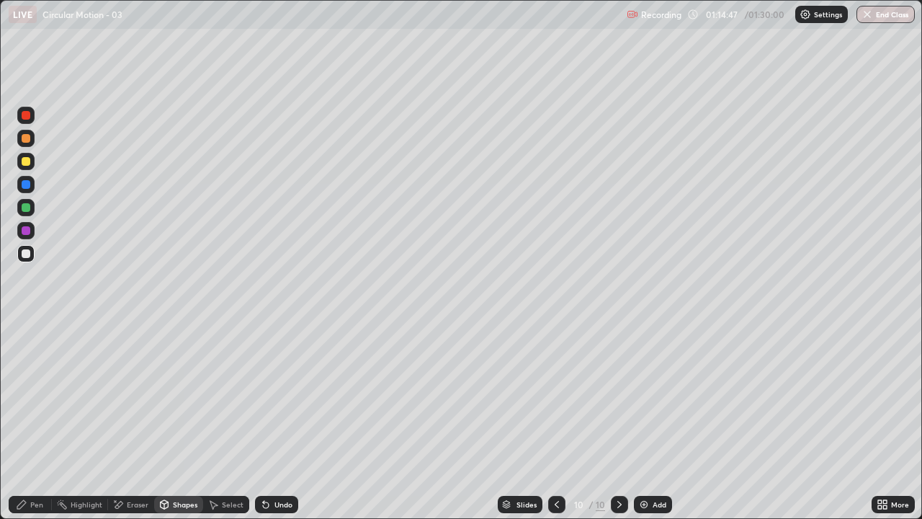
click at [21, 421] on icon at bounding box center [21, 504] width 9 height 9
click at [172, 421] on div "Shapes" at bounding box center [178, 504] width 49 height 17
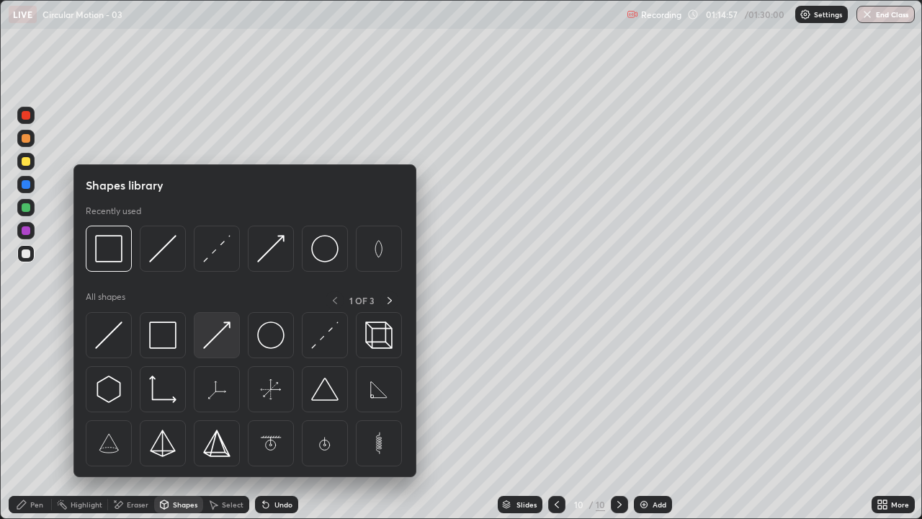
click at [217, 337] on img at bounding box center [216, 334] width 27 height 27
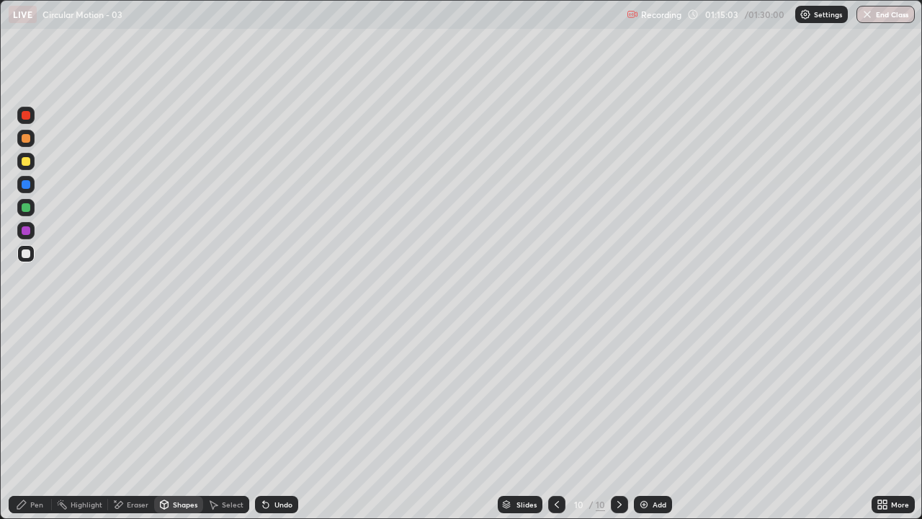
click at [21, 421] on icon at bounding box center [21, 504] width 9 height 9
click at [27, 254] on div at bounding box center [26, 253] width 9 height 9
click at [179, 421] on div "Shapes" at bounding box center [185, 504] width 25 height 7
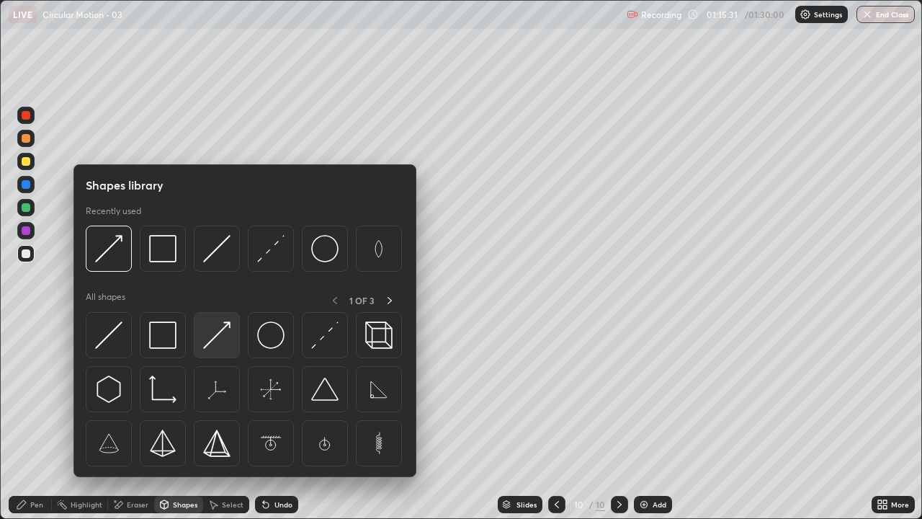
click at [214, 329] on img at bounding box center [216, 334] width 27 height 27
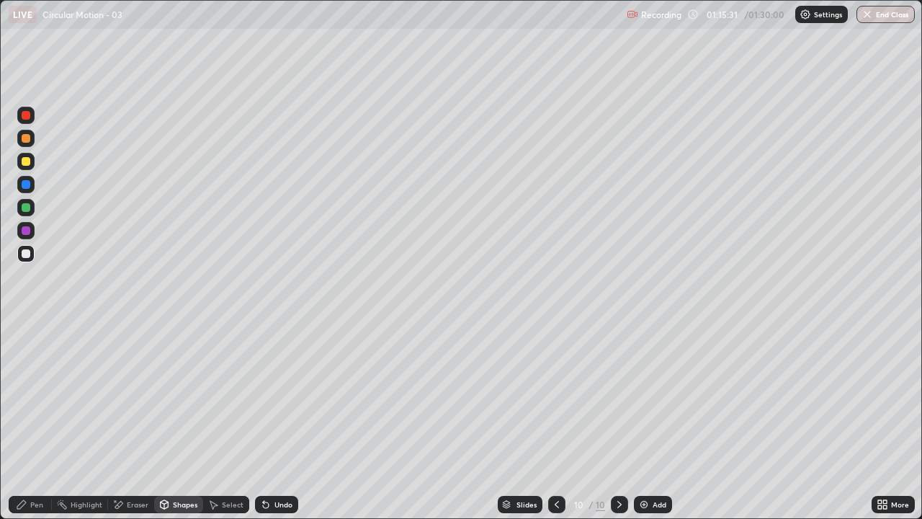
click at [26, 228] on div at bounding box center [26, 230] width 9 height 9
click at [30, 421] on div "Pen" at bounding box center [30, 504] width 43 height 17
click at [185, 421] on div "Shapes" at bounding box center [178, 504] width 49 height 17
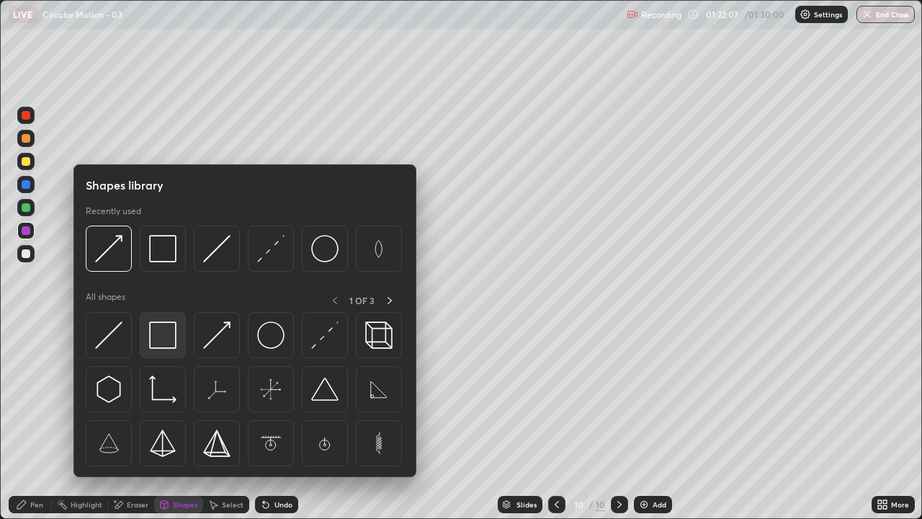
click at [164, 334] on img at bounding box center [162, 334] width 27 height 27
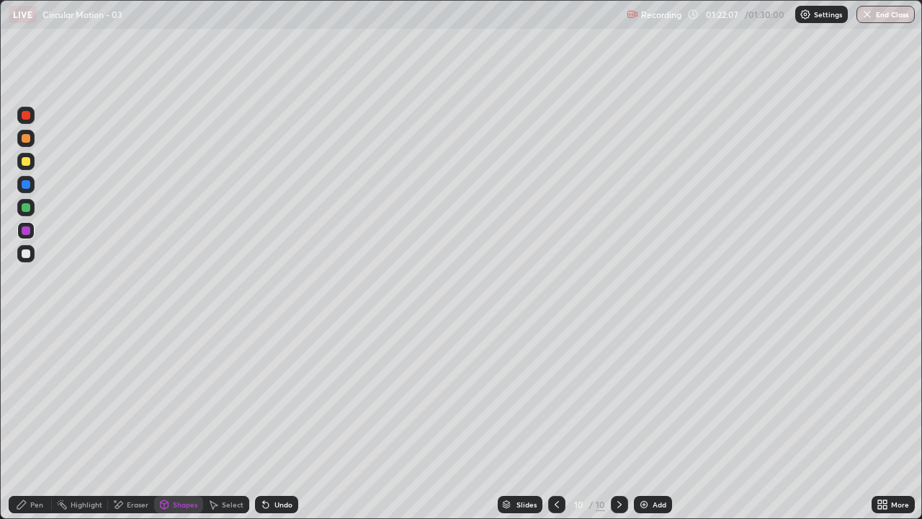
click at [31, 421] on div "Pen" at bounding box center [36, 504] width 13 height 7
click at [177, 421] on div "Shapes" at bounding box center [185, 504] width 25 height 7
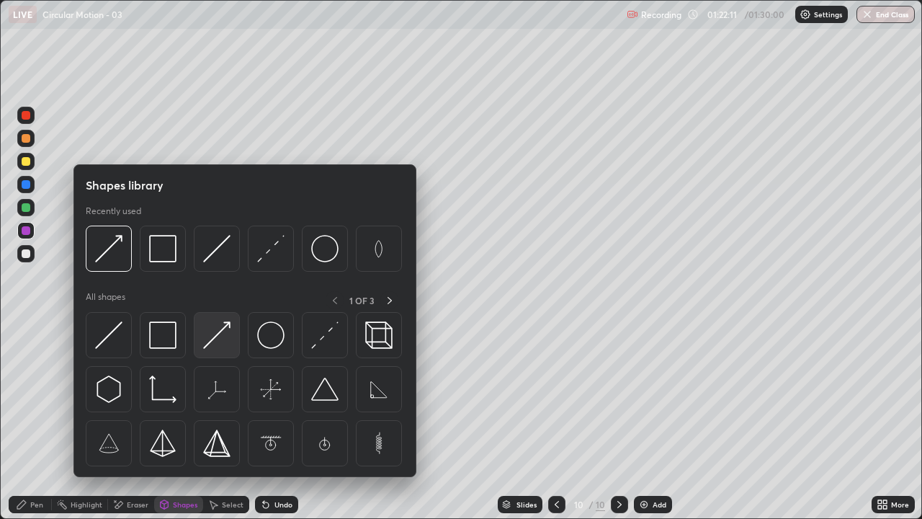
click at [218, 331] on img at bounding box center [216, 334] width 27 height 27
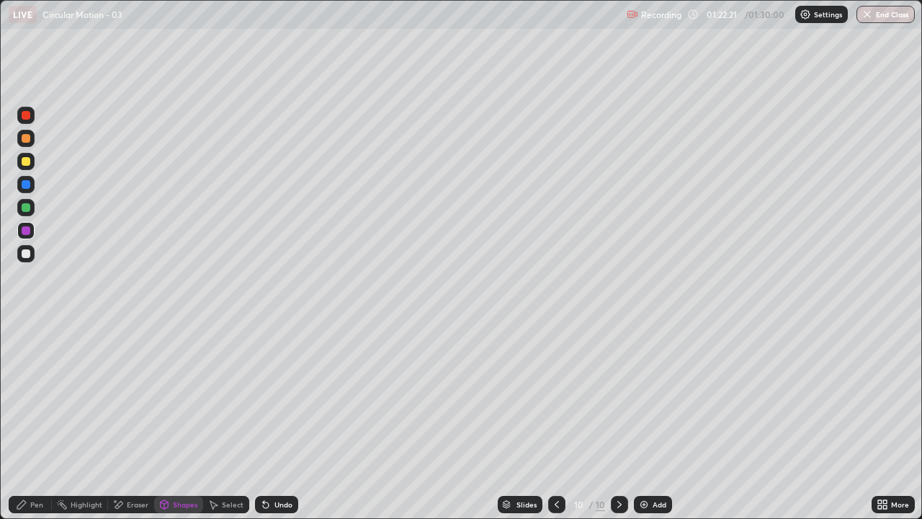
click at [291, 421] on div "Undo" at bounding box center [276, 504] width 43 height 17
click at [31, 421] on div "Pen" at bounding box center [36, 504] width 13 height 7
click at [189, 421] on div "Shapes" at bounding box center [185, 504] width 25 height 7
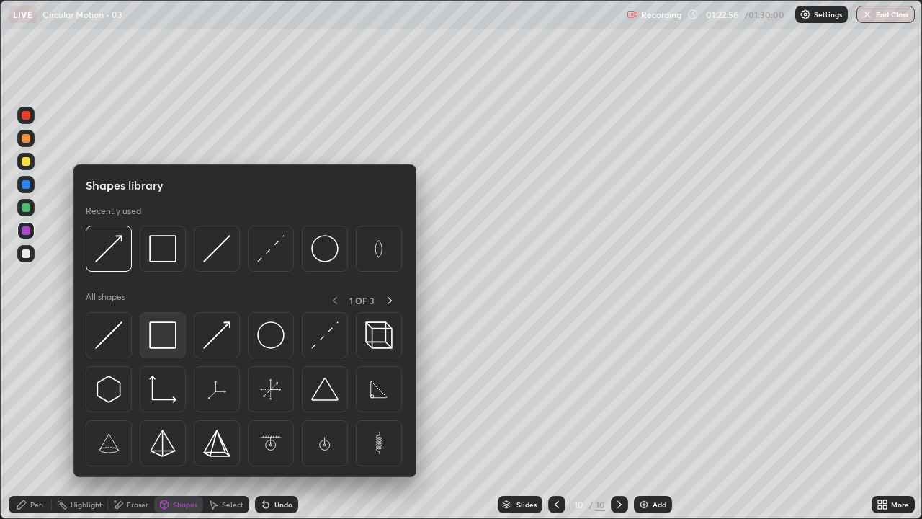
click at [159, 337] on img at bounding box center [162, 334] width 27 height 27
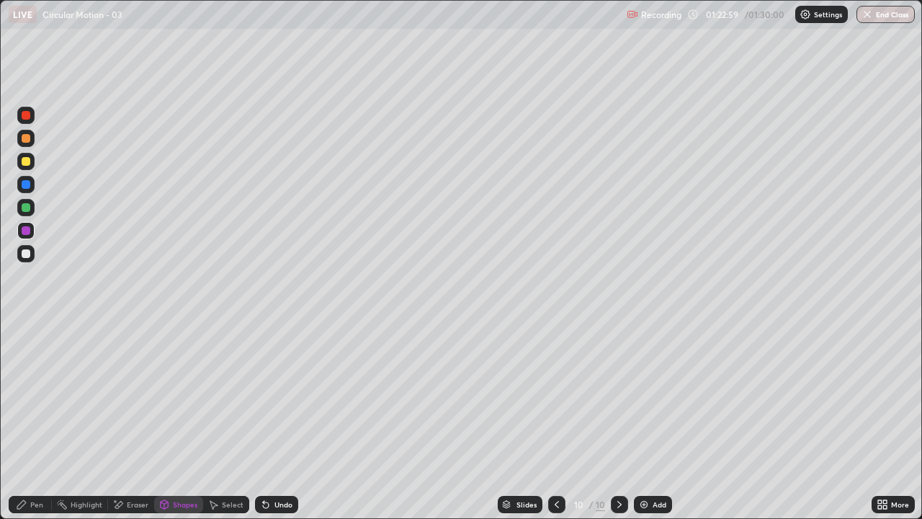
click at [28, 421] on div "Pen" at bounding box center [30, 504] width 43 height 17
click at [182, 421] on div "Shapes" at bounding box center [185, 504] width 25 height 7
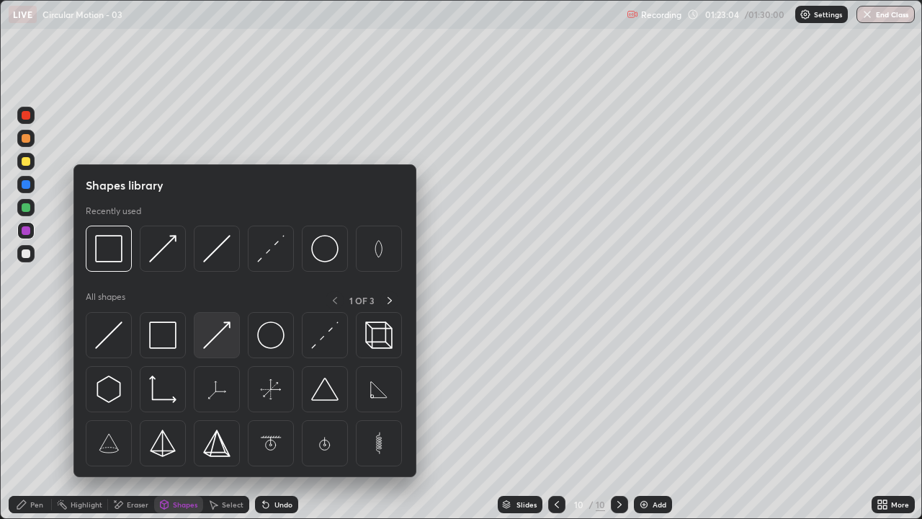
click at [210, 335] on img at bounding box center [216, 334] width 27 height 27
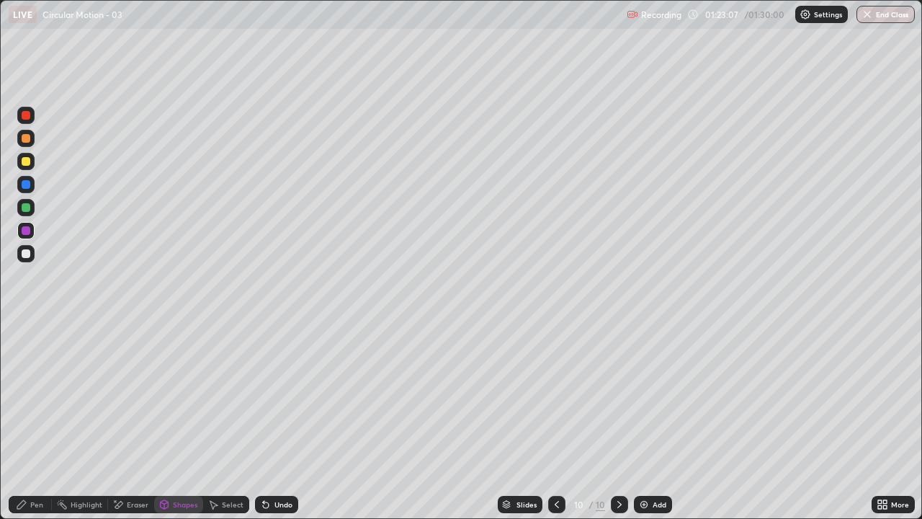
click at [30, 421] on div "Pen" at bounding box center [30, 504] width 43 height 17
click at [179, 421] on div "Shapes" at bounding box center [185, 504] width 25 height 7
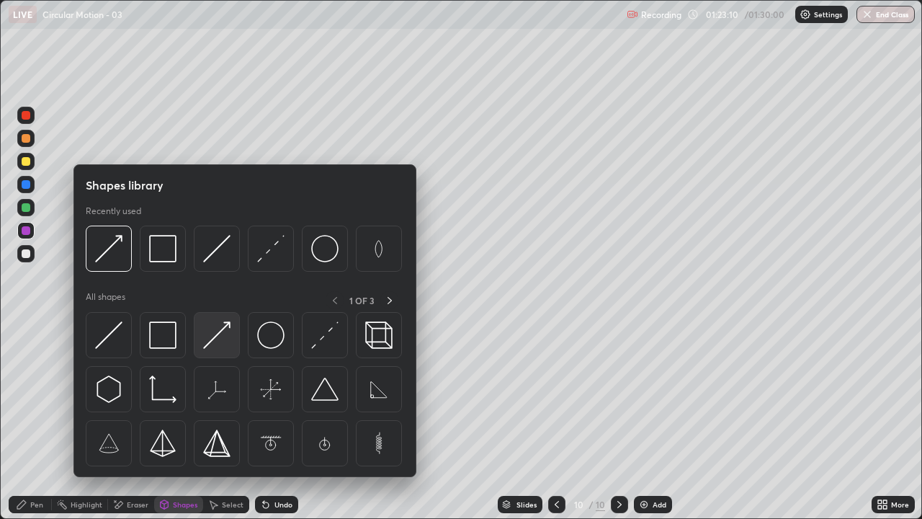
click at [217, 339] on img at bounding box center [216, 334] width 27 height 27
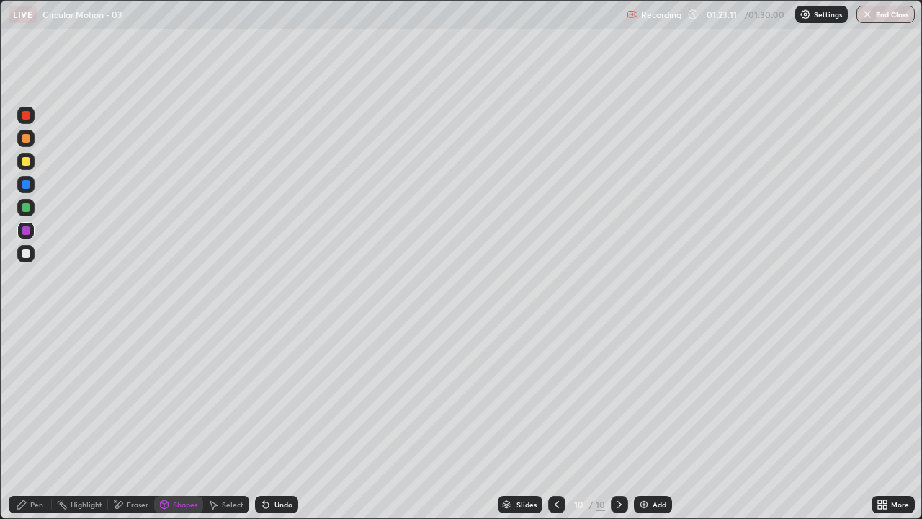
click at [30, 253] on div at bounding box center [26, 253] width 9 height 9
click at [18, 421] on div "Pen" at bounding box center [30, 504] width 43 height 17
click at [179, 421] on div "Shapes" at bounding box center [178, 504] width 49 height 17
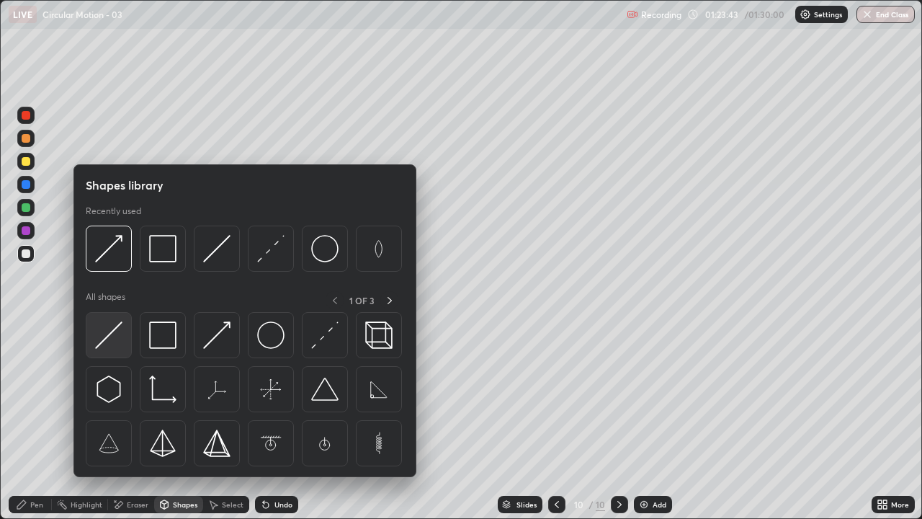
click at [117, 329] on img at bounding box center [108, 334] width 27 height 27
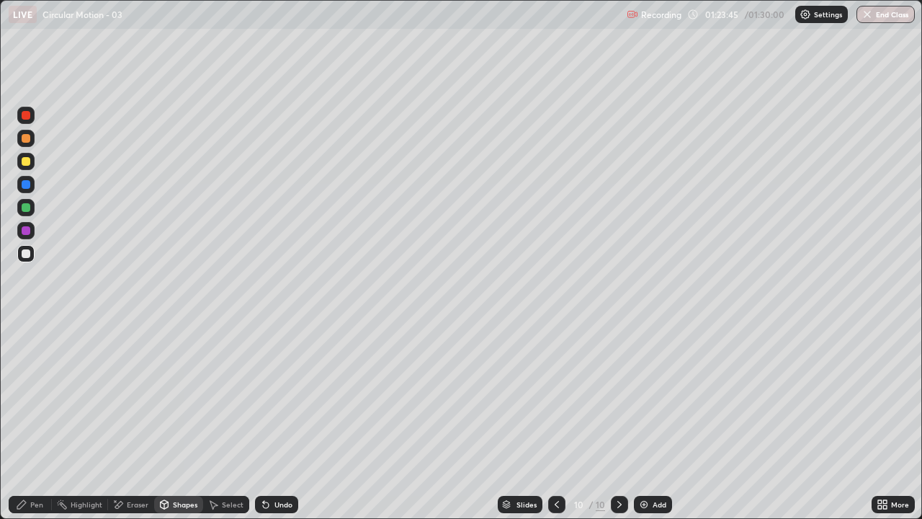
click at [174, 421] on div "Shapes" at bounding box center [185, 504] width 25 height 7
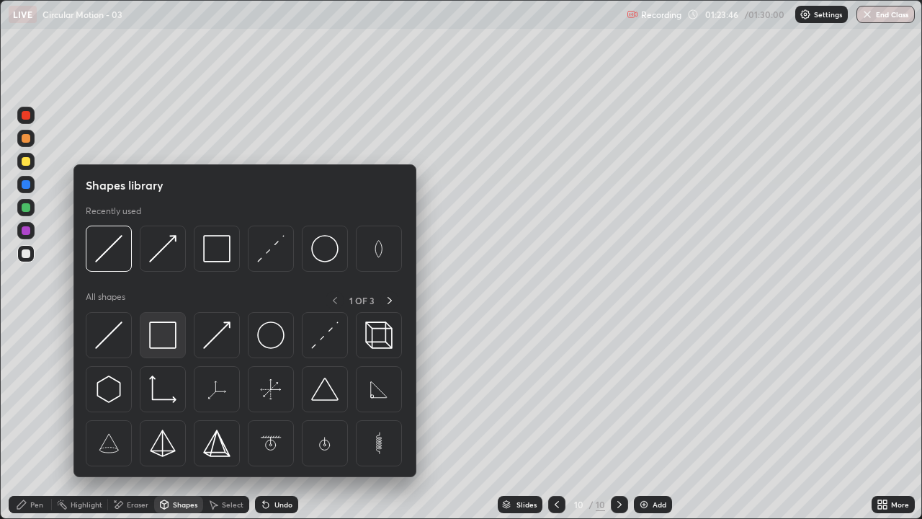
click at [159, 334] on img at bounding box center [162, 334] width 27 height 27
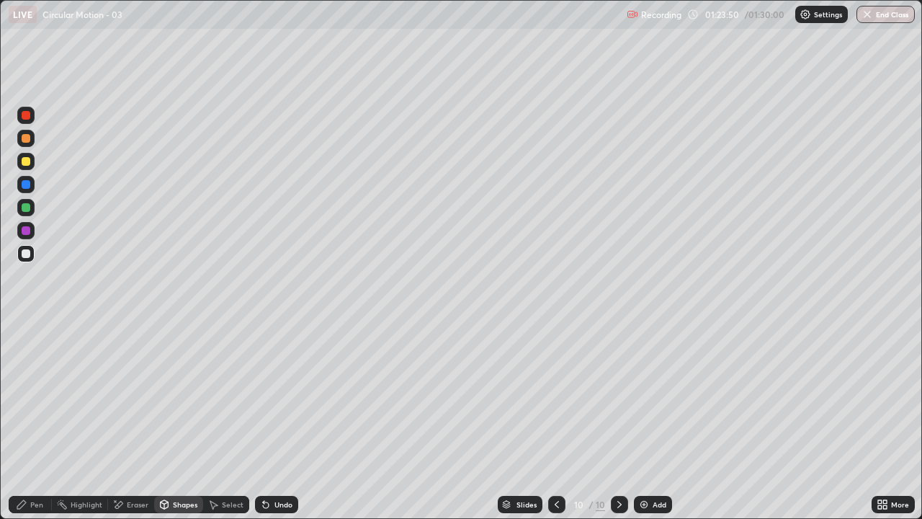
click at [26, 421] on icon at bounding box center [22, 505] width 12 height 12
click at [182, 421] on div "Shapes" at bounding box center [185, 504] width 25 height 7
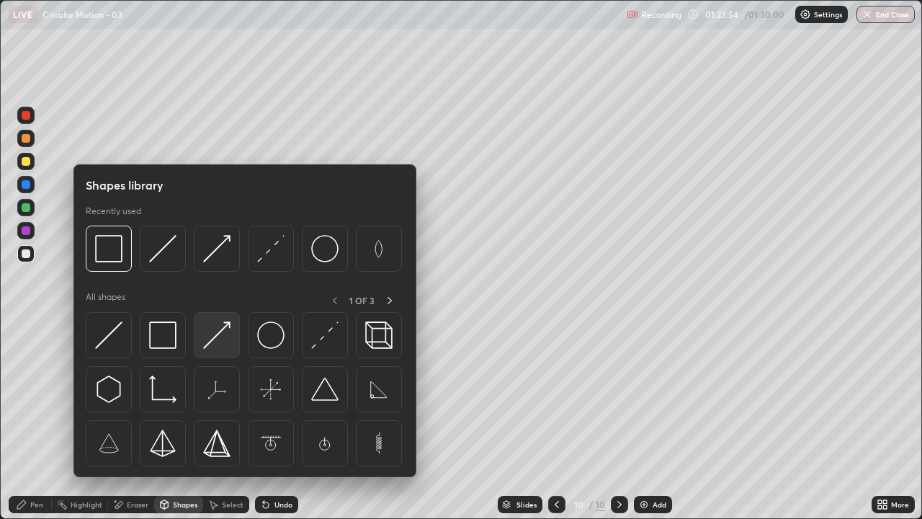
click at [217, 337] on img at bounding box center [216, 334] width 27 height 27
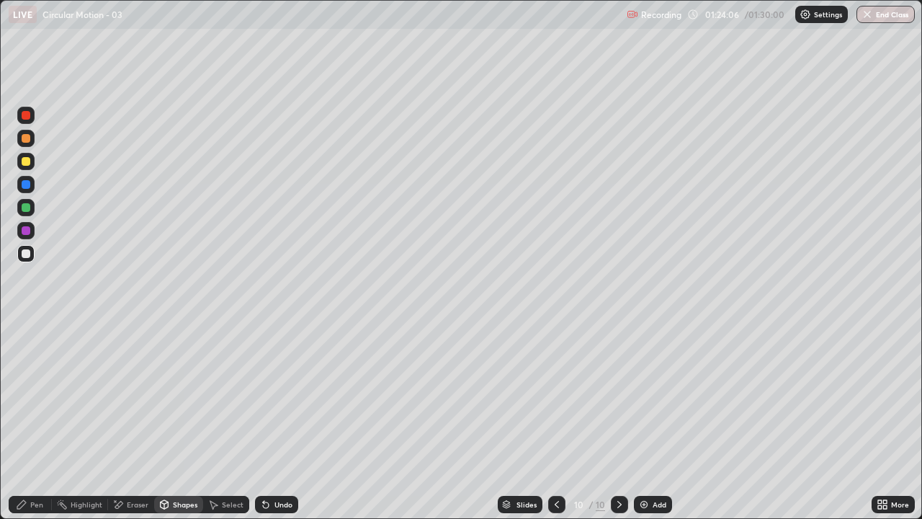
click at [27, 421] on div "Pen" at bounding box center [30, 504] width 43 height 17
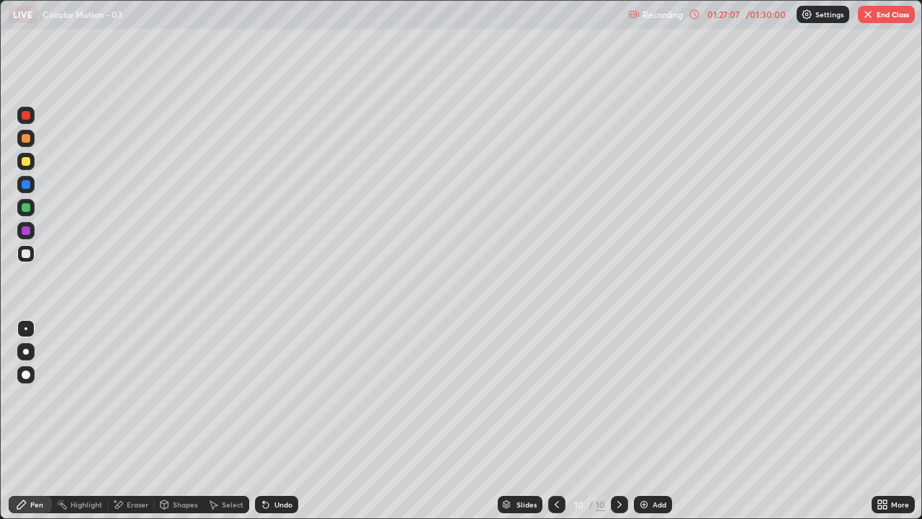
click at [890, 14] on button "End Class" at bounding box center [886, 14] width 57 height 17
